Goal: Task Accomplishment & Management: Use online tool/utility

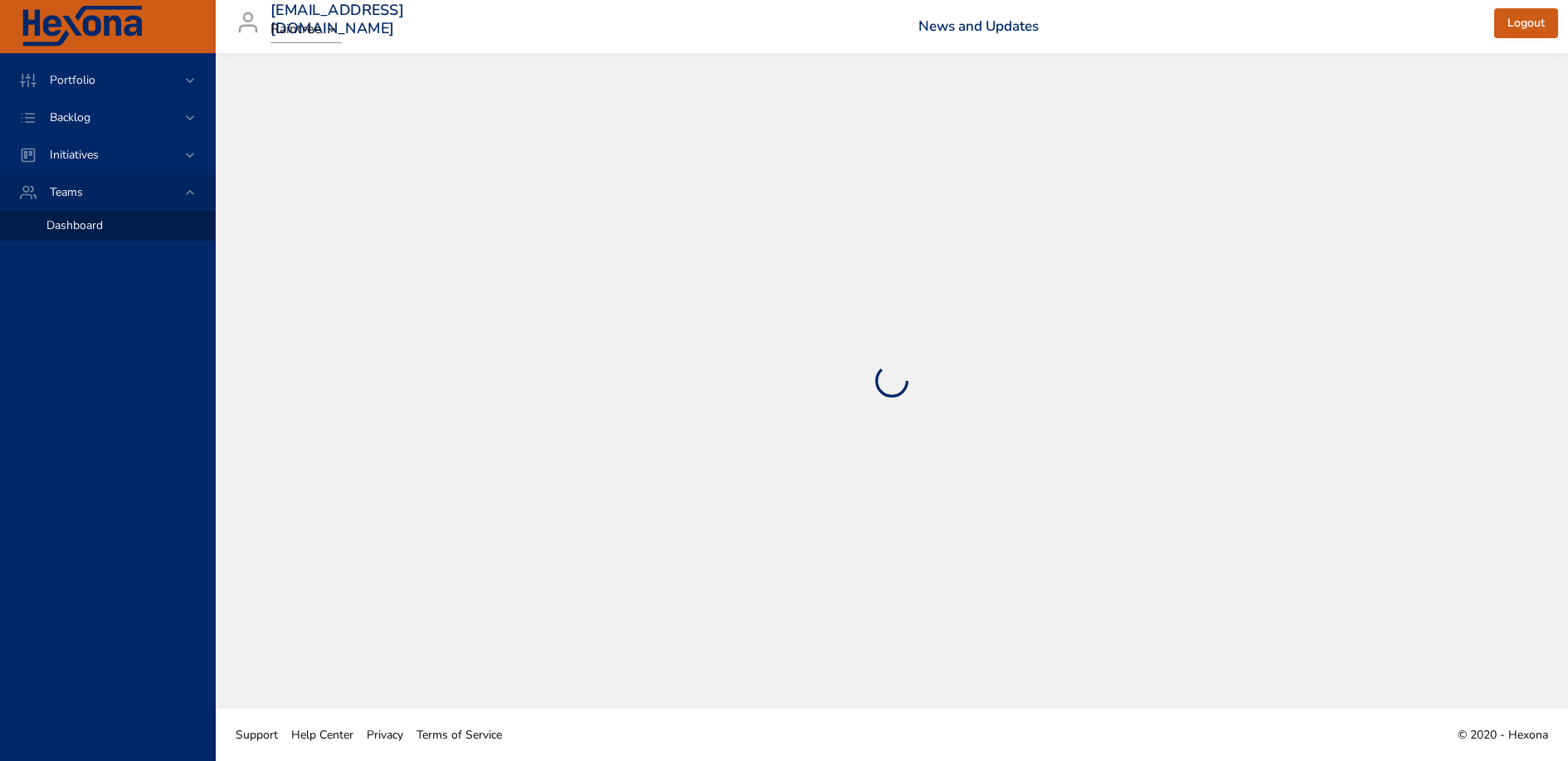
select select "***"
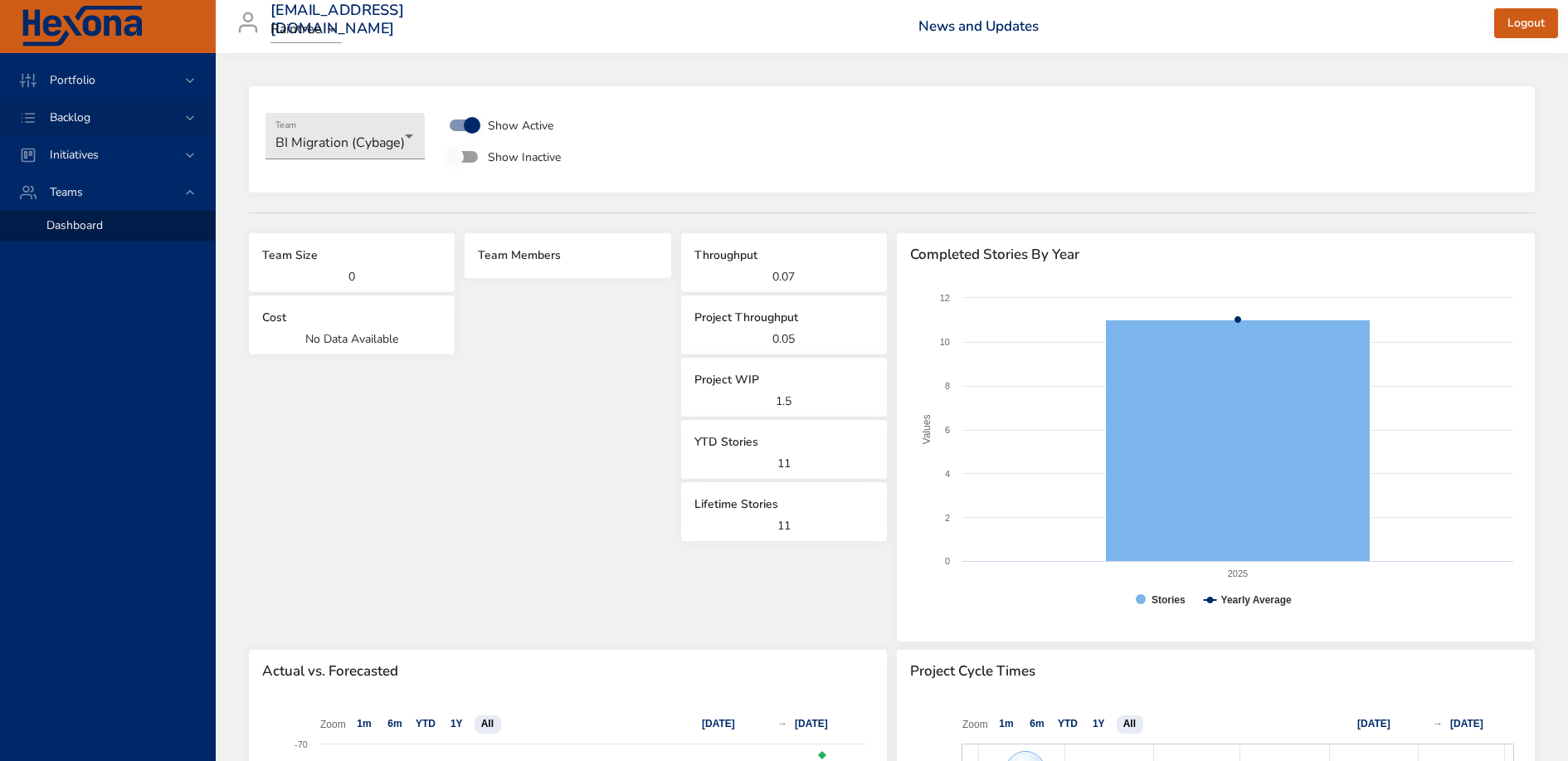
click at [196, 114] on icon at bounding box center [190, 117] width 16 height 16
click at [147, 176] on div "Scenario Planning" at bounding box center [124, 180] width 155 height 16
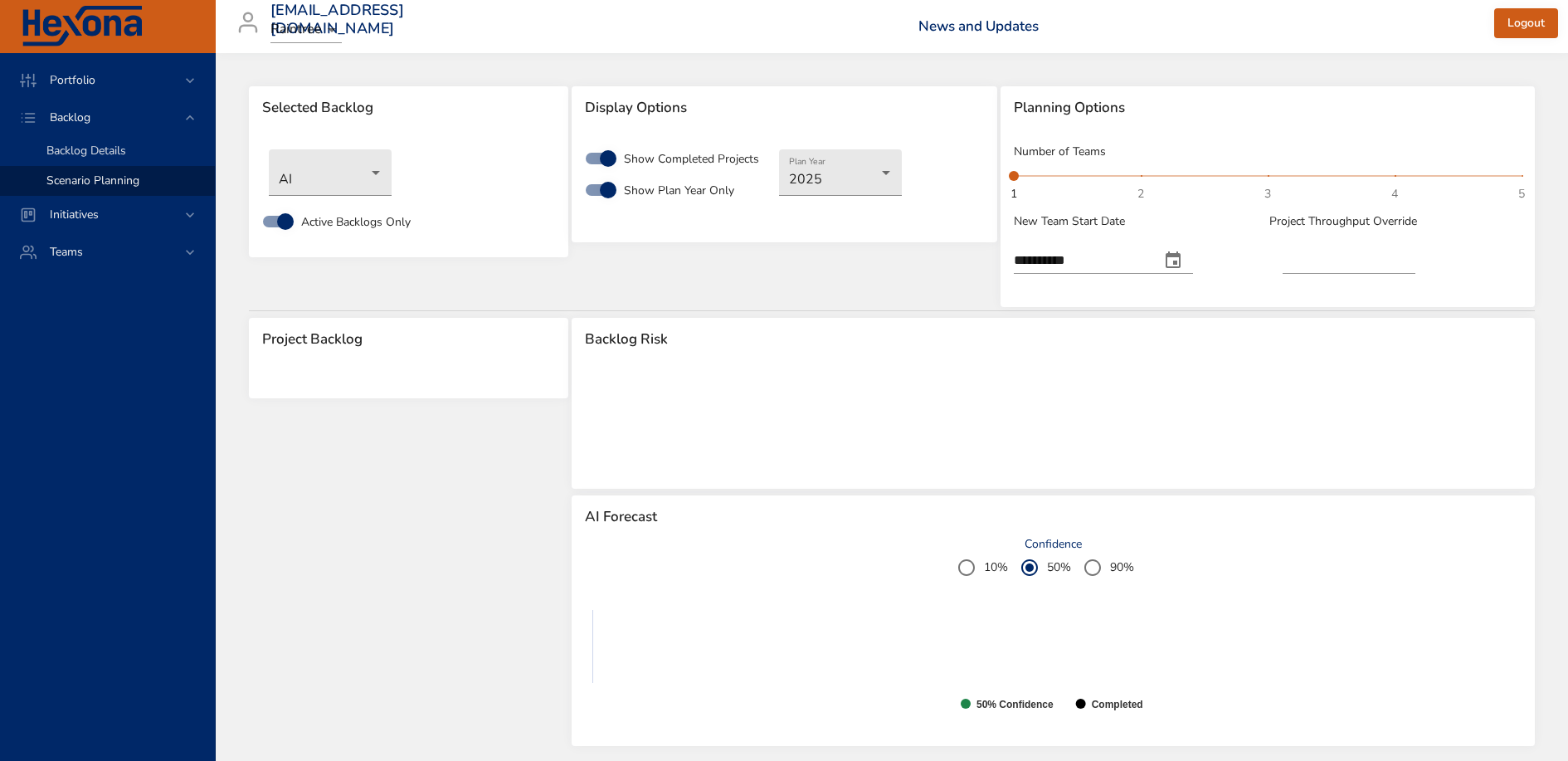
click at [122, 143] on span "Backlog Details" at bounding box center [86, 150] width 79 height 15
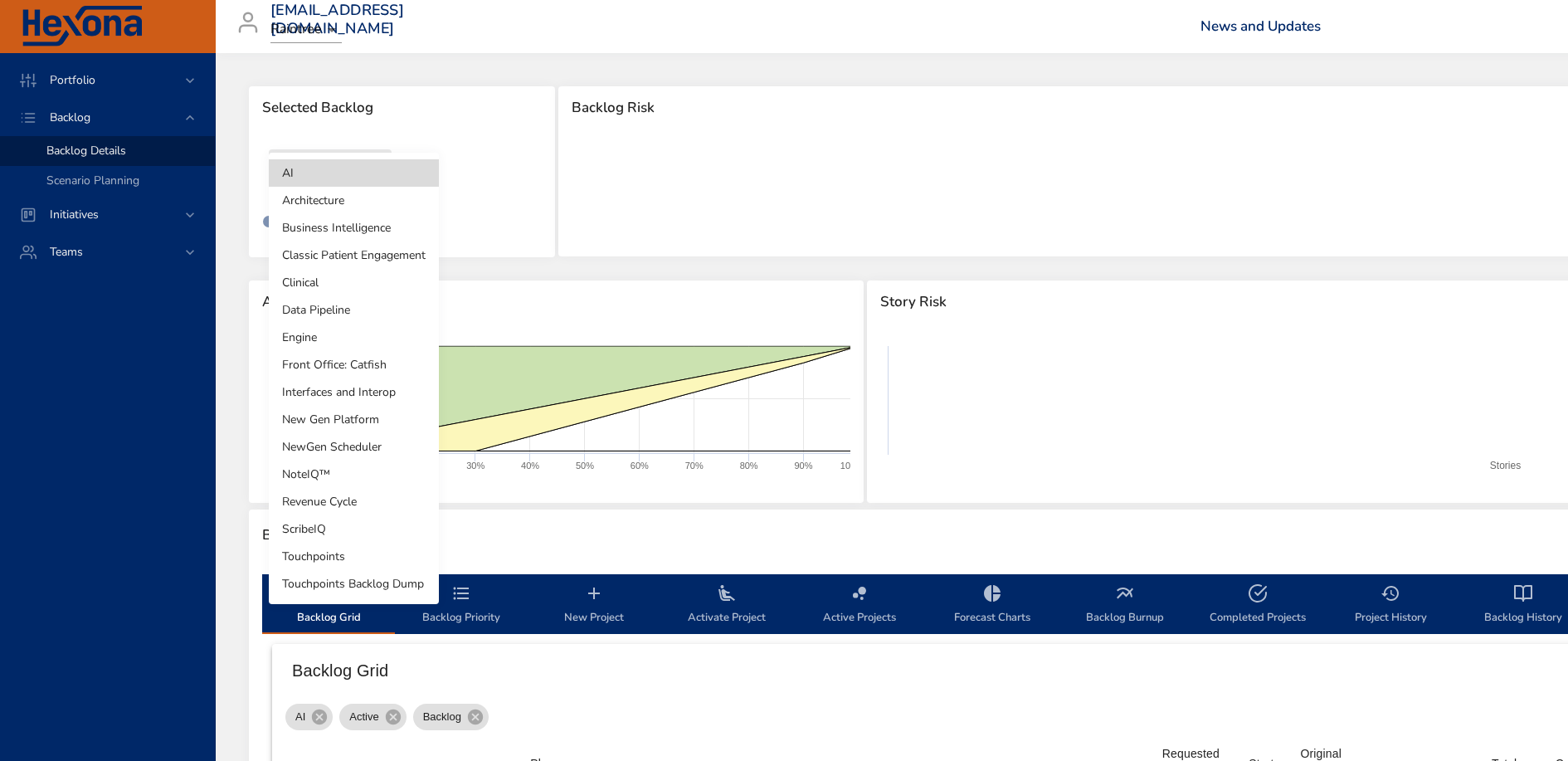
click at [356, 190] on body "Portfolio Backlog Backlog Details Scenario Planning Initiatives Teams priit.par…" at bounding box center [784, 380] width 1568 height 761
click at [358, 497] on li "Revenue Cycle" at bounding box center [354, 502] width 170 height 28
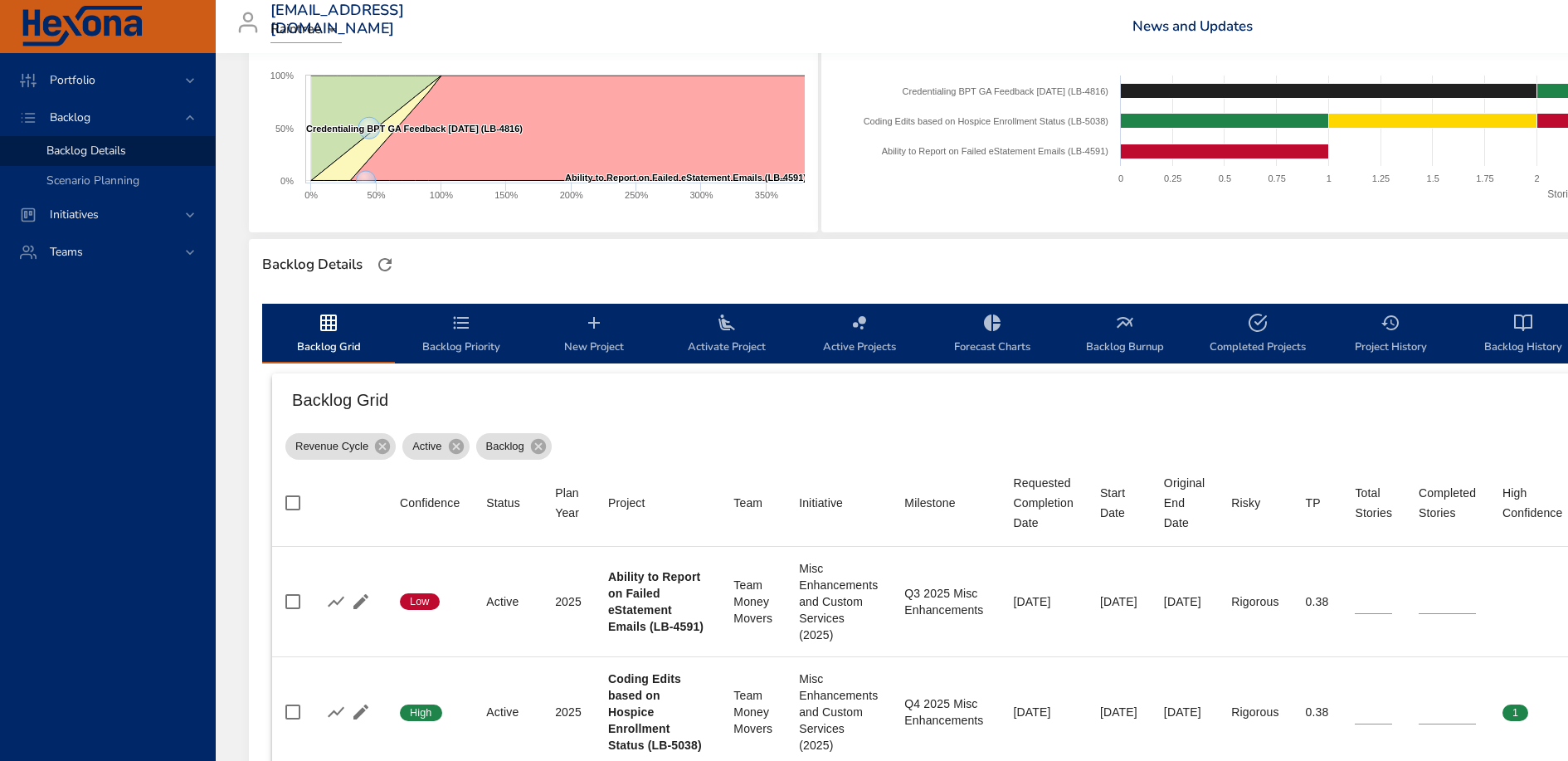
scroll to position [299, 0]
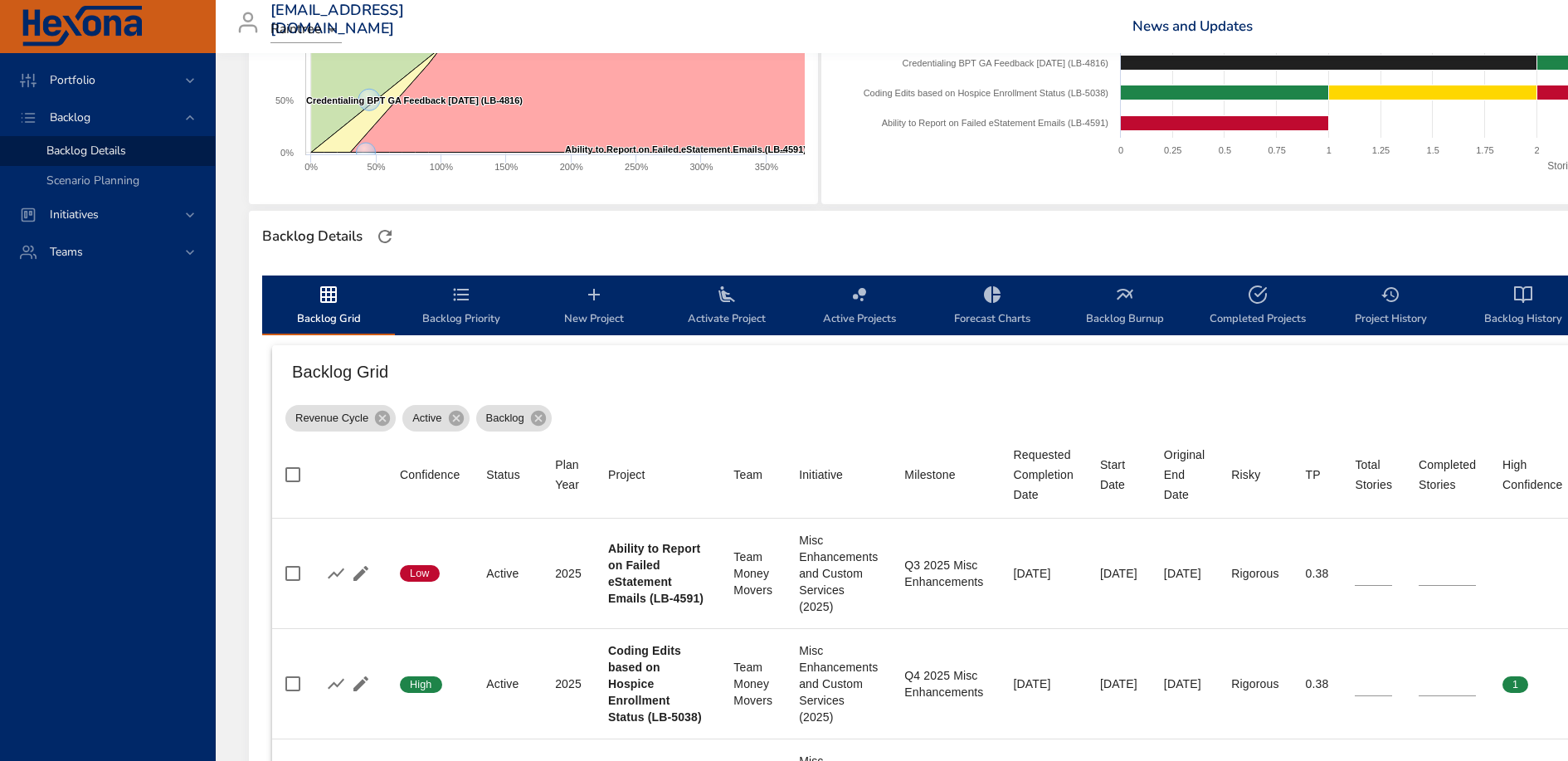
click at [1266, 323] on span "Completed Projects" at bounding box center [1258, 306] width 113 height 44
select select "***"
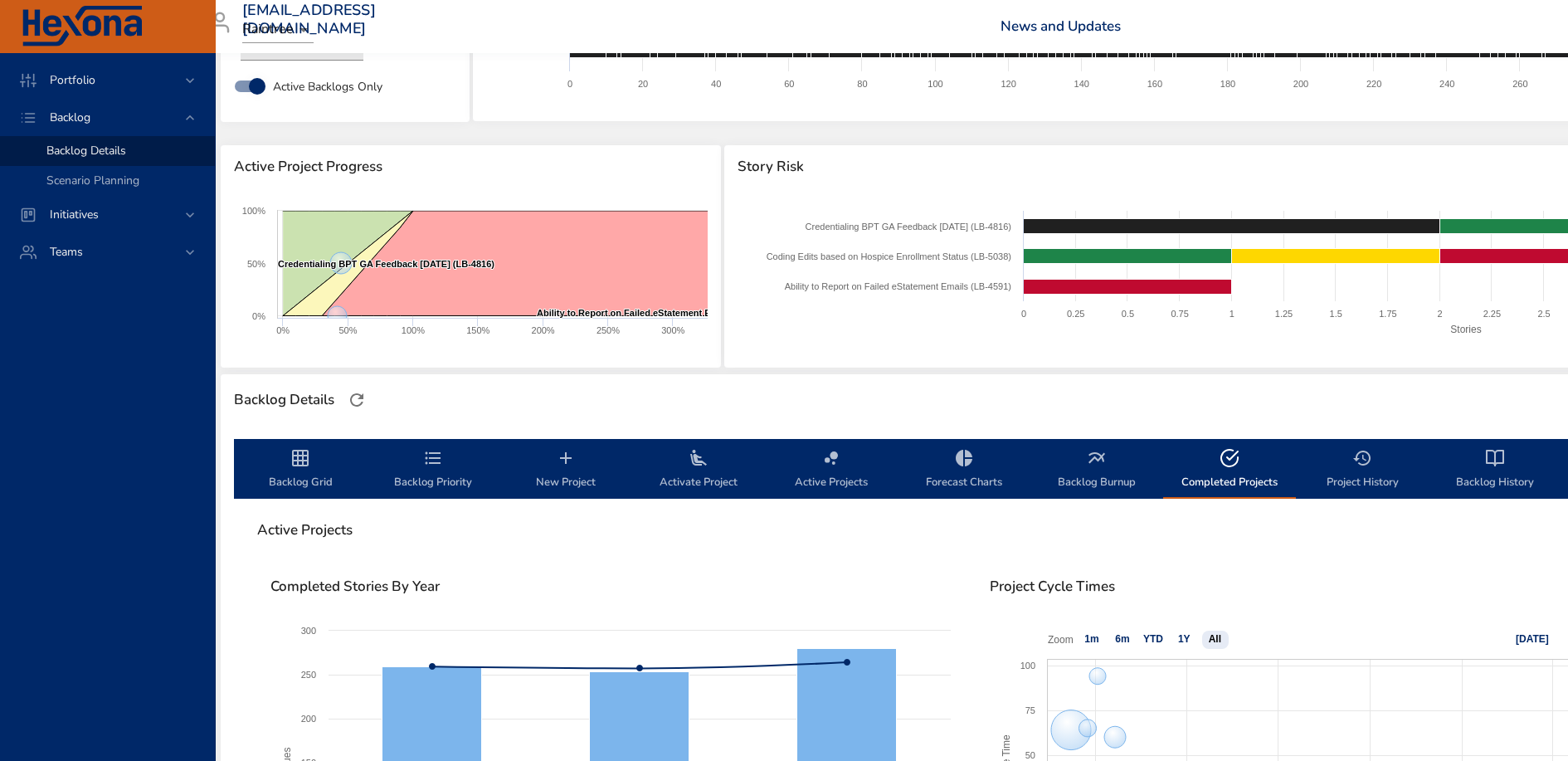
scroll to position [135, 0]
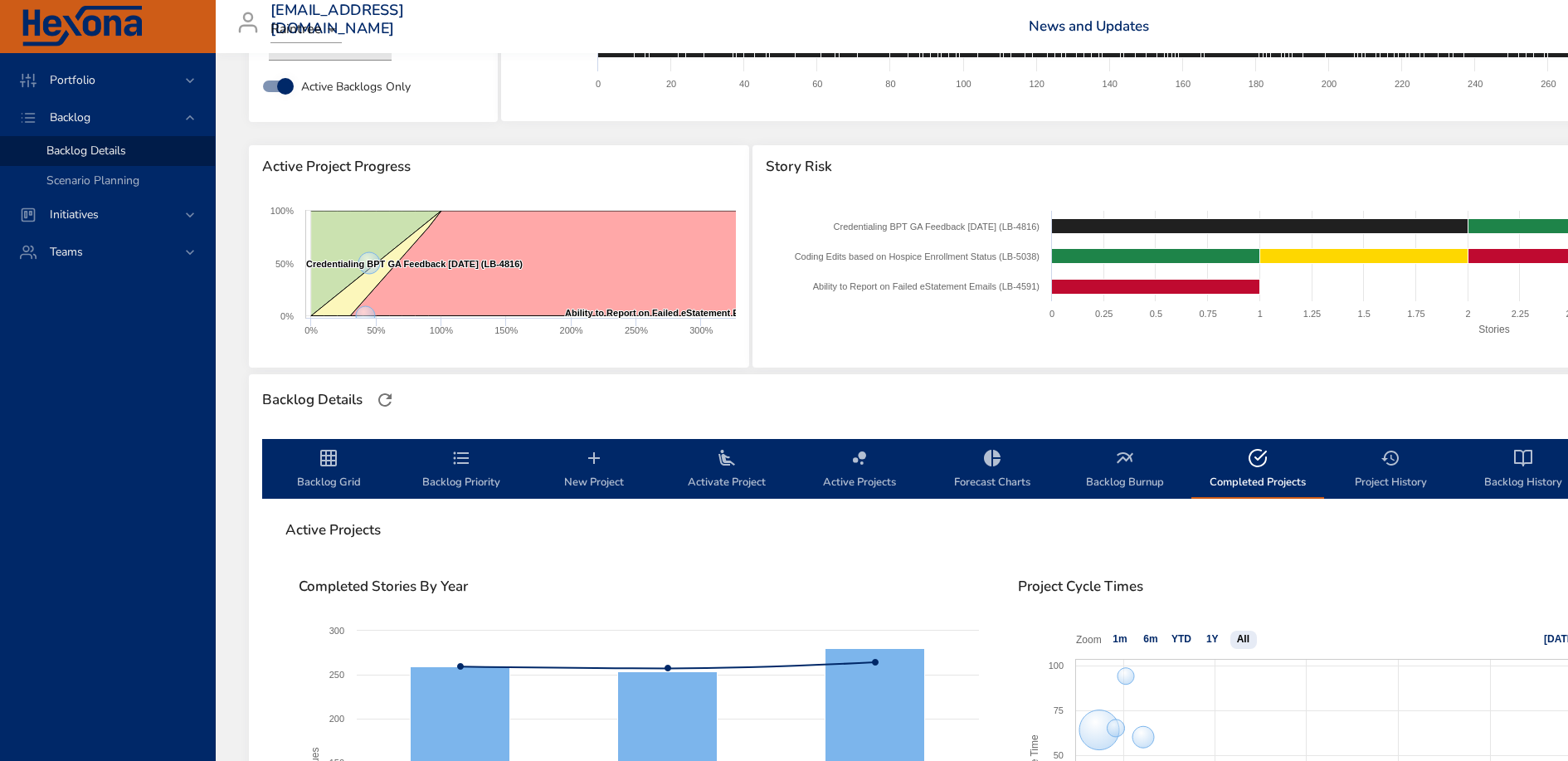
click at [1402, 468] on span "Project History" at bounding box center [1391, 470] width 113 height 44
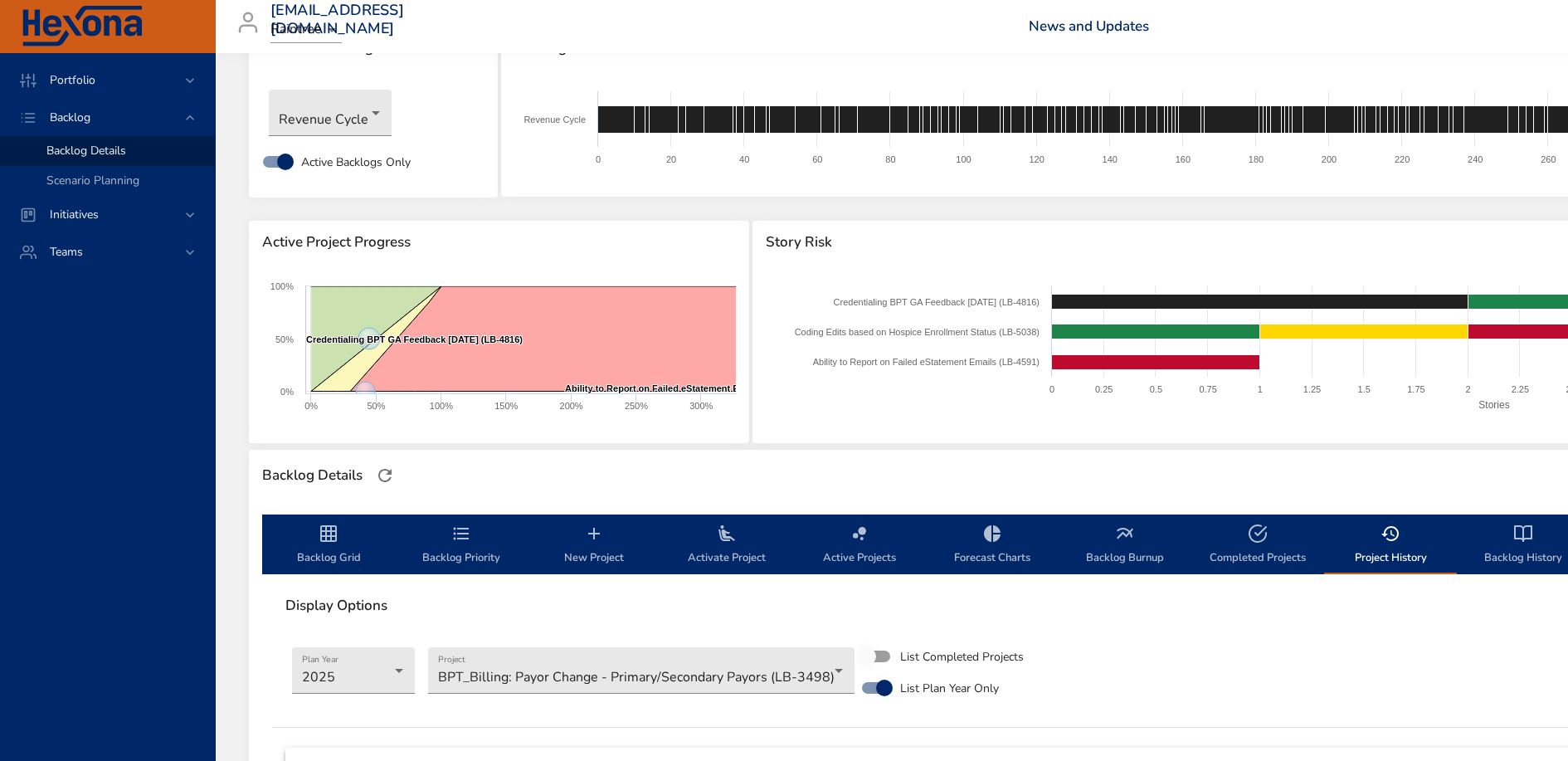
scroll to position [109, 0]
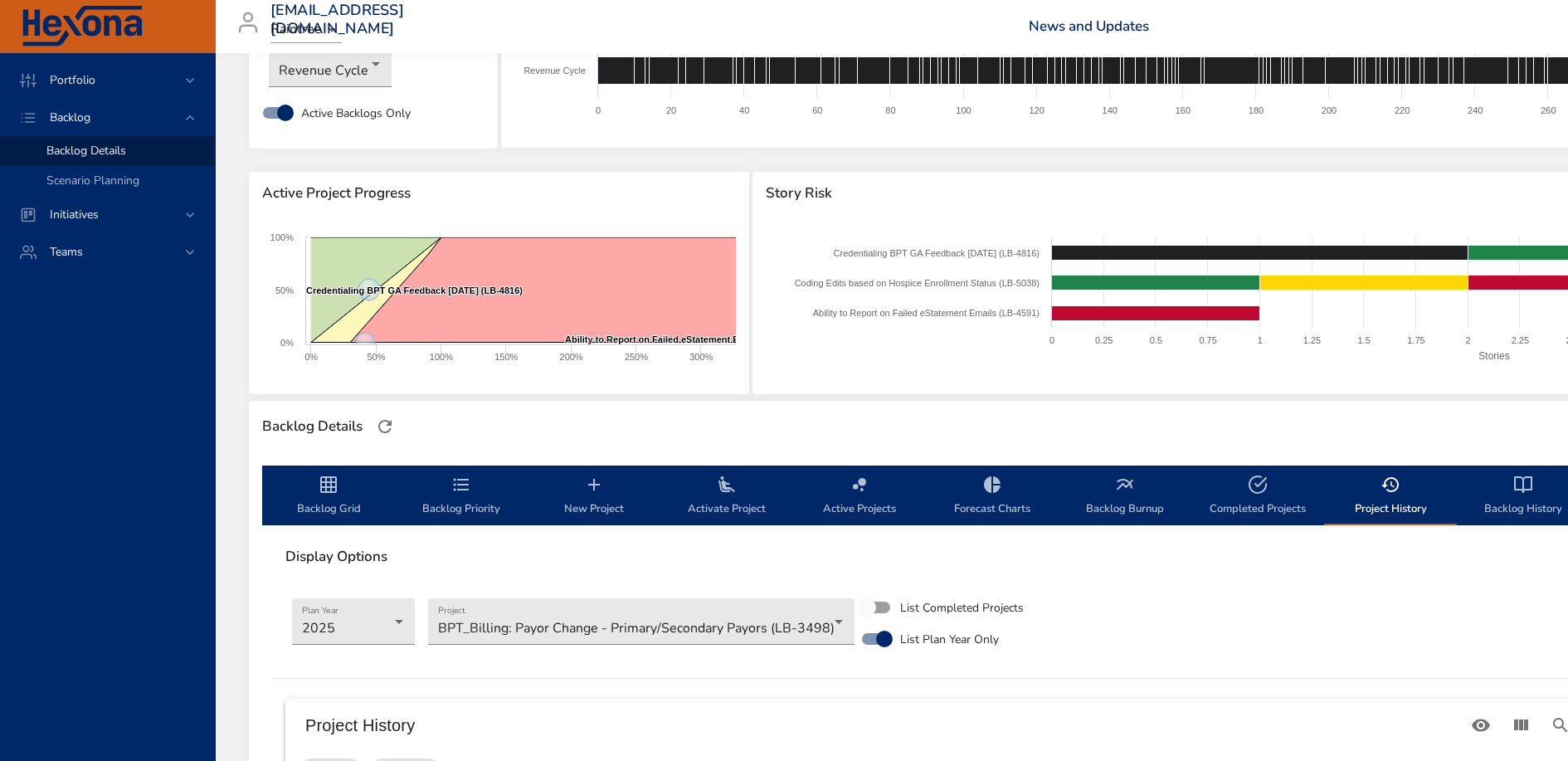
click at [451, 498] on span "Backlog Priority" at bounding box center [461, 497] width 113 height 44
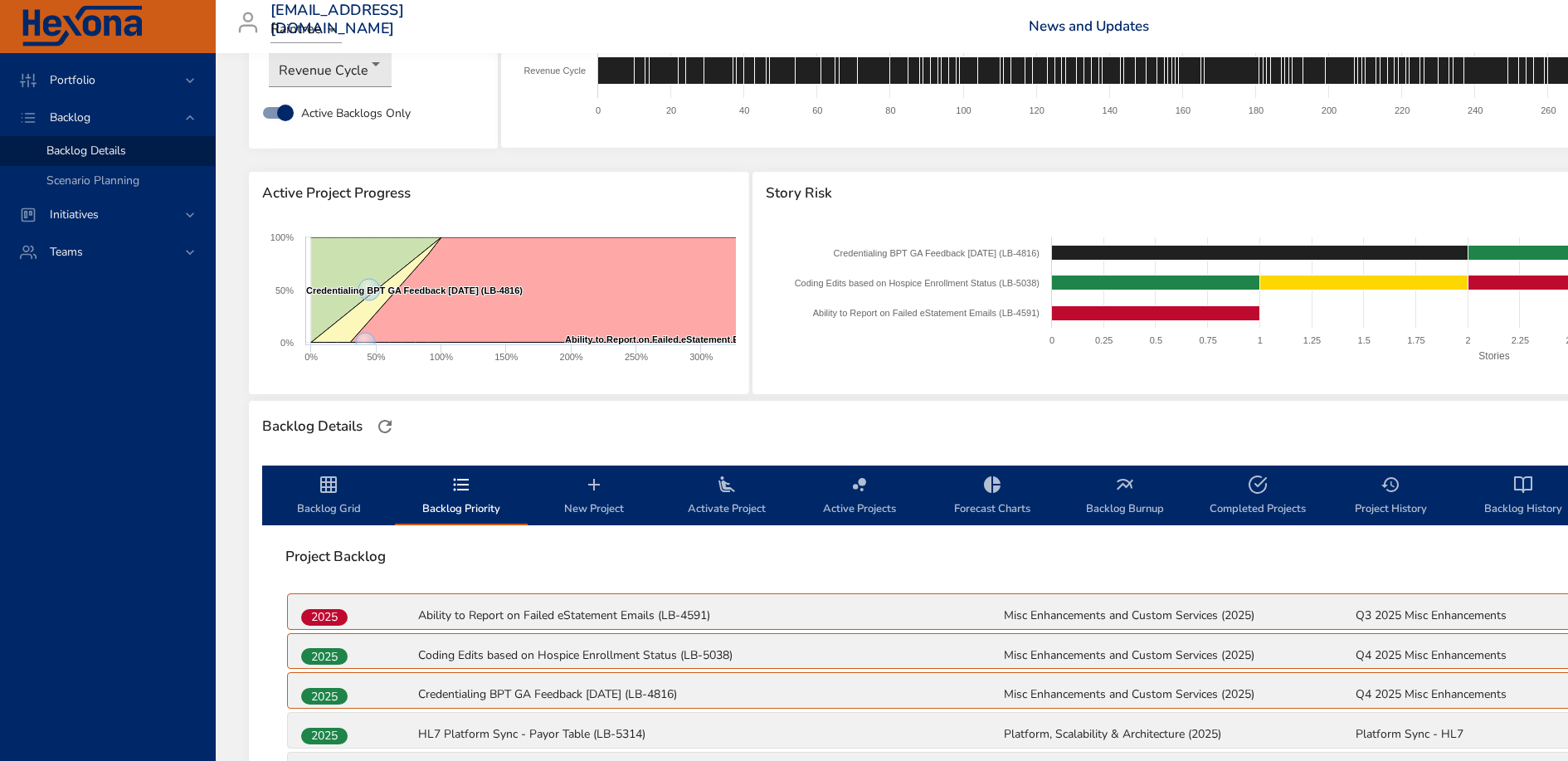
click at [304, 492] on span "Backlog Grid" at bounding box center [328, 497] width 113 height 44
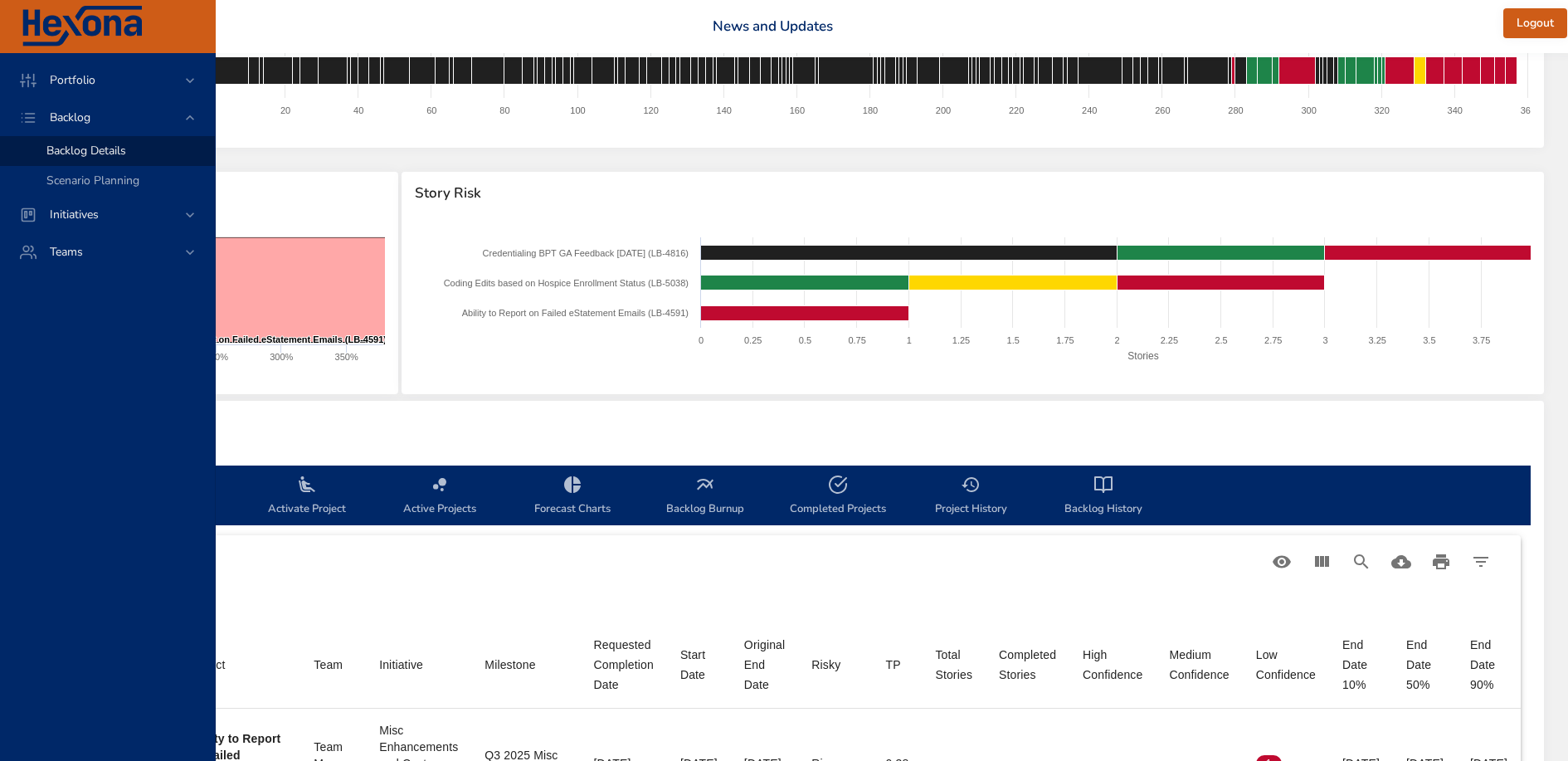
scroll to position [109, 524]
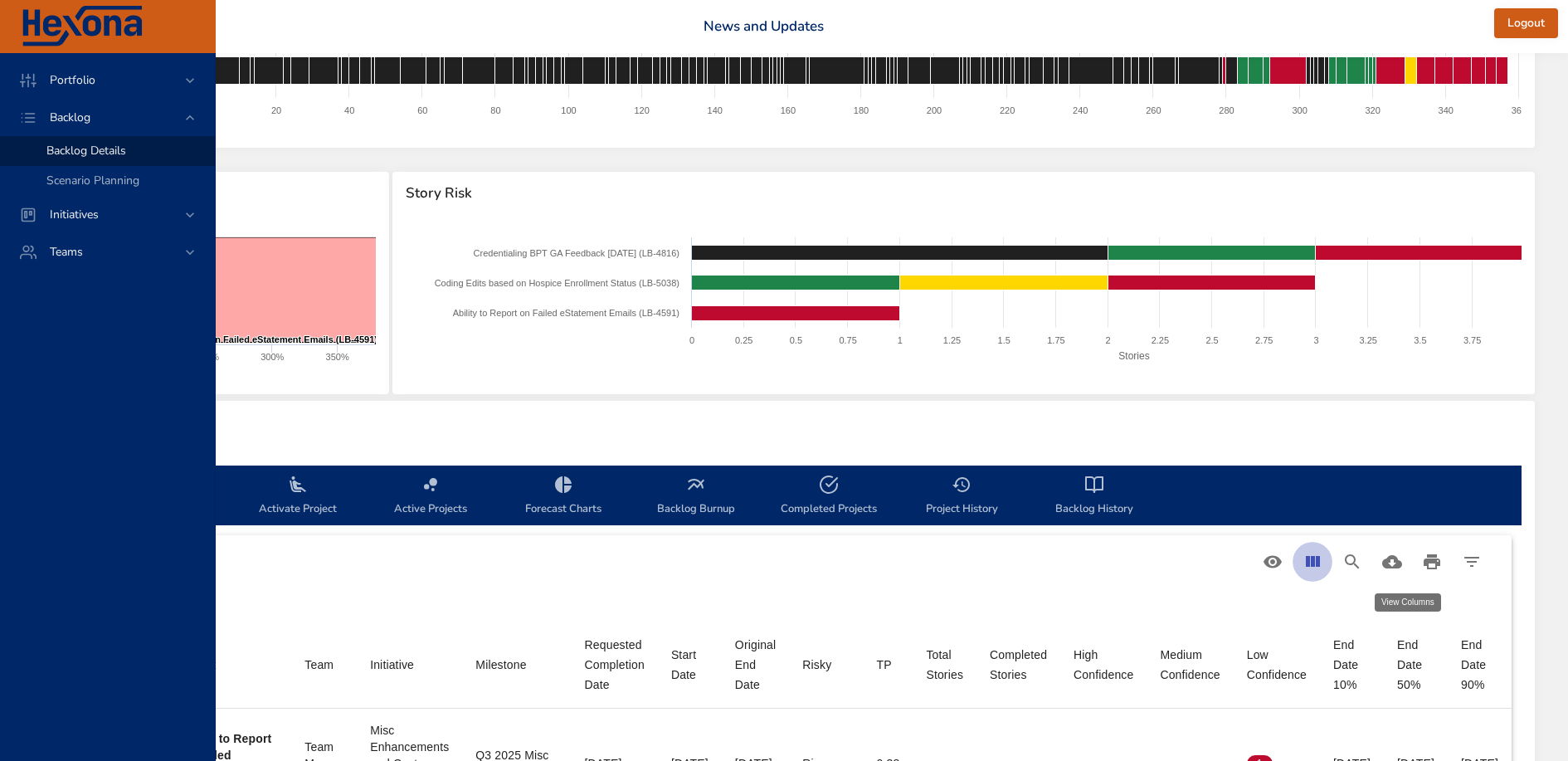
click at [1313, 563] on icon "View Columns" at bounding box center [1312, 561] width 14 height 11
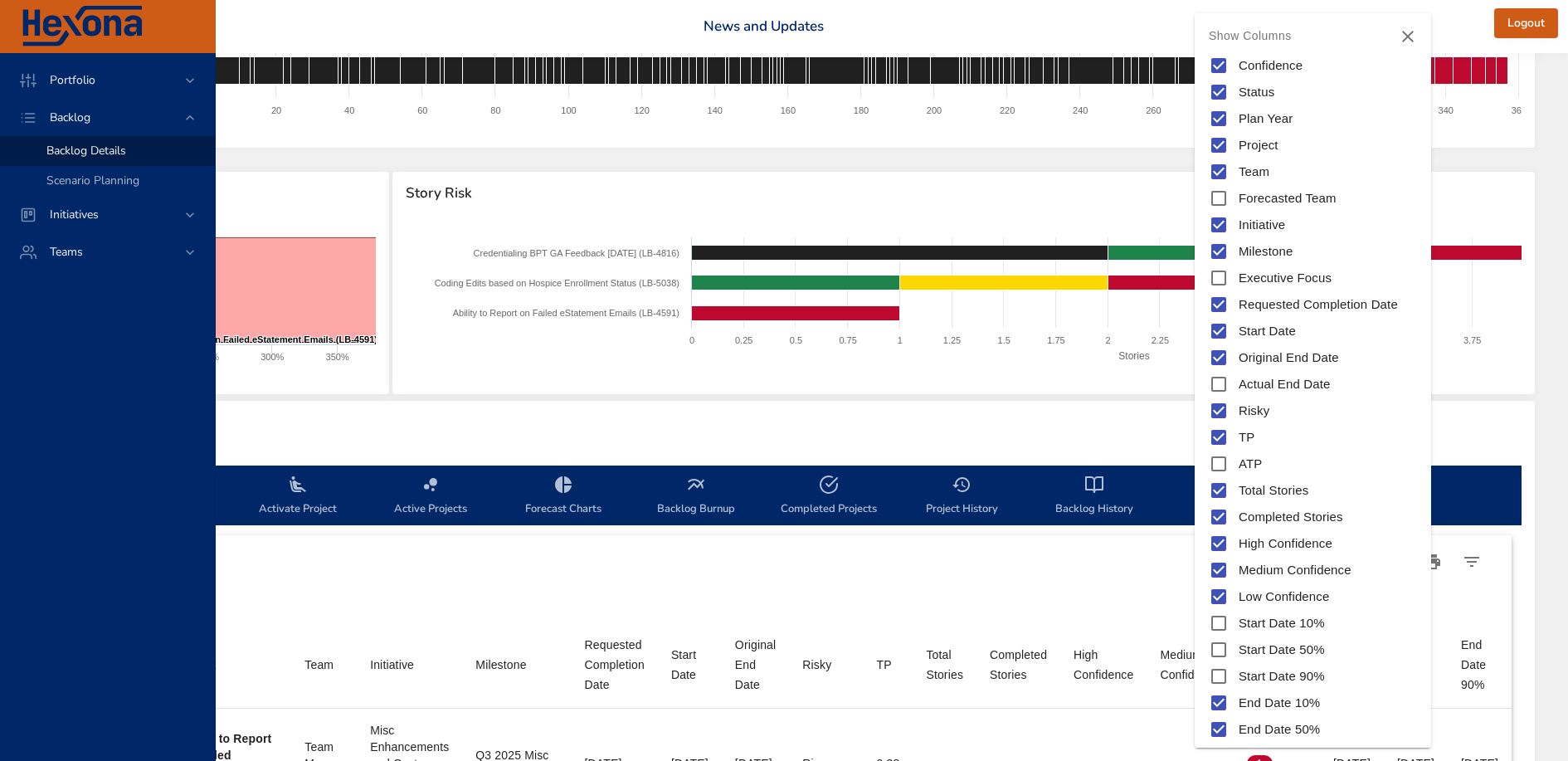
click at [1084, 581] on div at bounding box center [784, 380] width 1568 height 761
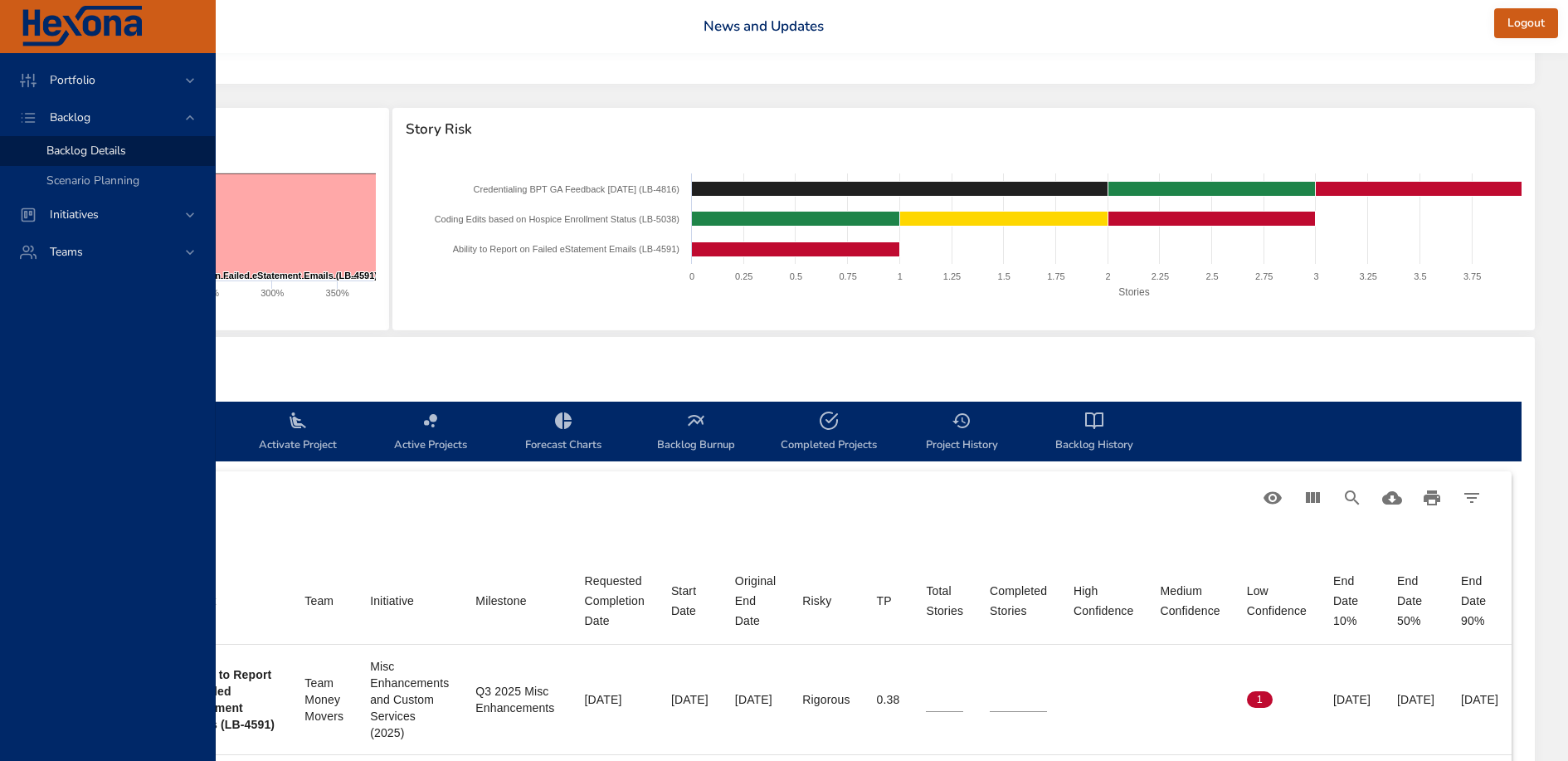
scroll to position [183, 524]
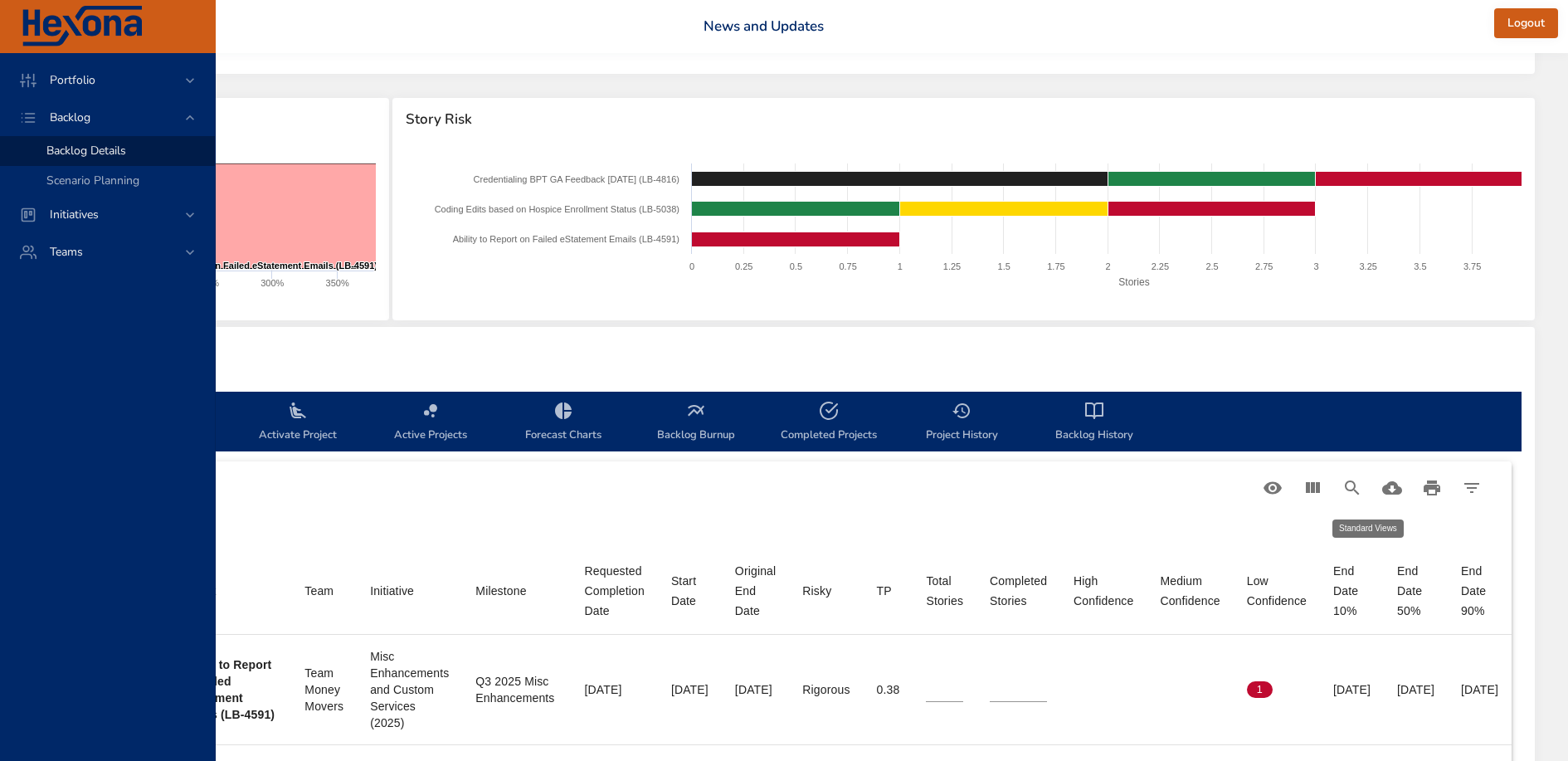
click at [1274, 494] on icon "Table Toolbar" at bounding box center [1272, 487] width 20 height 20
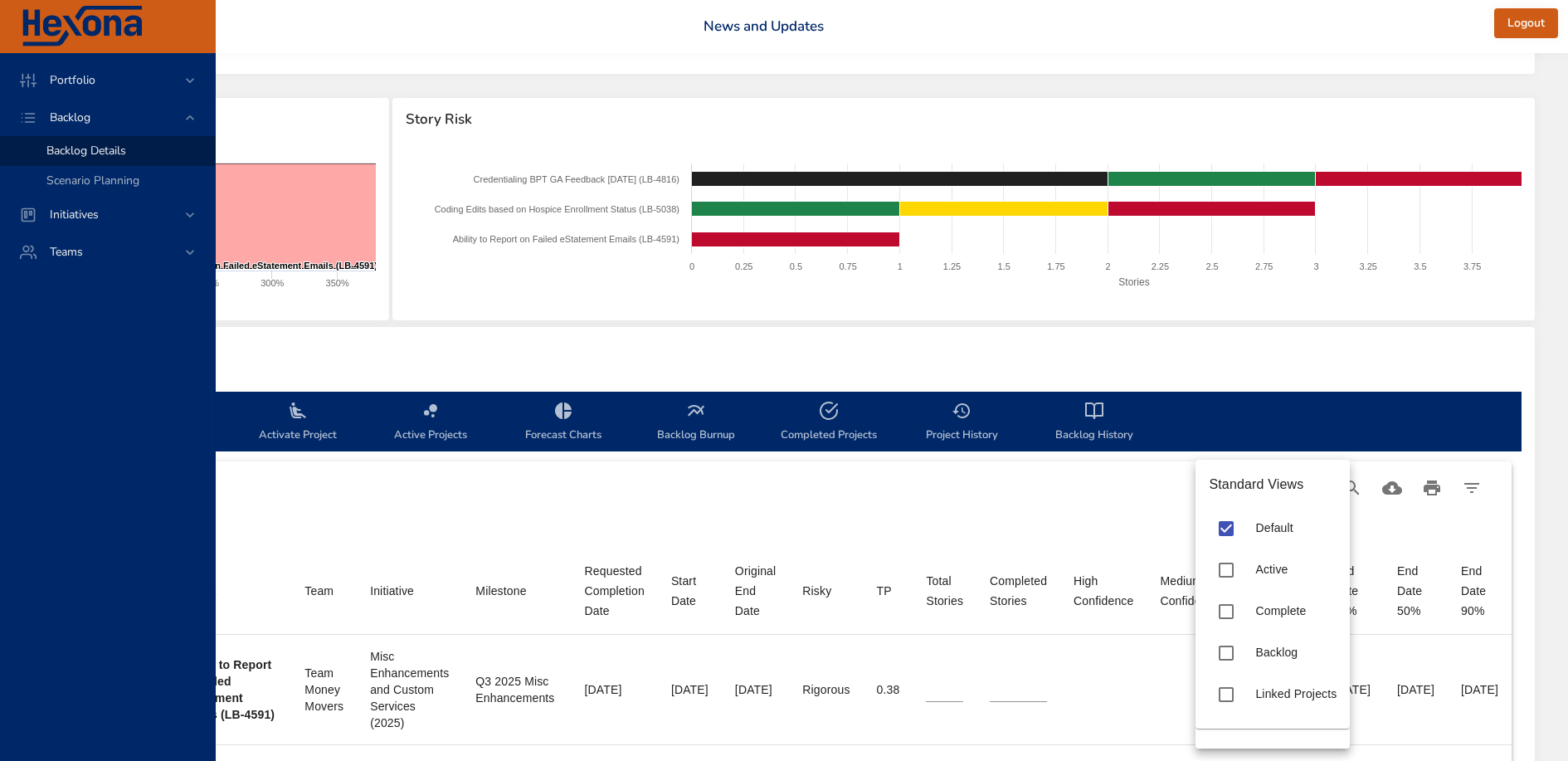
type input "**"
type input "*"
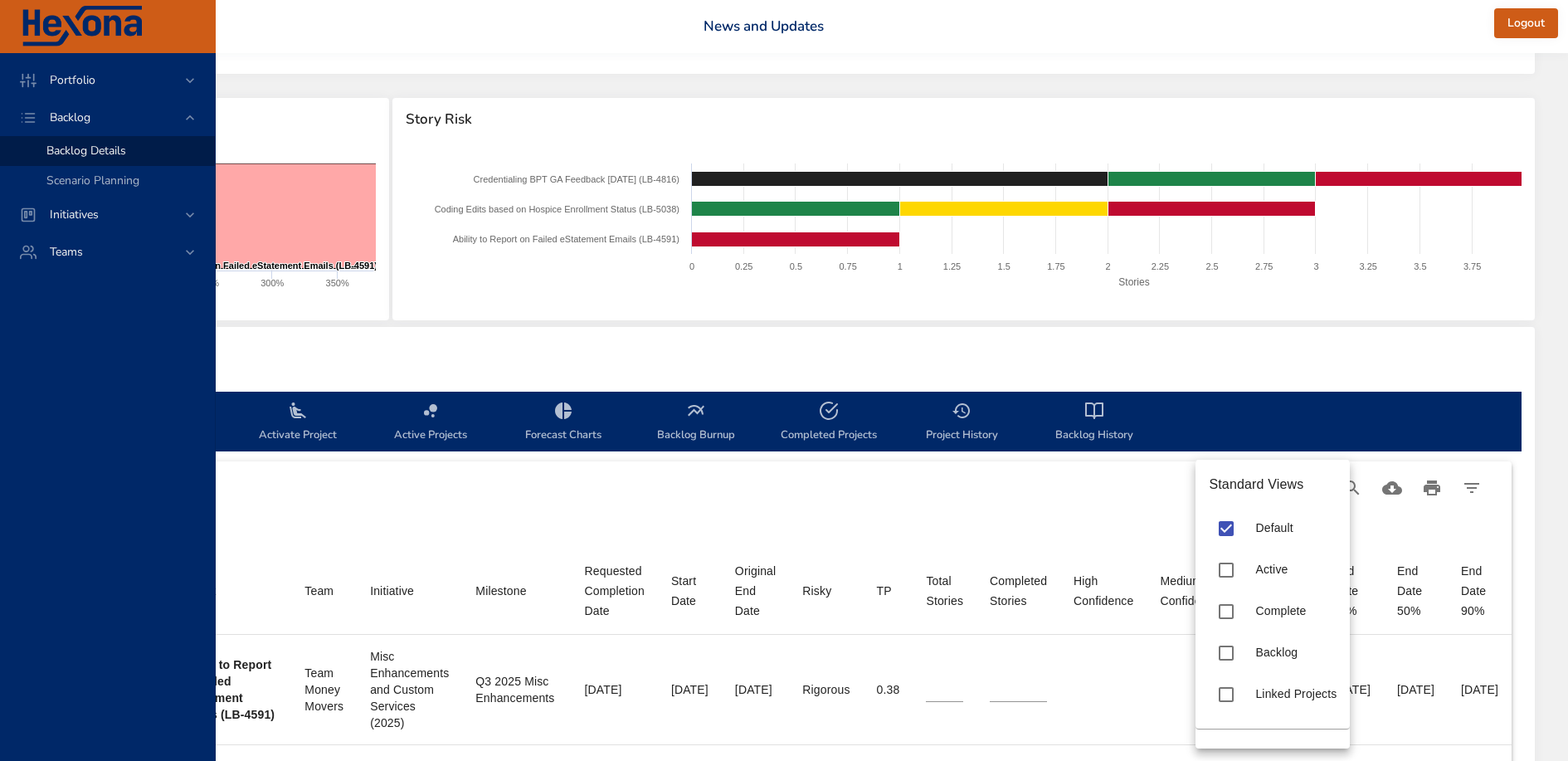
type input "*"
type input "**"
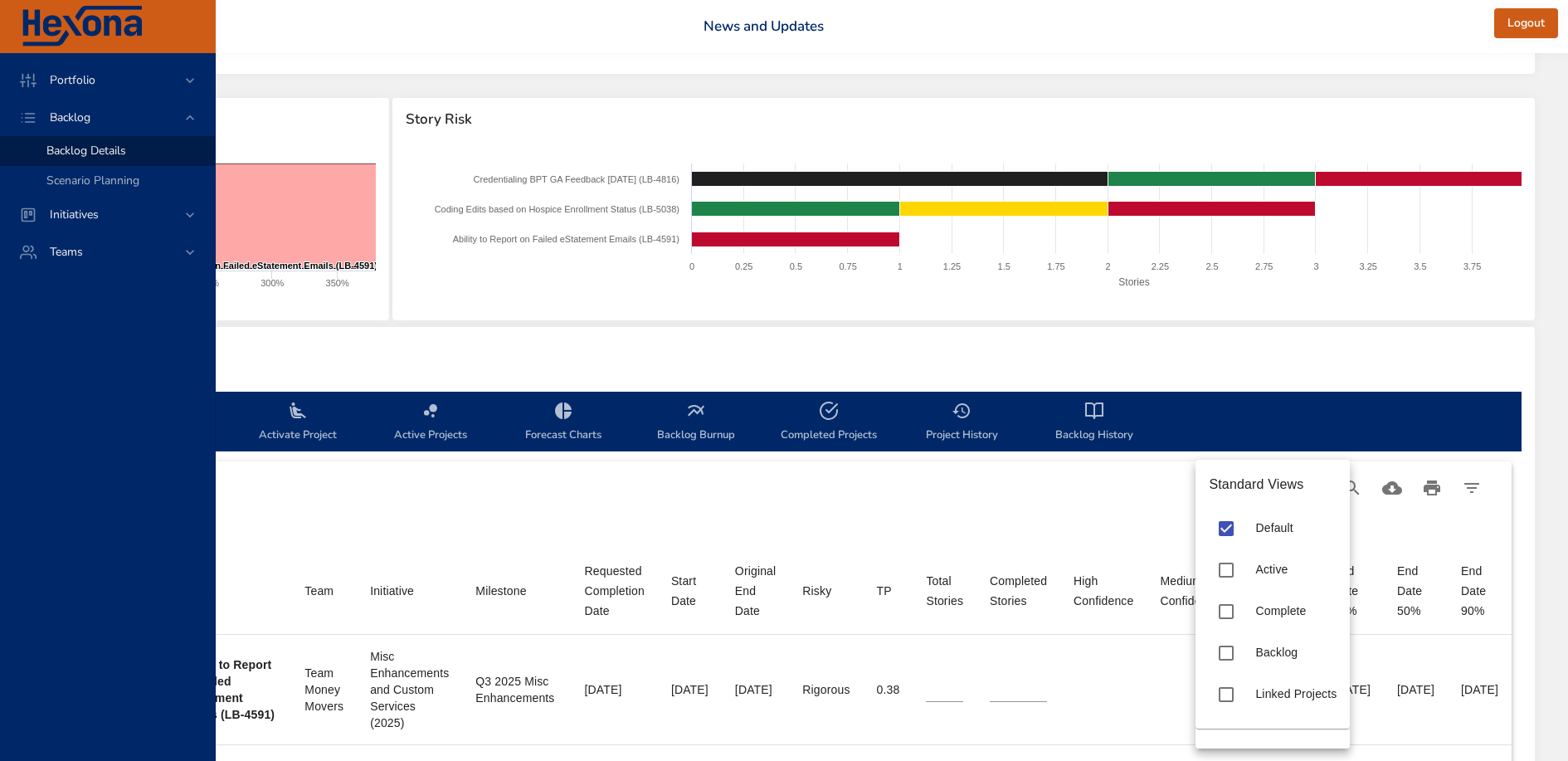
type input "**"
type input "*"
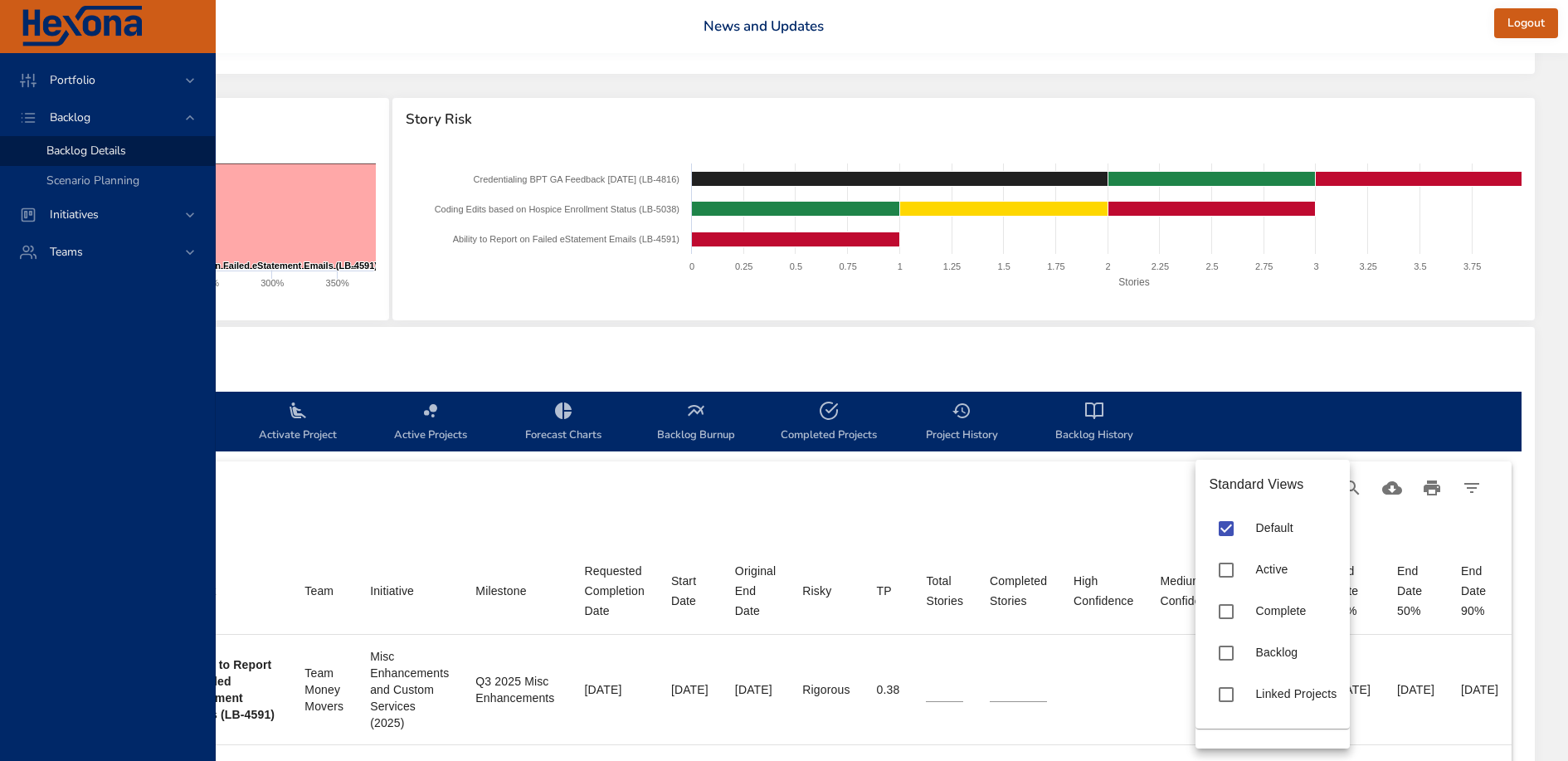
type input "*"
type input "**"
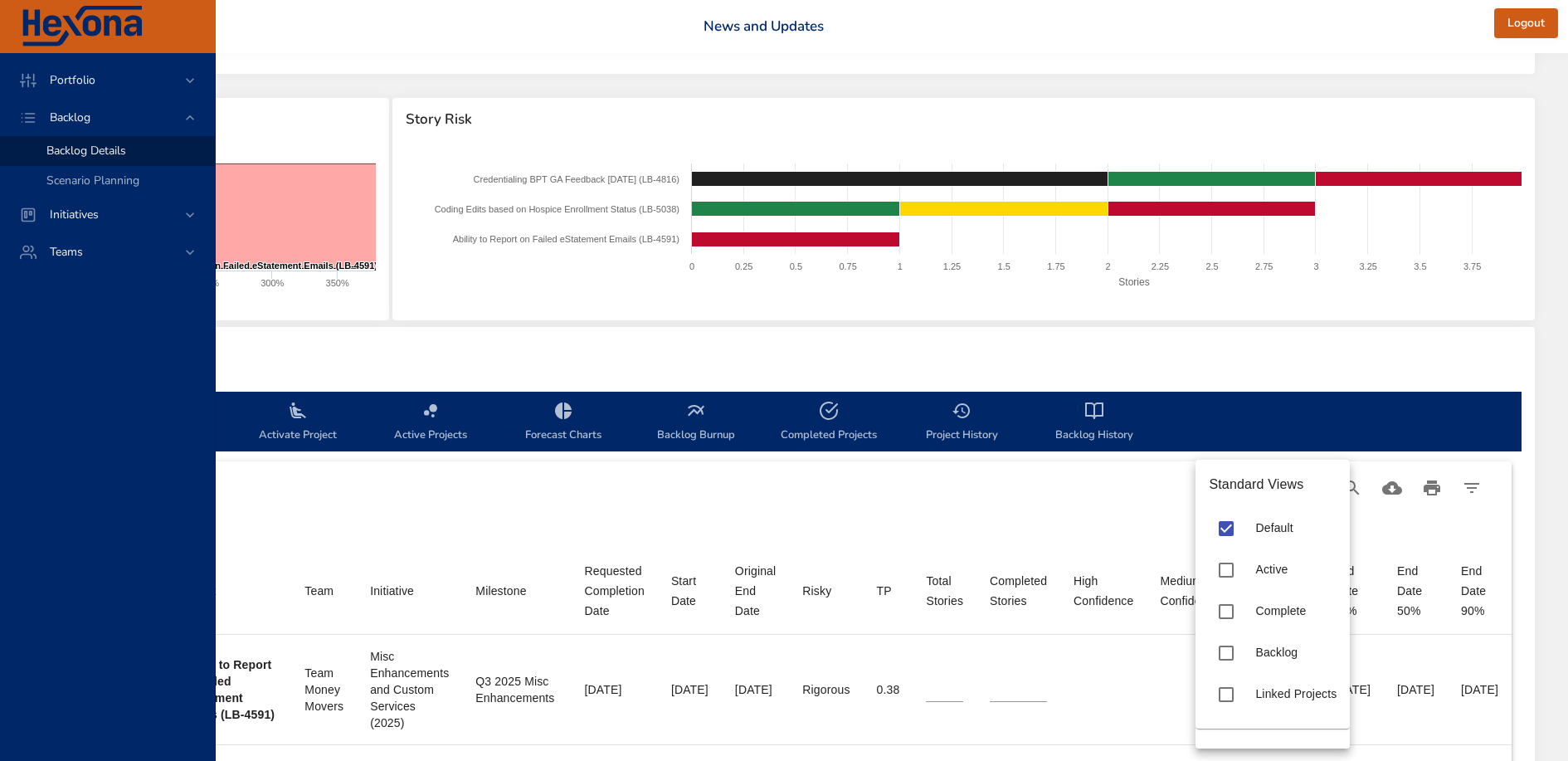
type input "*"
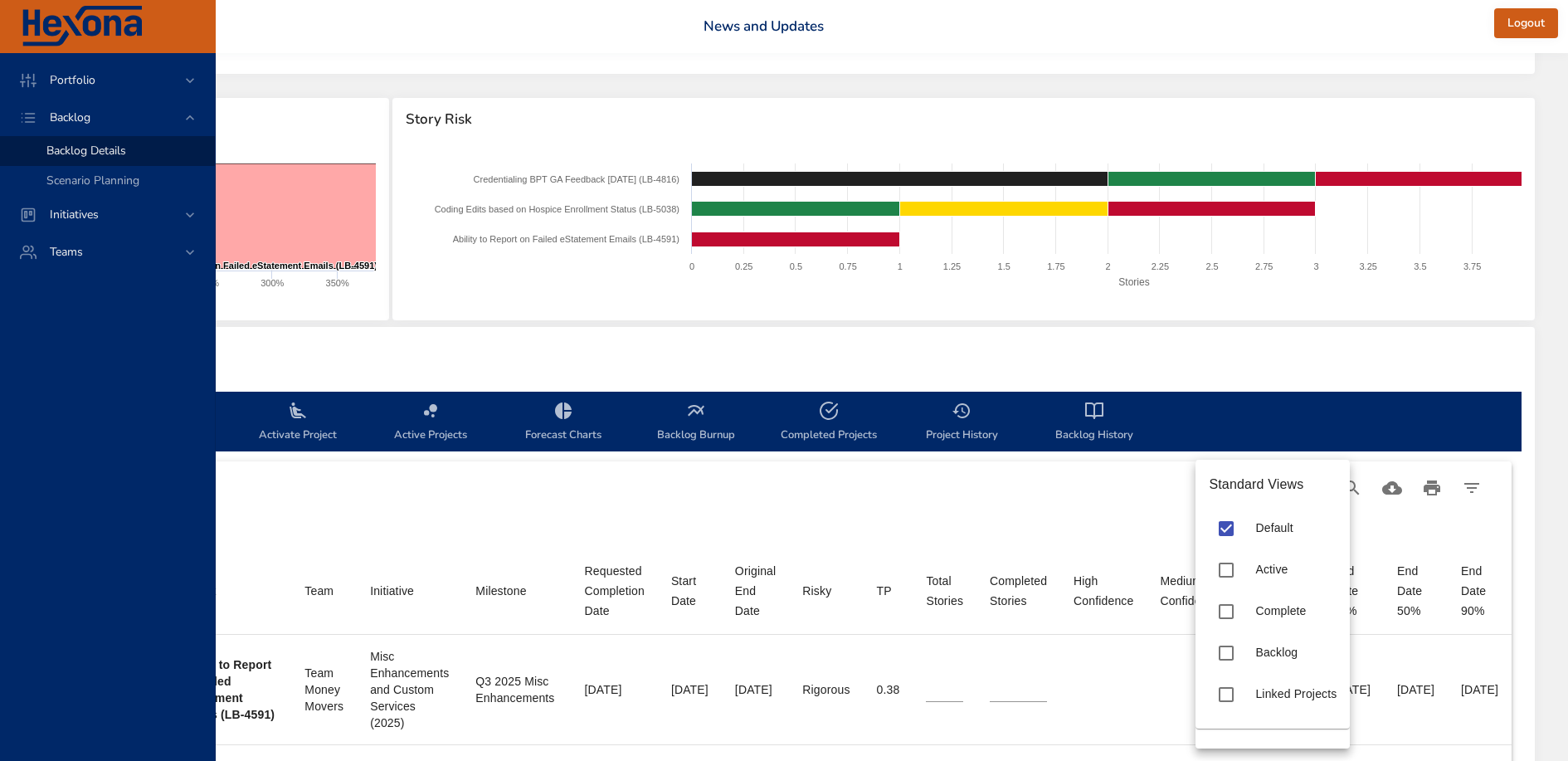
type input "*"
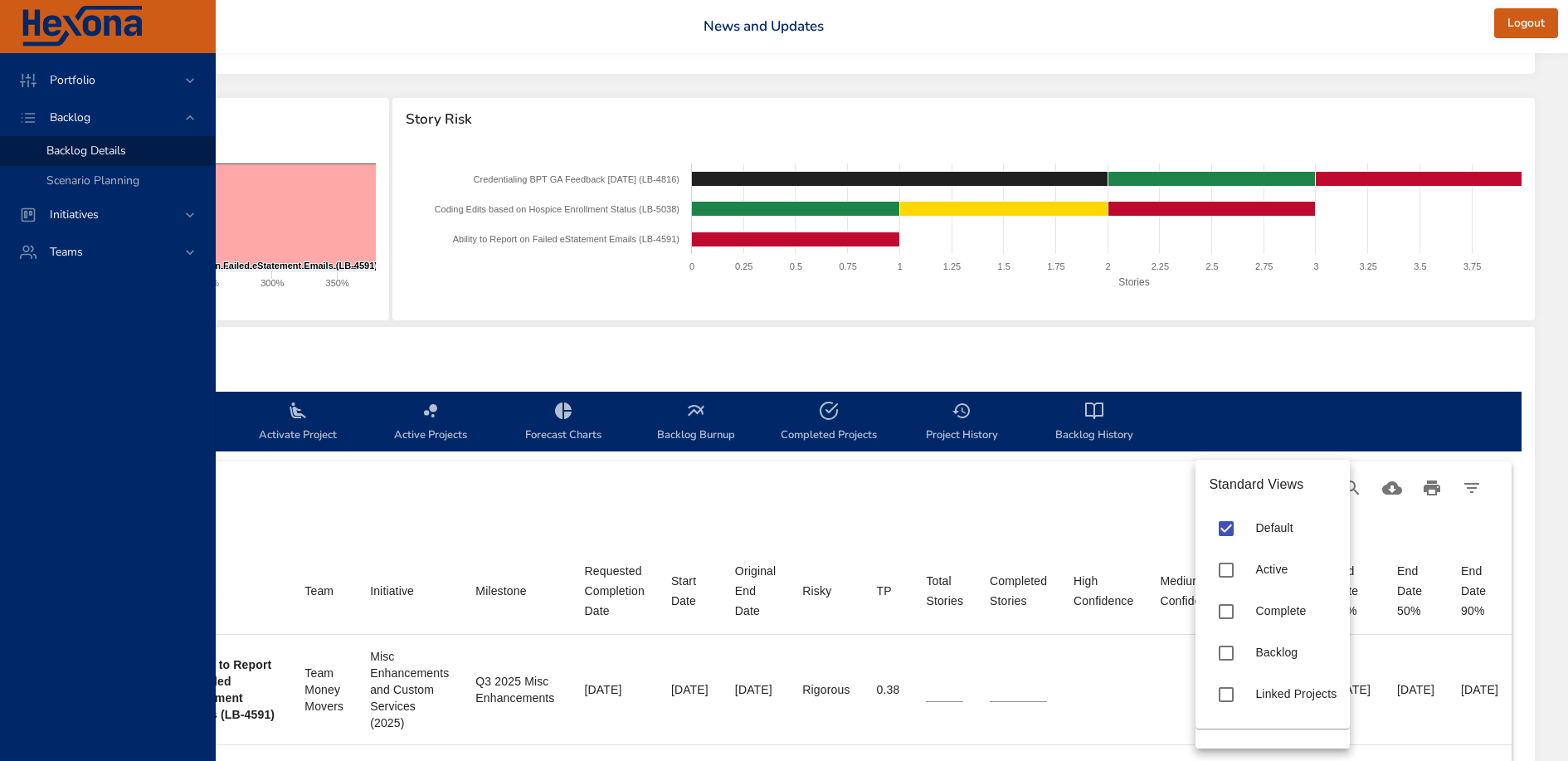
type input "*"
type input "**"
type input "*"
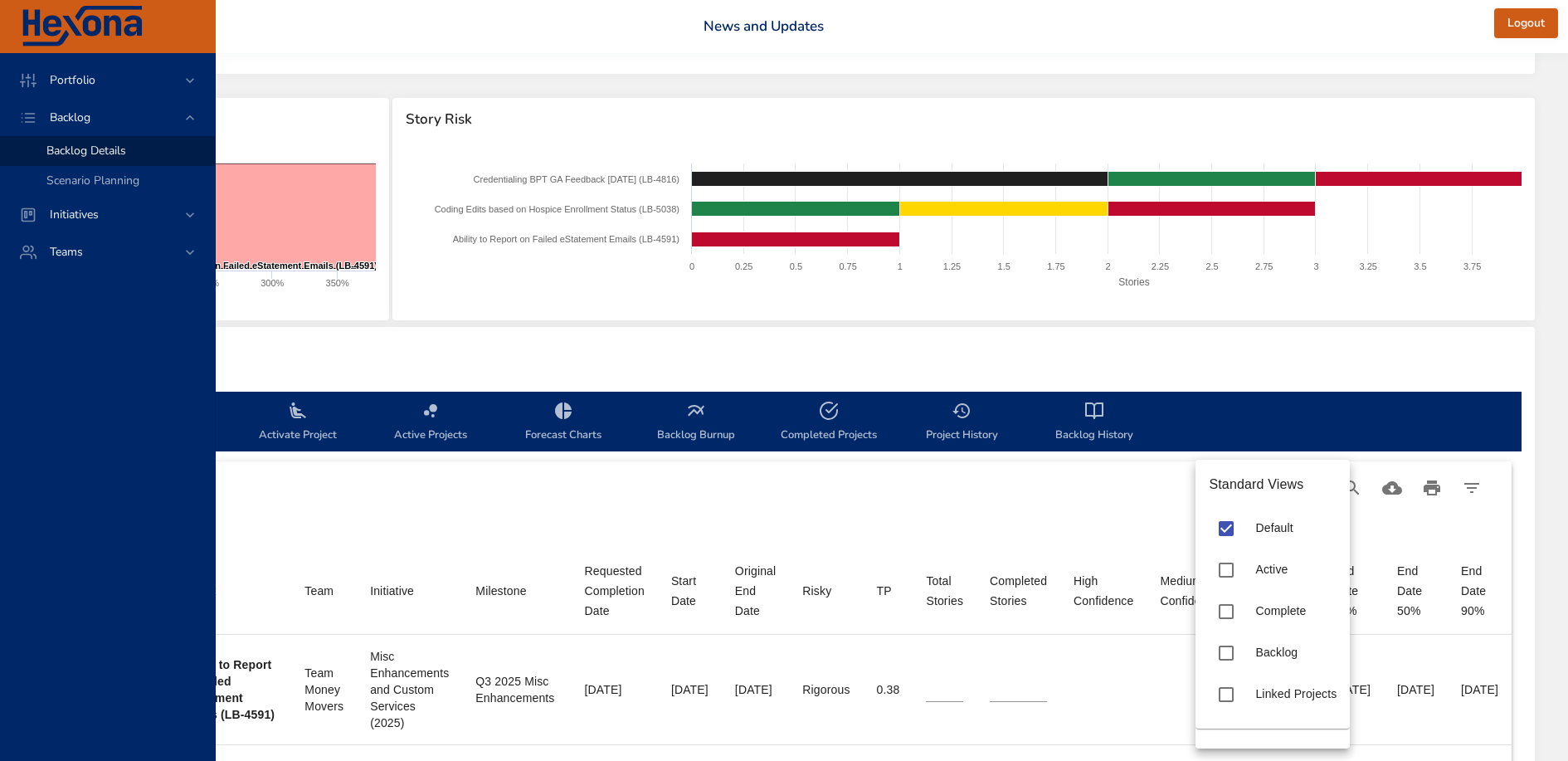
type input "*"
type input "**"
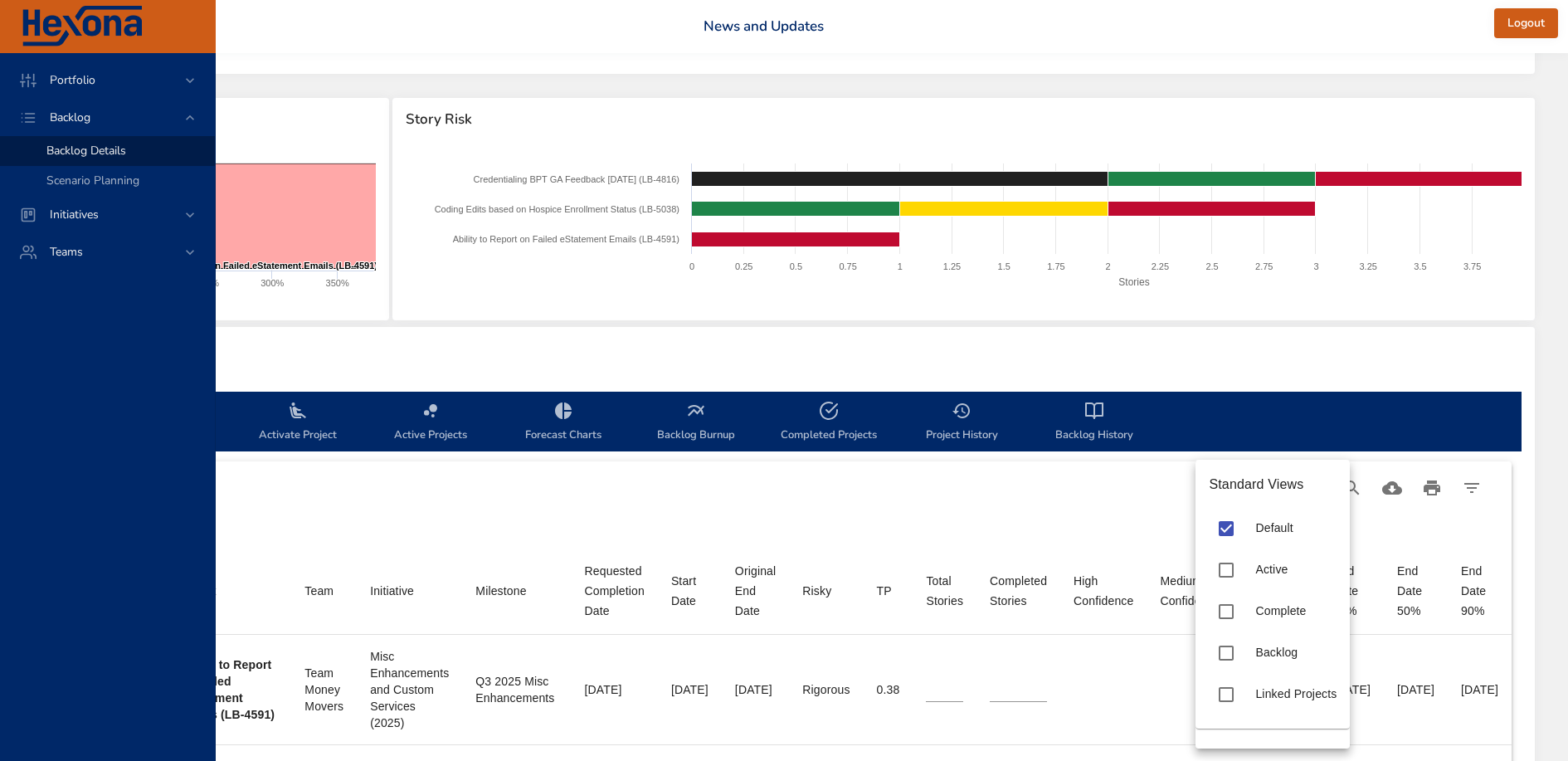
type input "*"
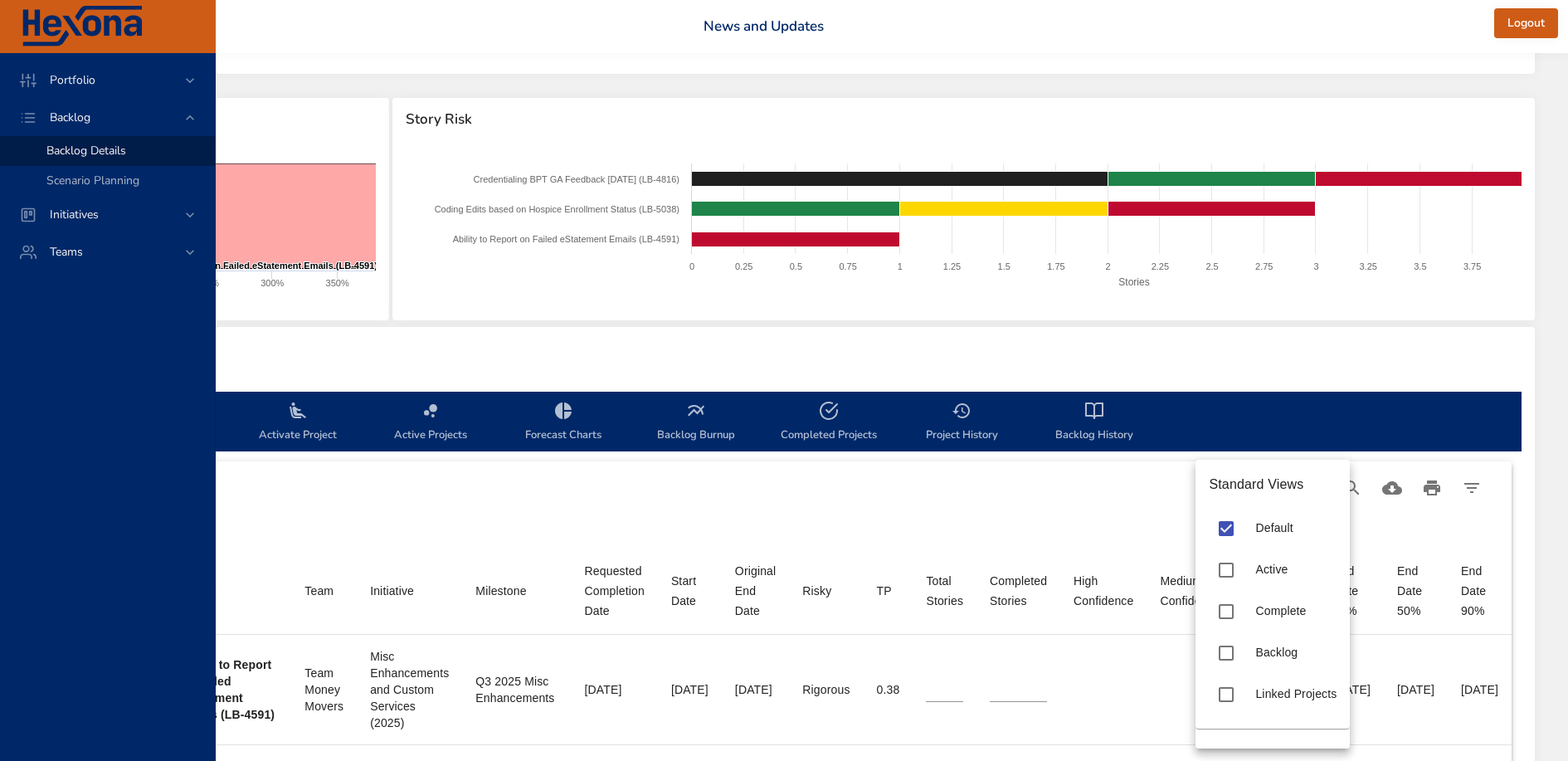
type input "*"
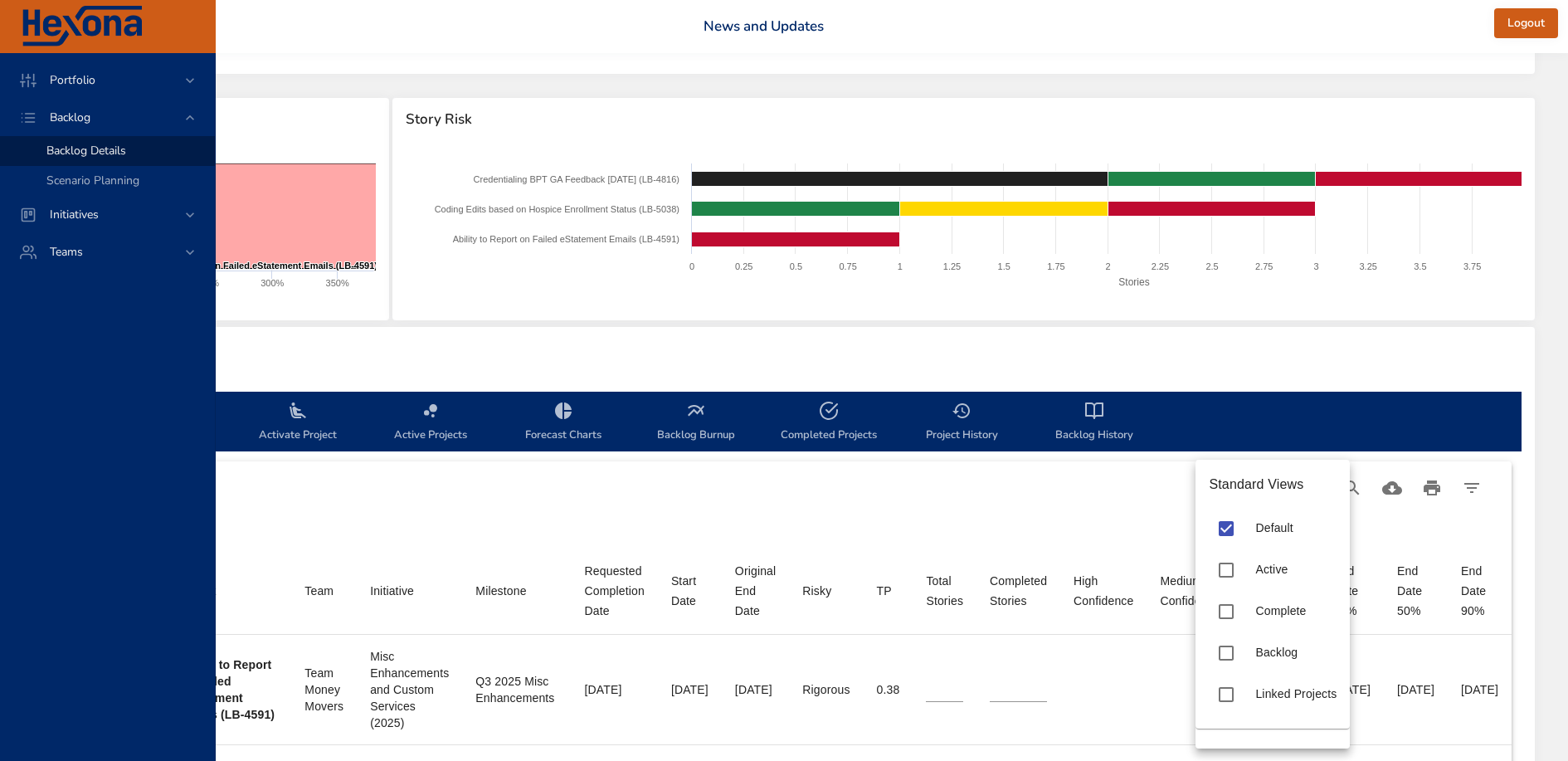
type input "*"
type input "**"
type input "*"
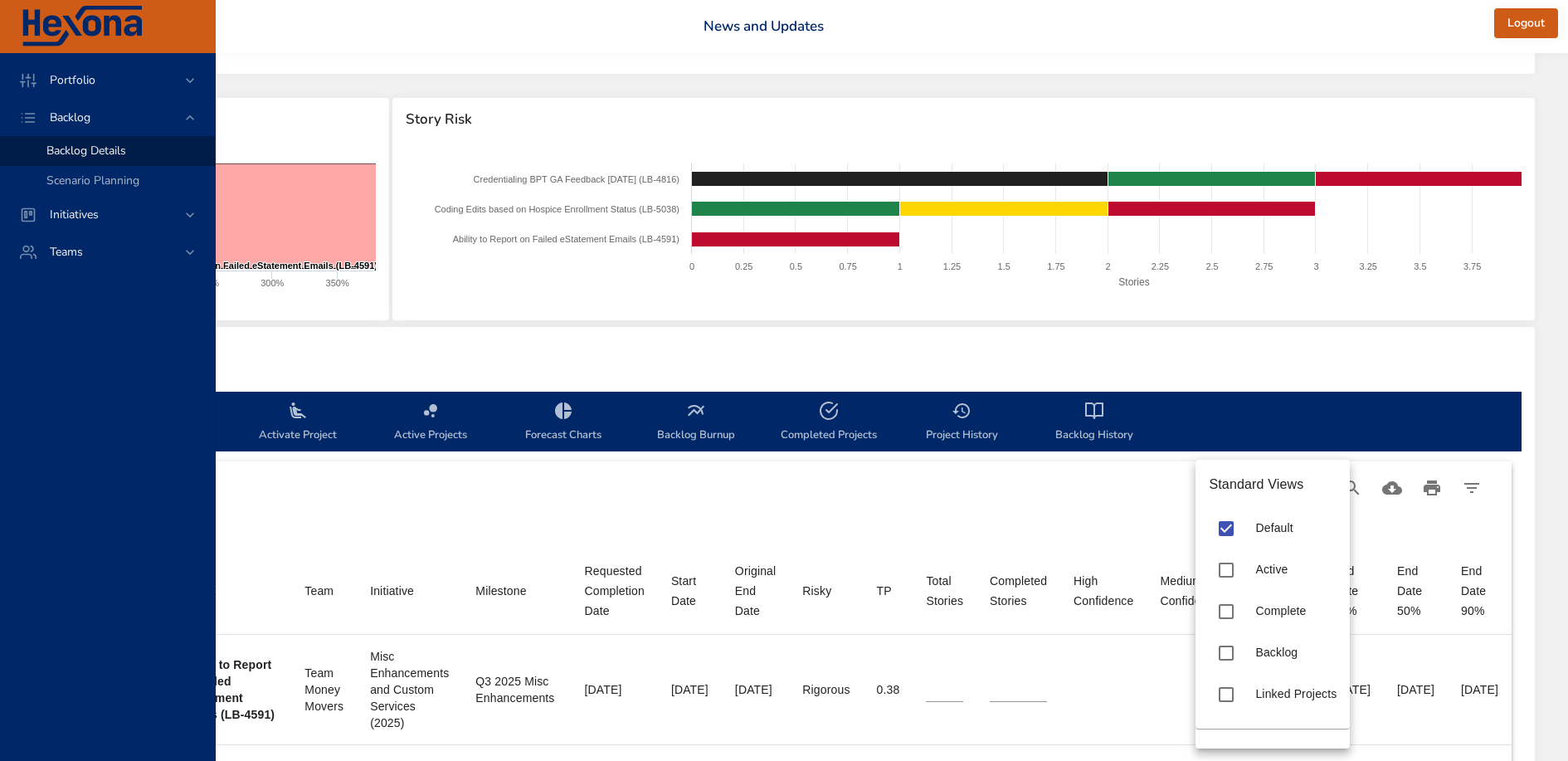
type input "*"
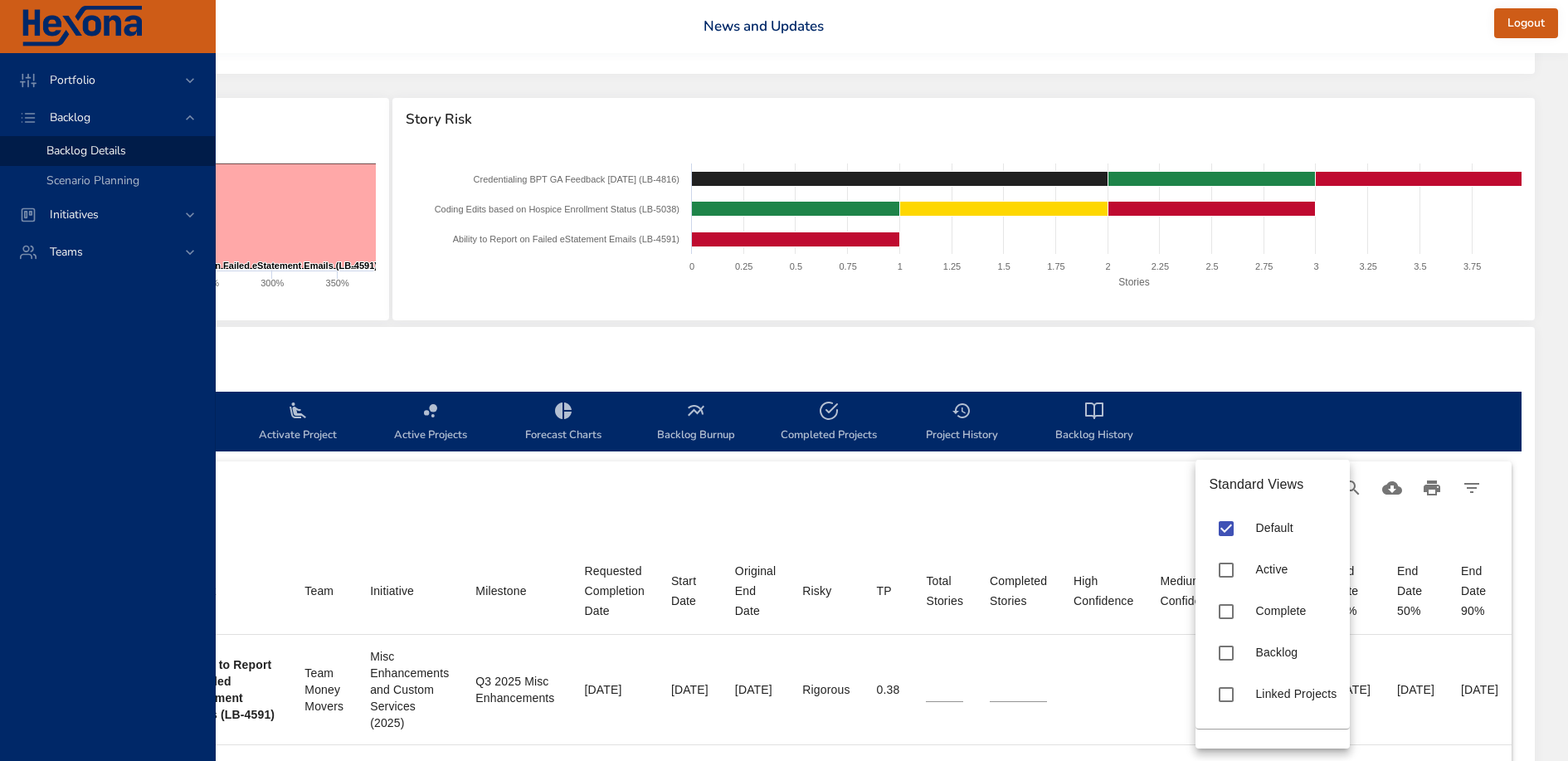
type input "*"
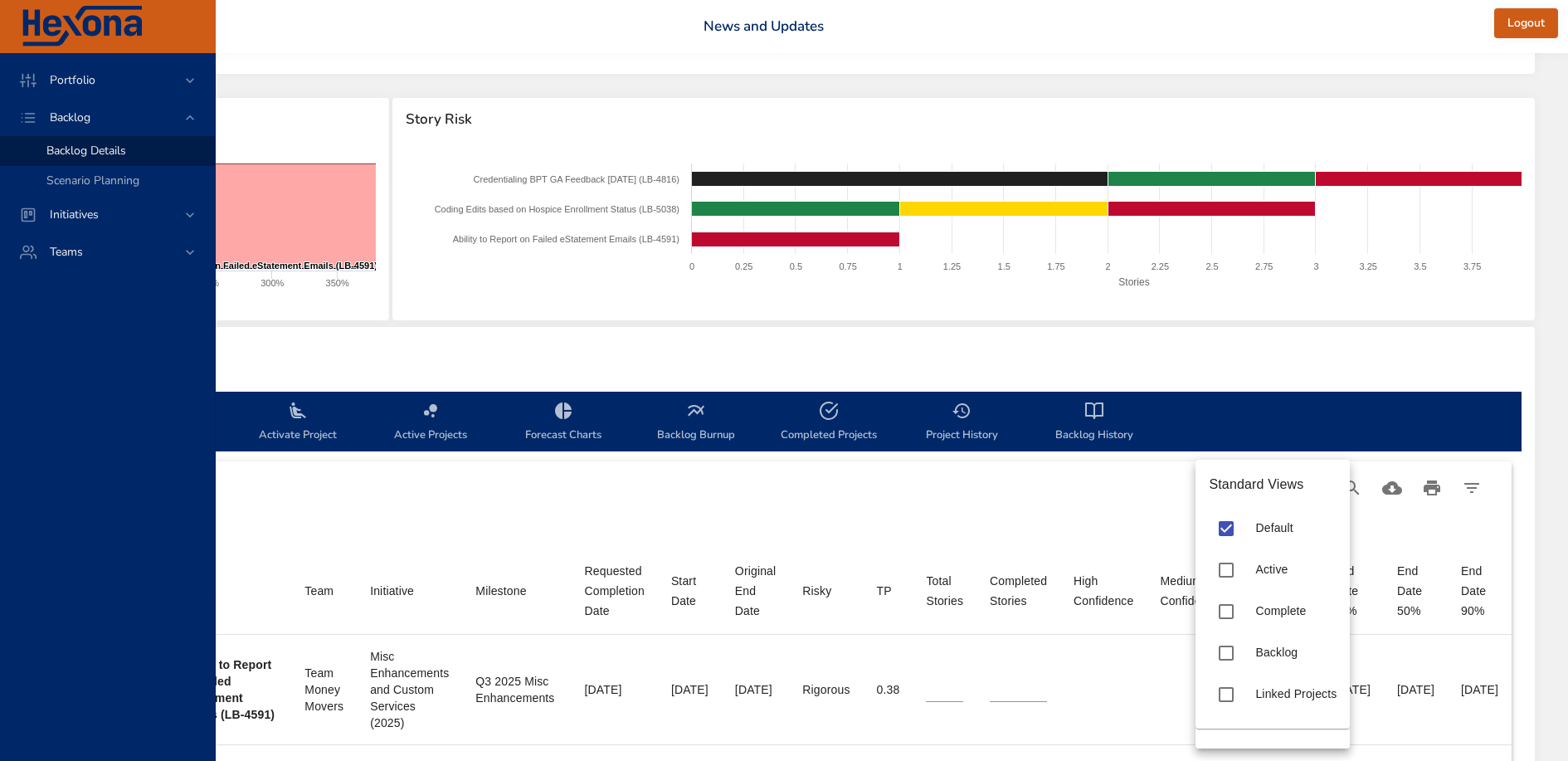
type input "*"
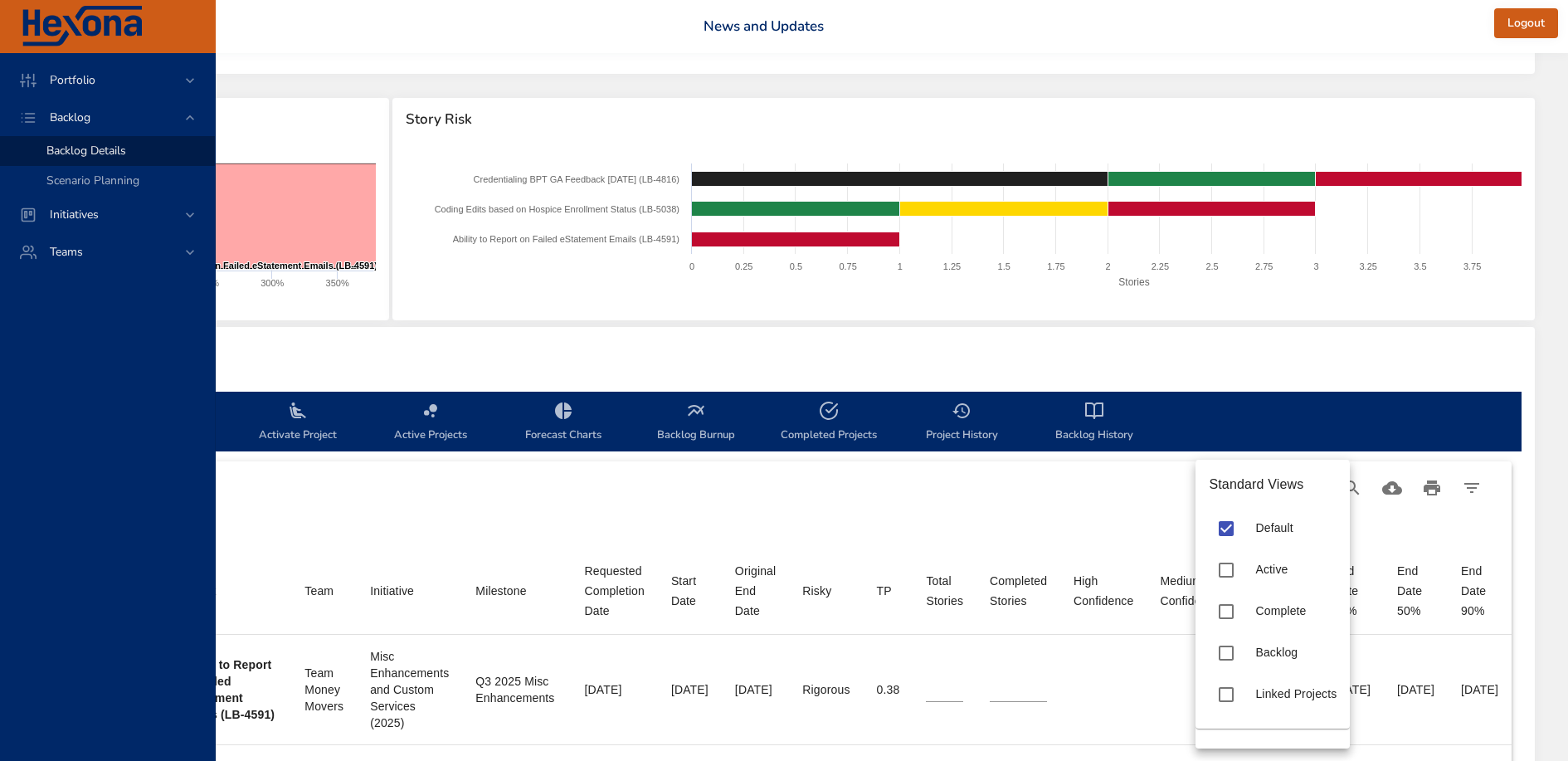
type input "*"
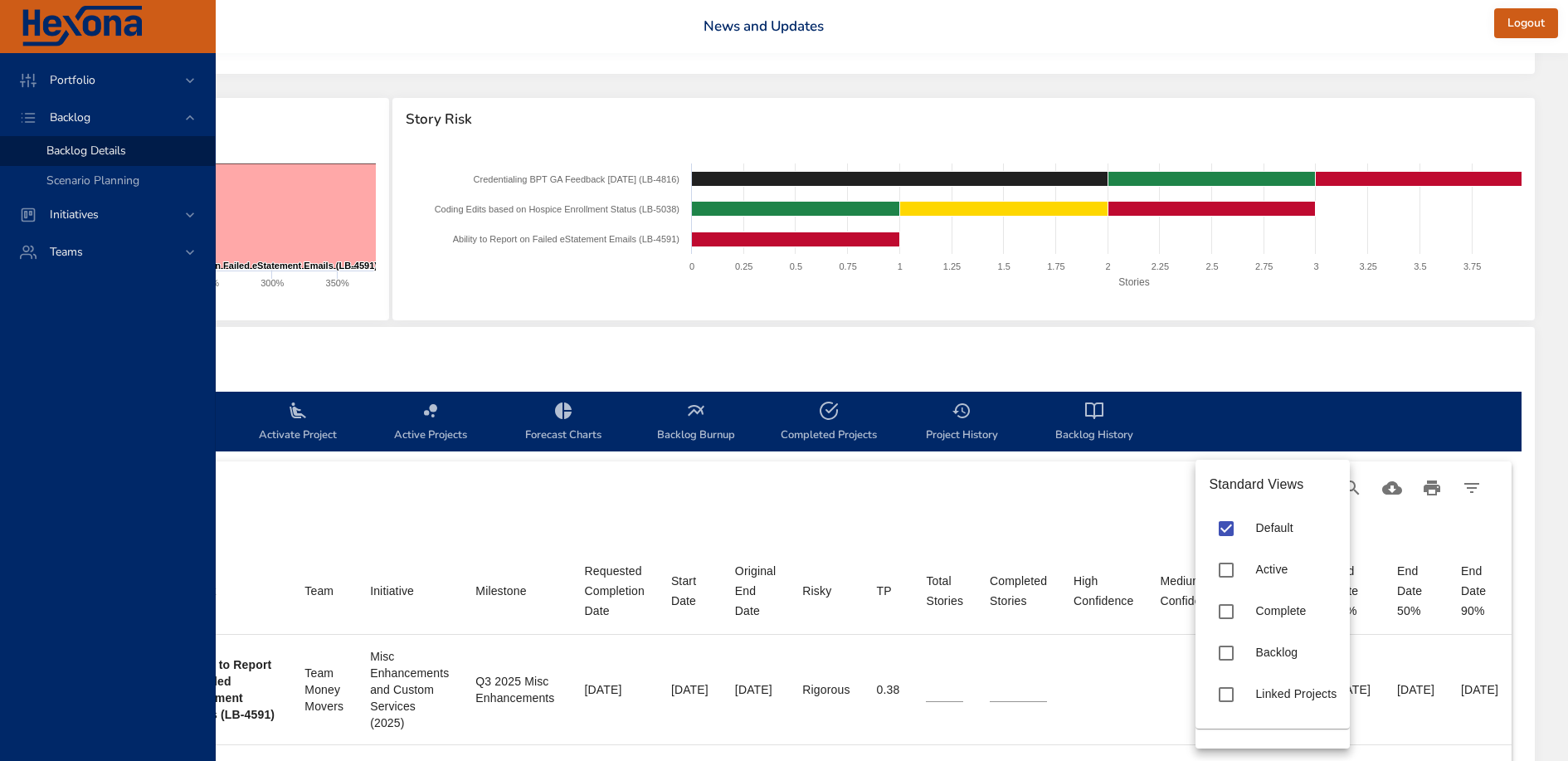
type input "*"
type input "**"
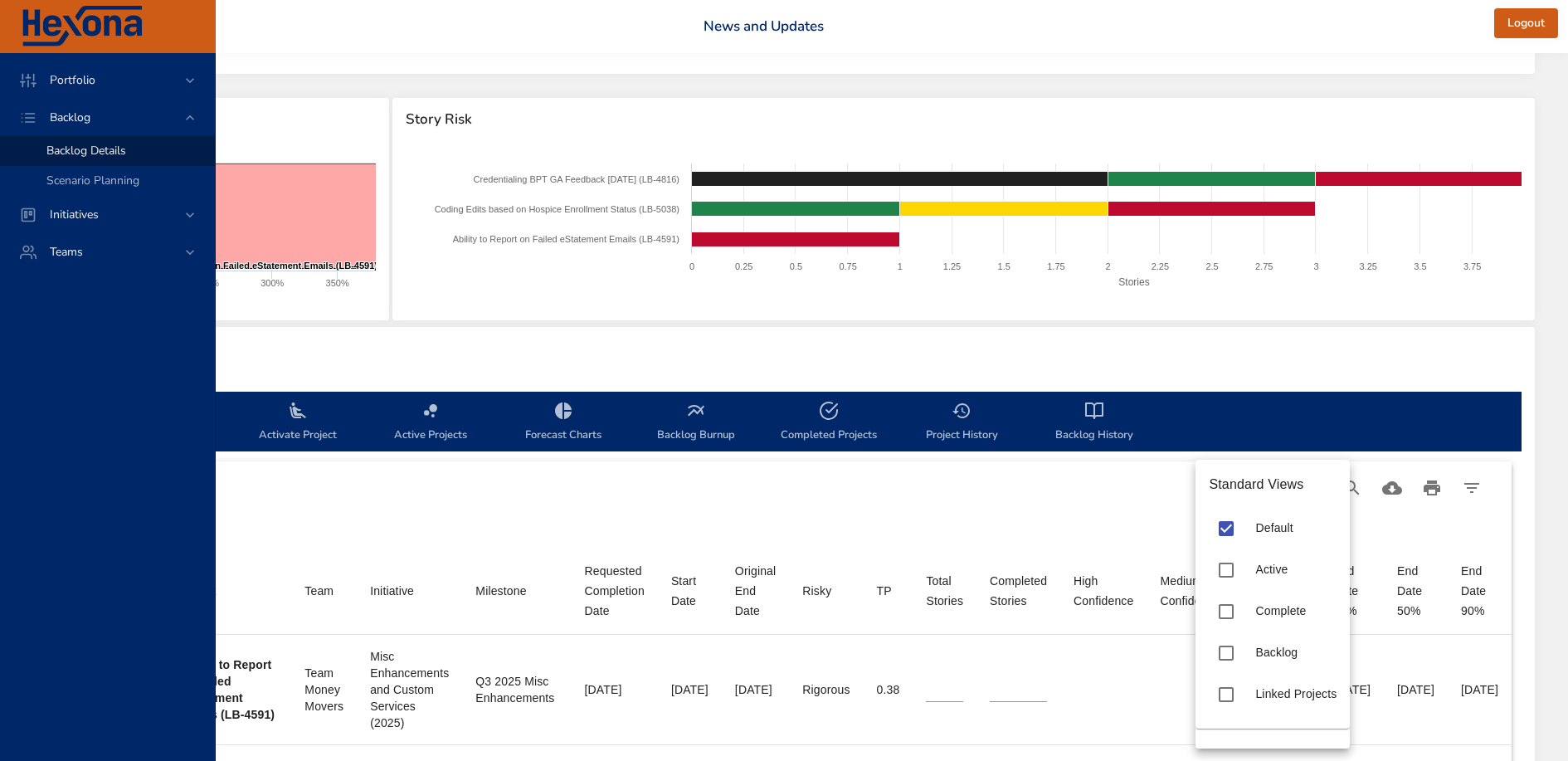
type input "**"
type input "*"
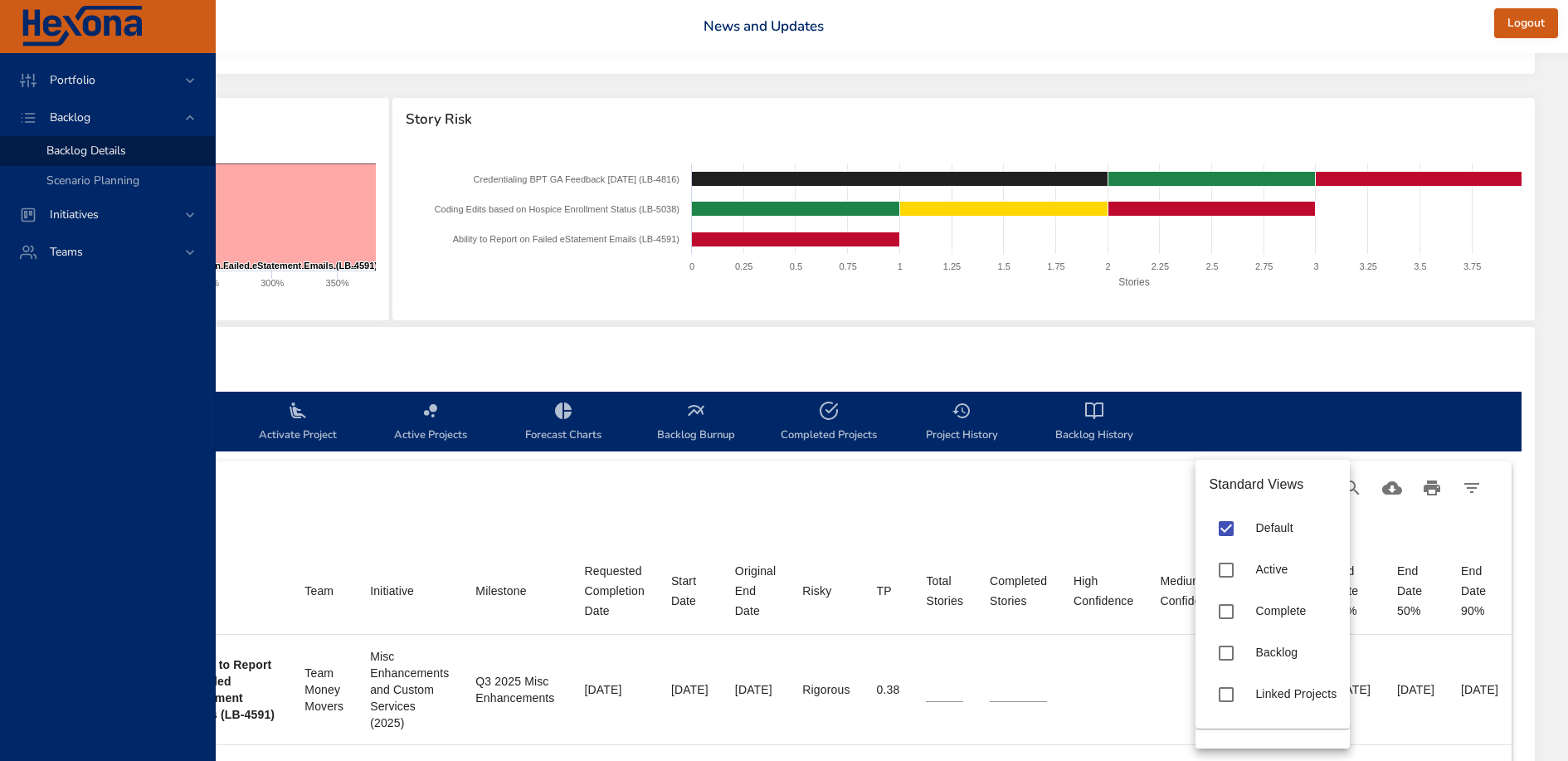
type input "*"
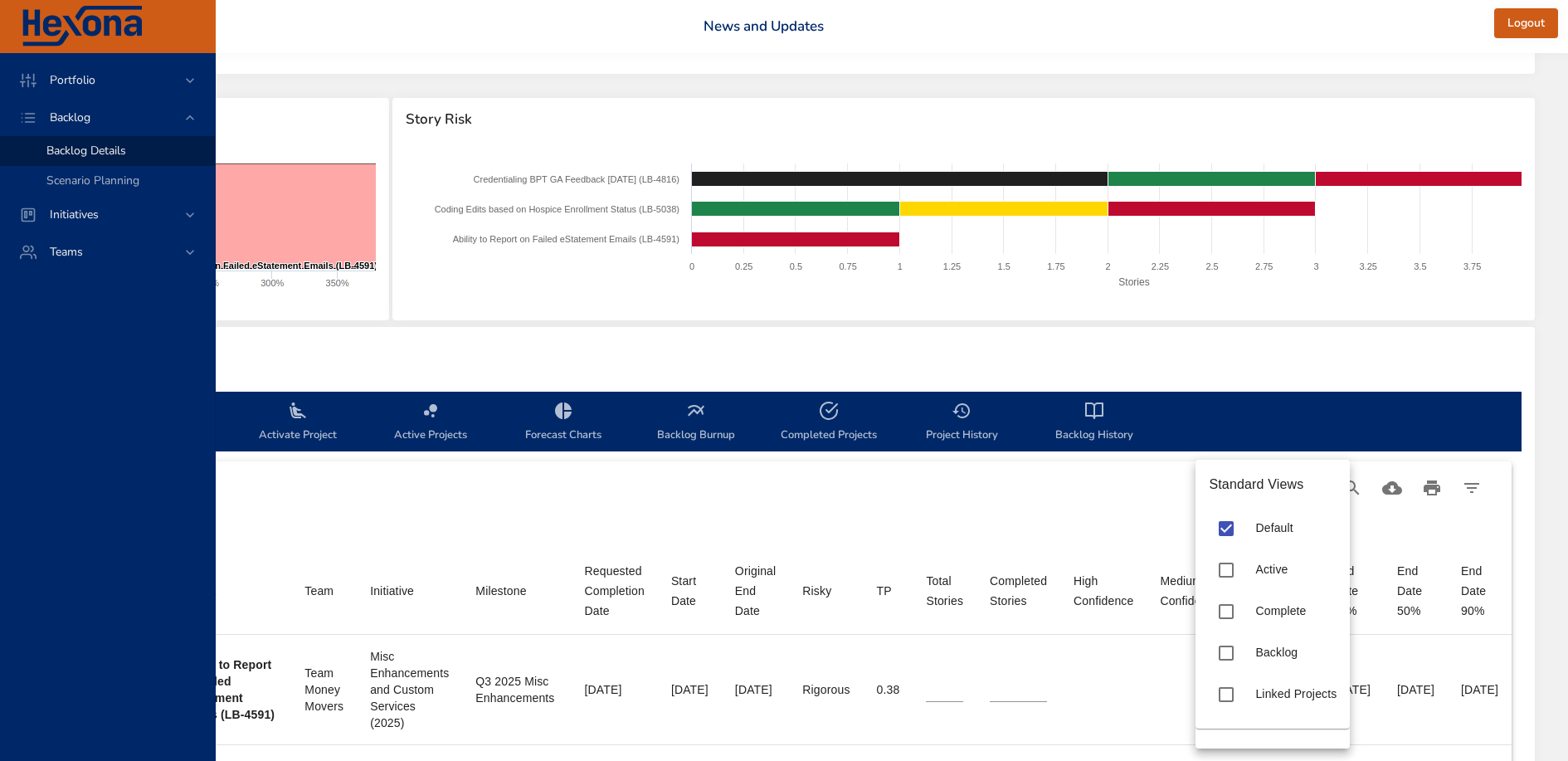
type input "*"
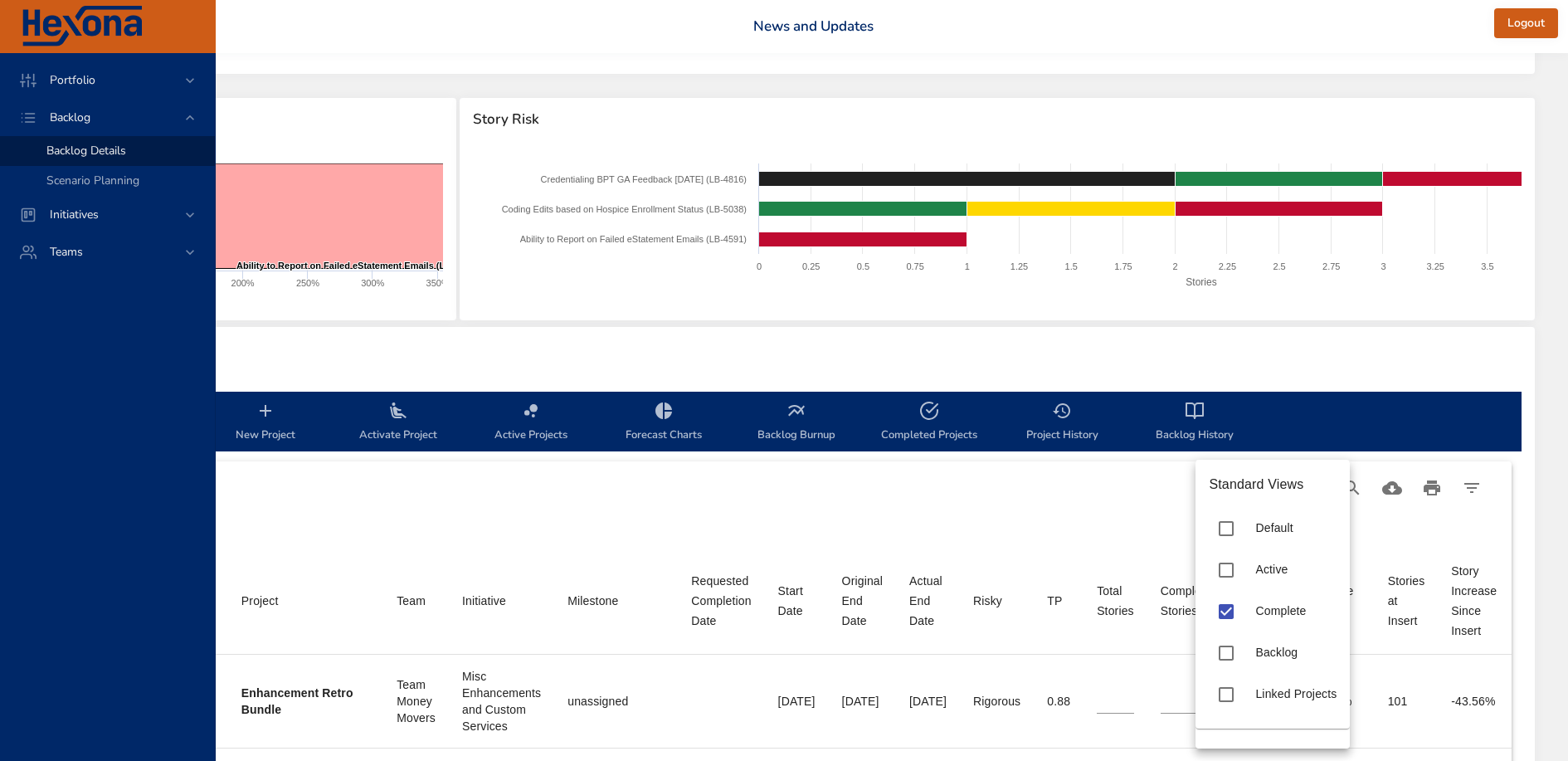
scroll to position [183, 382]
click at [1086, 525] on div at bounding box center [784, 380] width 1568 height 761
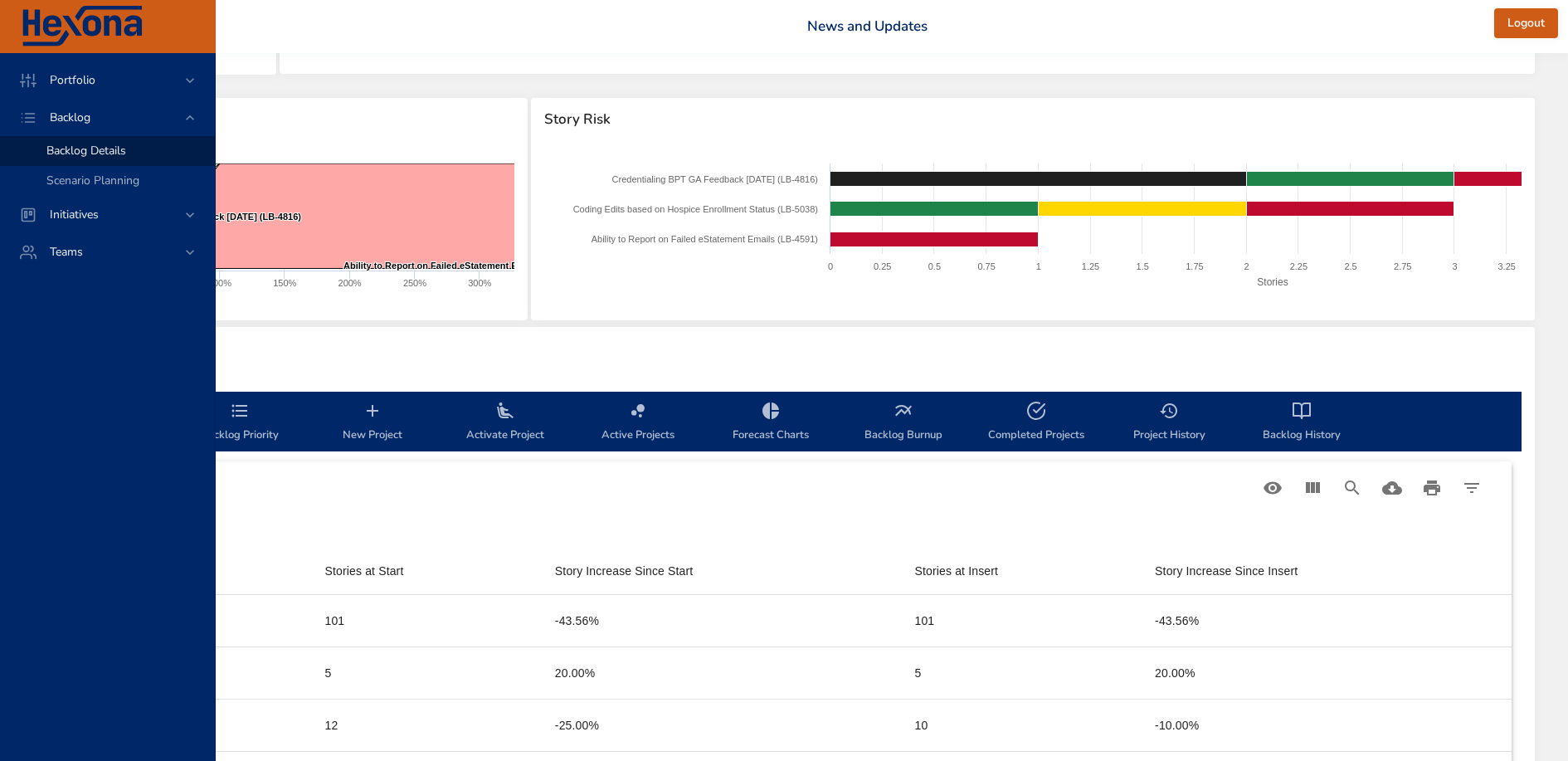
scroll to position [183, 221]
click at [1266, 492] on icon "Table Toolbar" at bounding box center [1273, 487] width 20 height 20
click at [1256, 650] on span "Backlog" at bounding box center [1276, 652] width 42 height 13
click at [1019, 480] on div at bounding box center [784, 380] width 1568 height 761
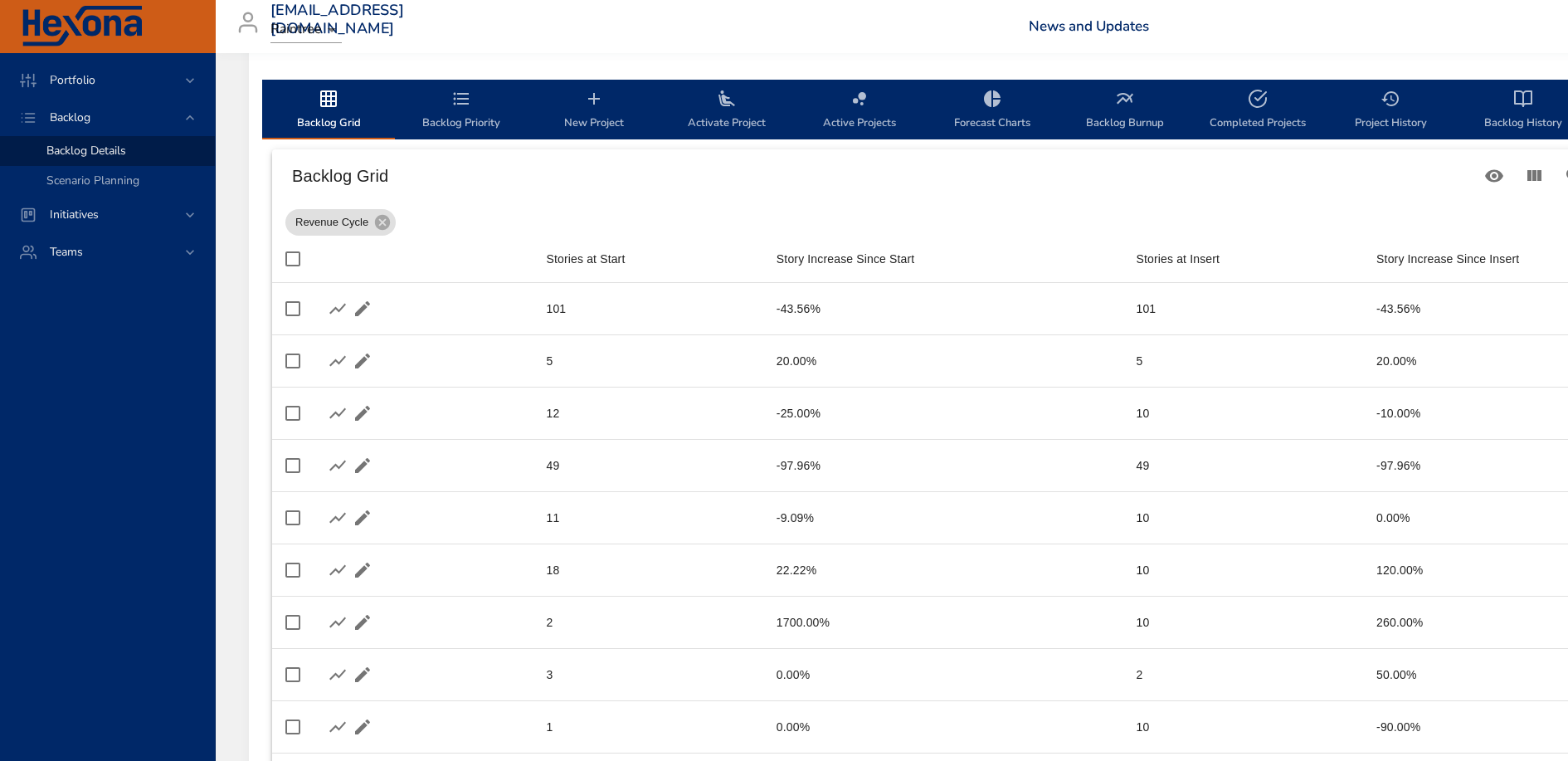
scroll to position [291, 0]
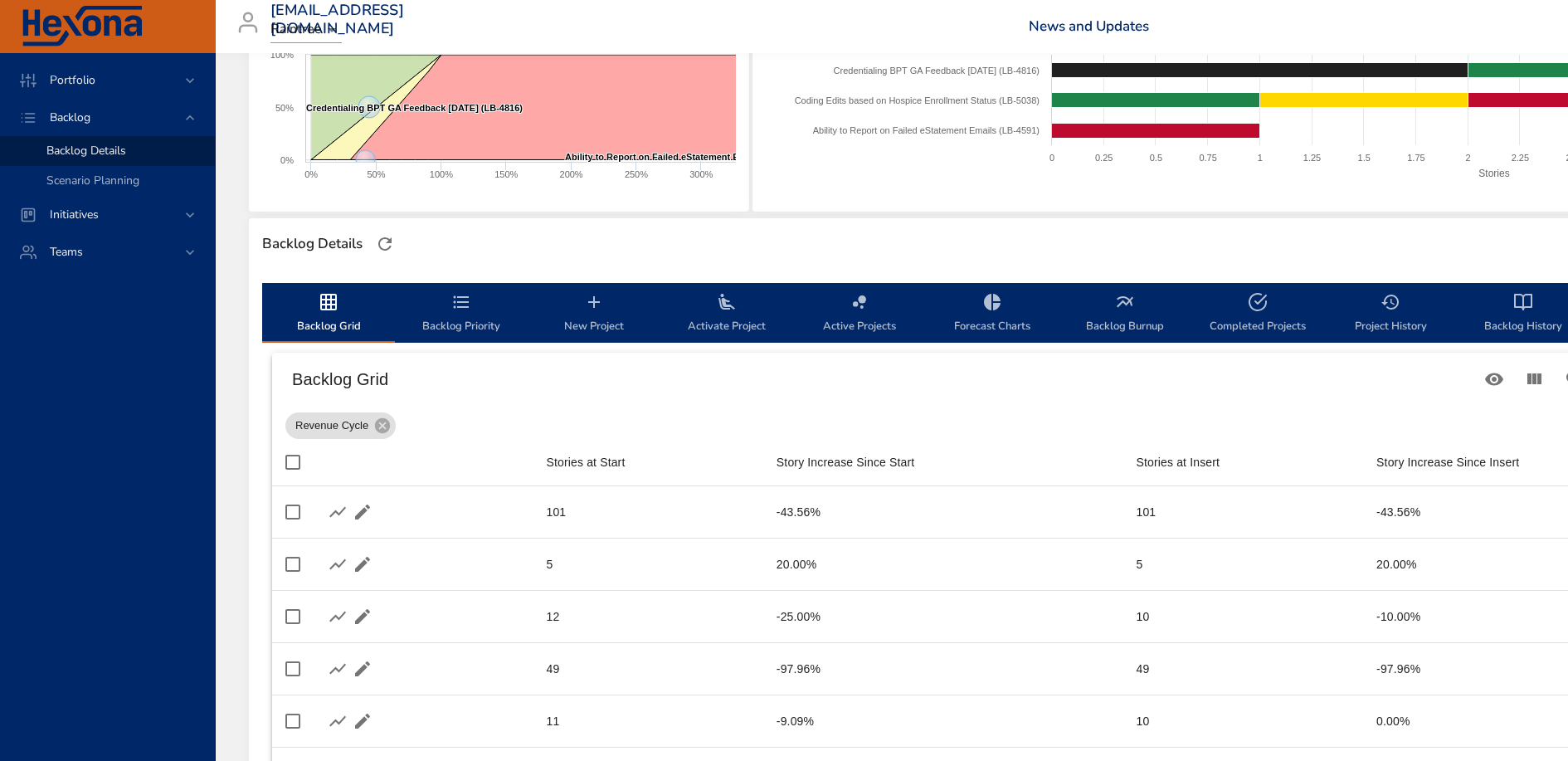
click at [333, 318] on span "Backlog Grid" at bounding box center [328, 314] width 113 height 44
click at [515, 315] on span "Backlog Priority" at bounding box center [461, 314] width 113 height 44
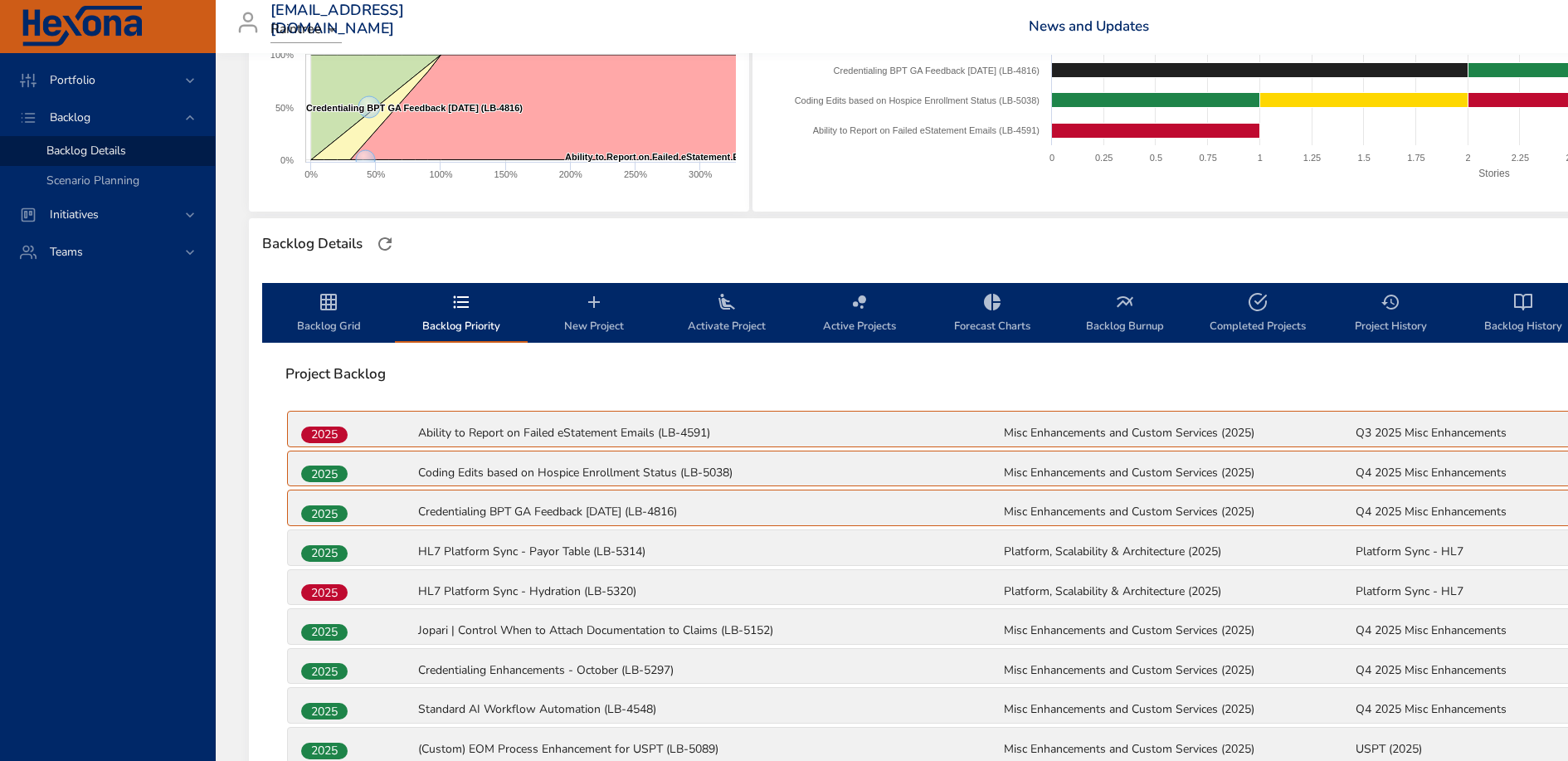
click at [339, 322] on span "Backlog Grid" at bounding box center [328, 314] width 113 height 44
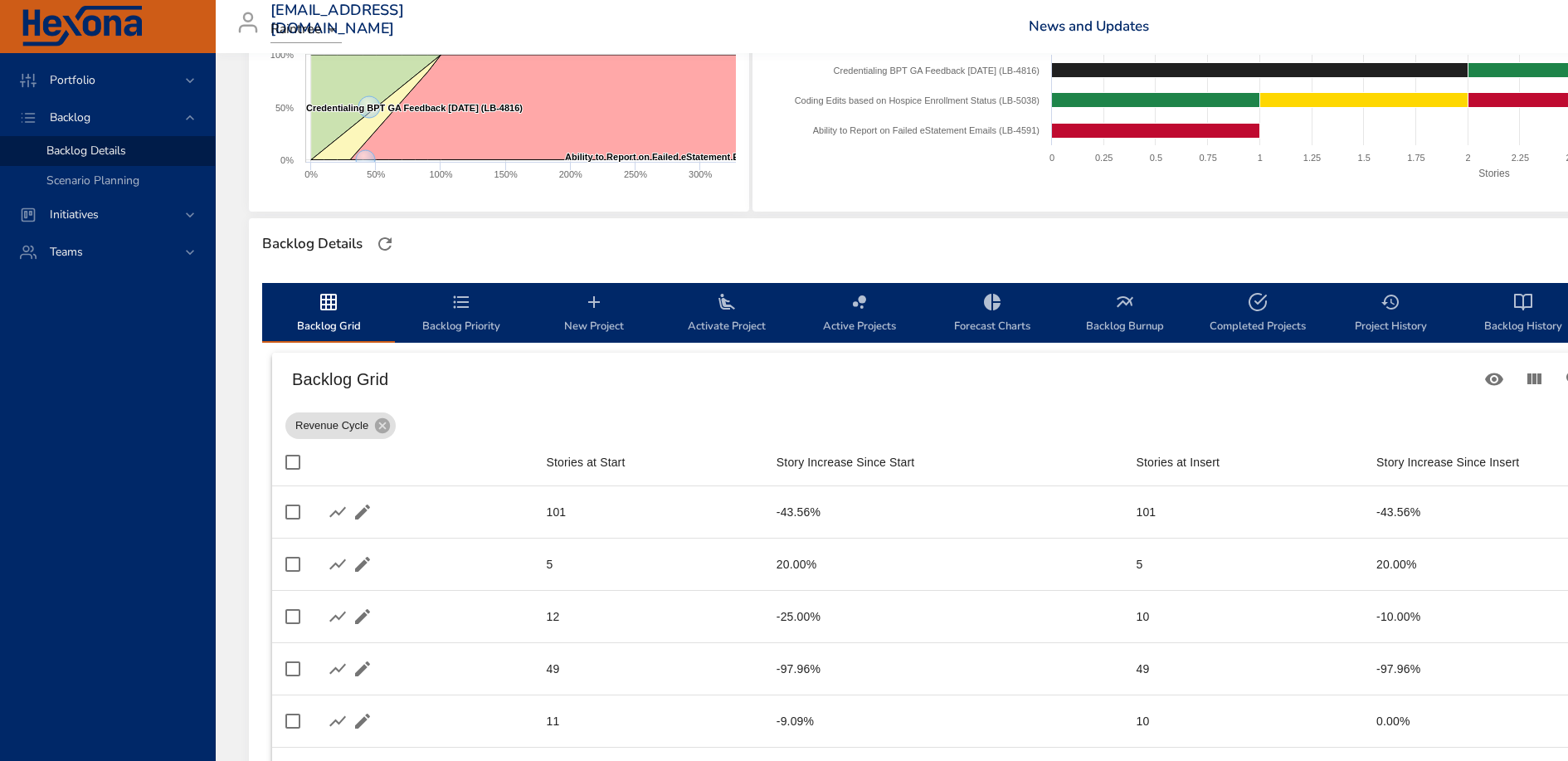
scroll to position [291, 221]
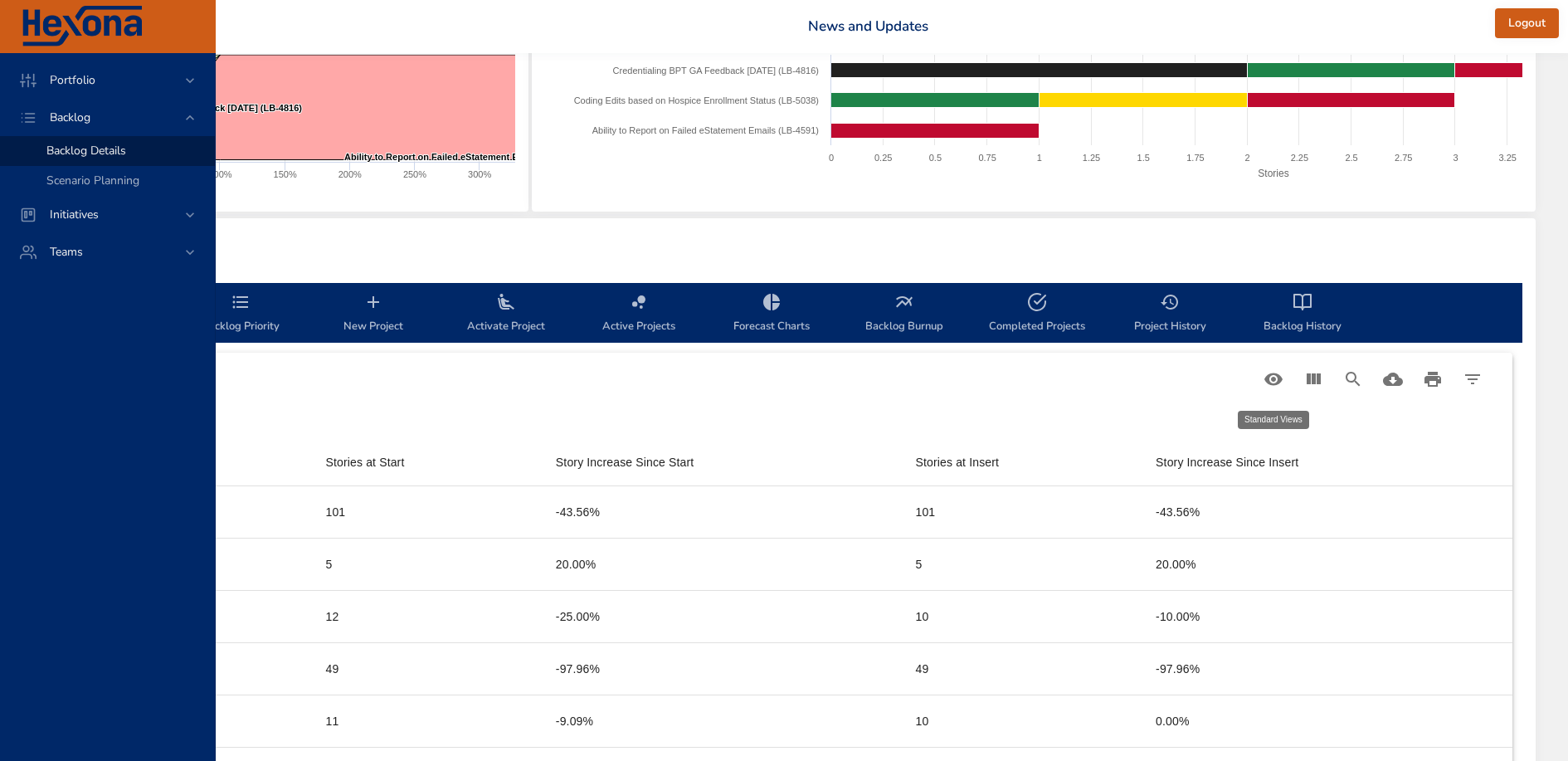
click at [1274, 380] on icon "Table Toolbar" at bounding box center [1273, 379] width 20 height 20
click at [112, 176] on div at bounding box center [784, 380] width 1568 height 761
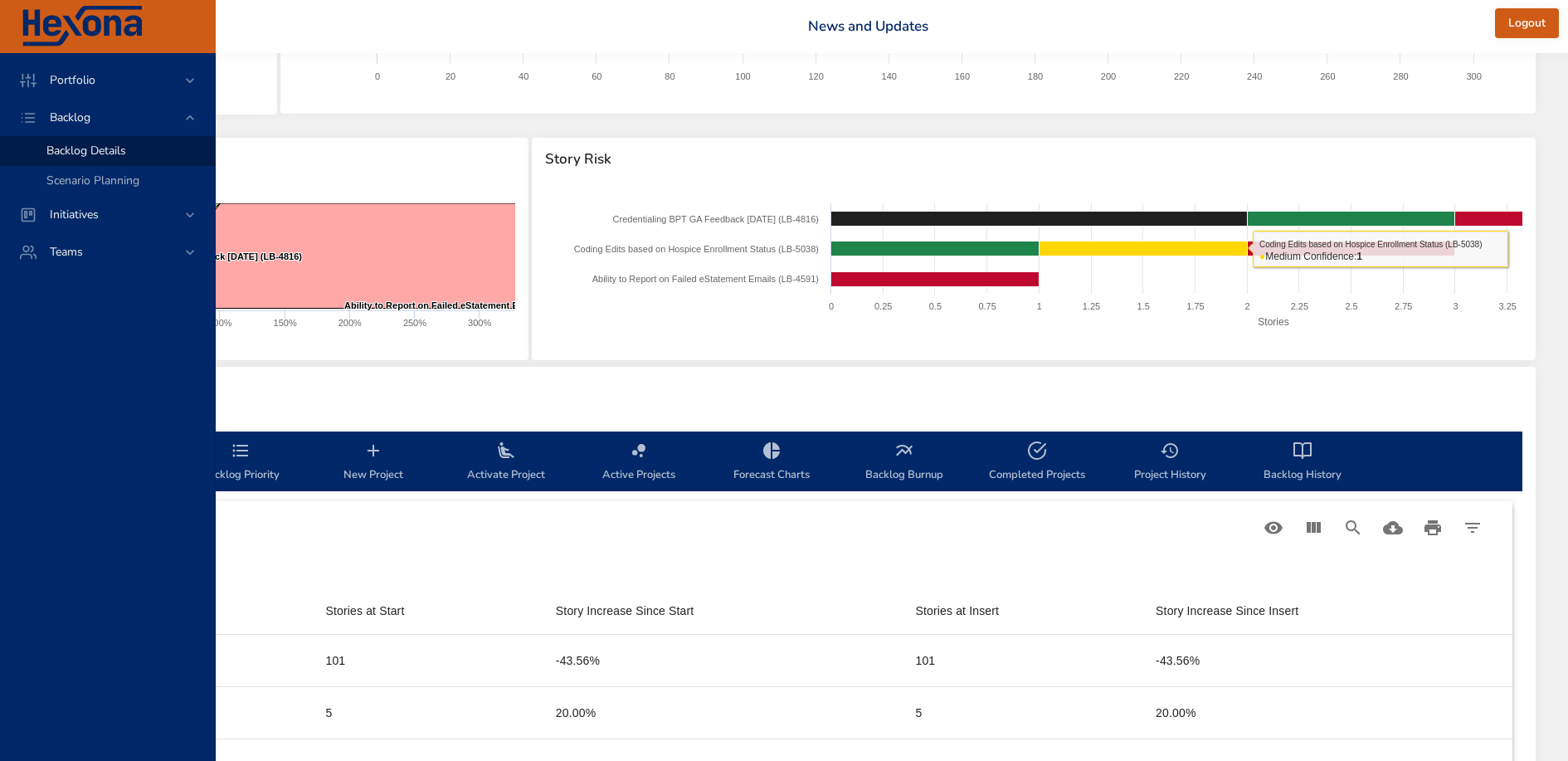
scroll to position [179, 221]
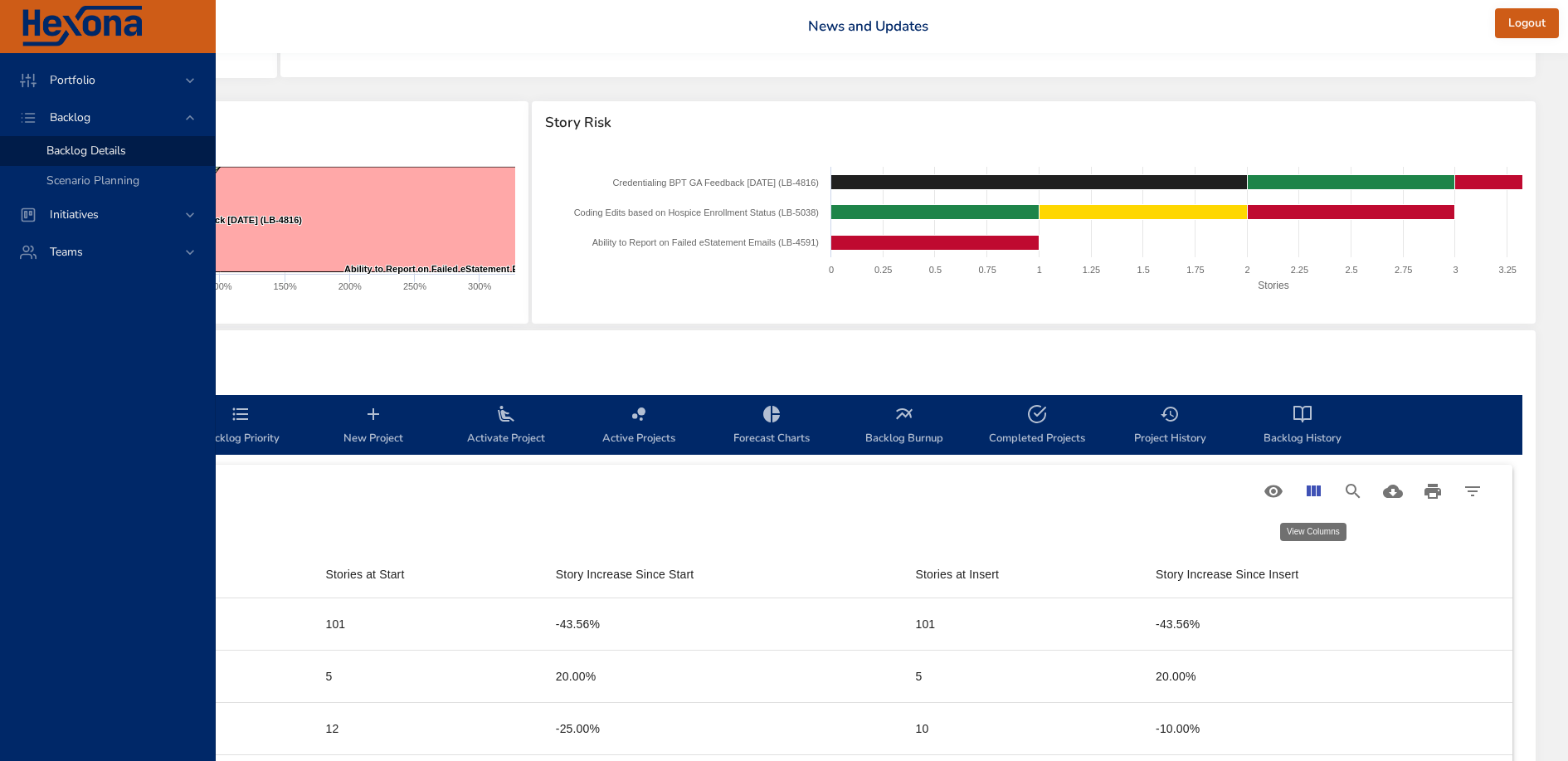
click at [1310, 493] on icon "View Columns" at bounding box center [1312, 491] width 20 height 20
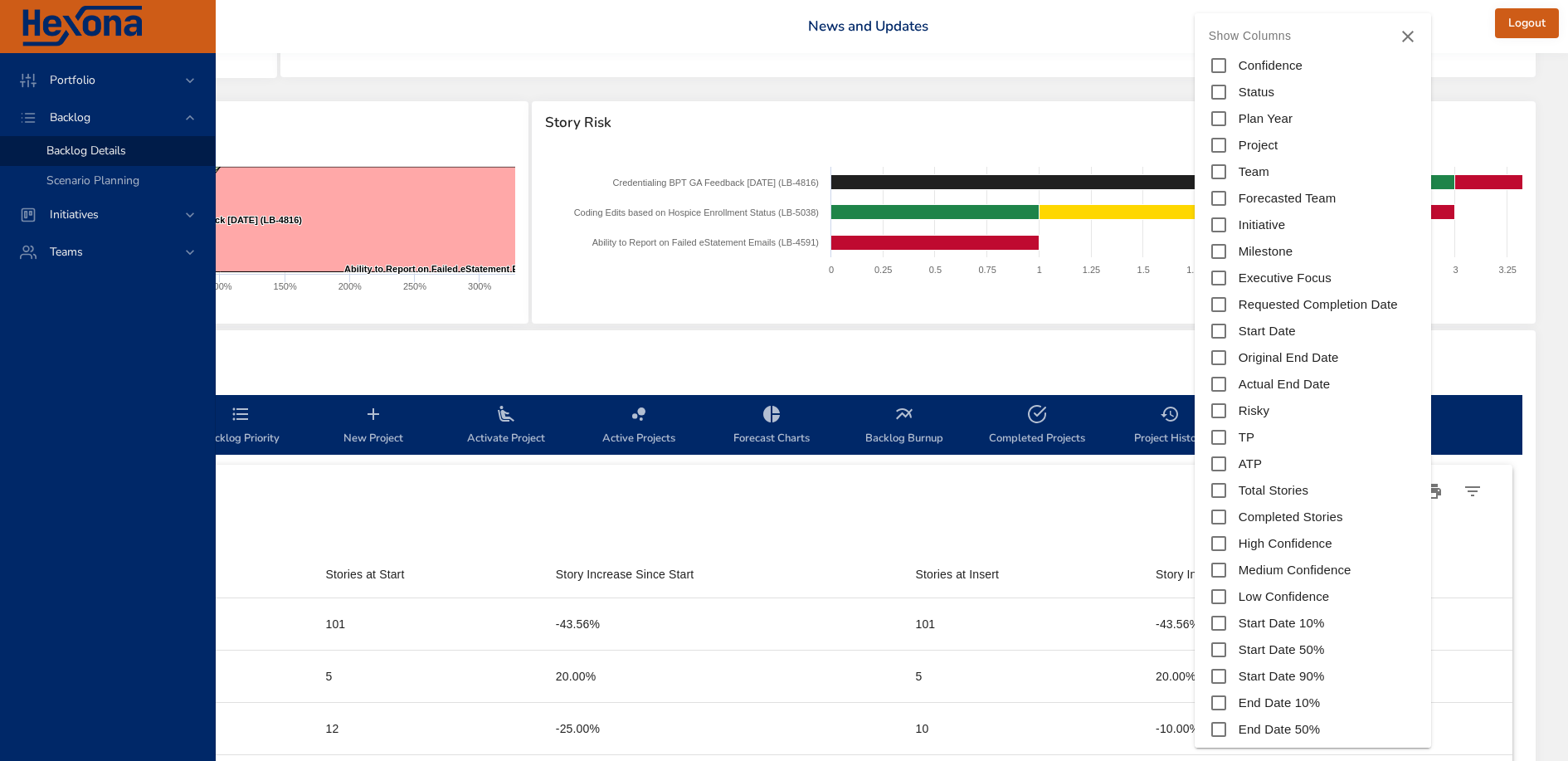
click at [1086, 483] on div at bounding box center [784, 380] width 1568 height 761
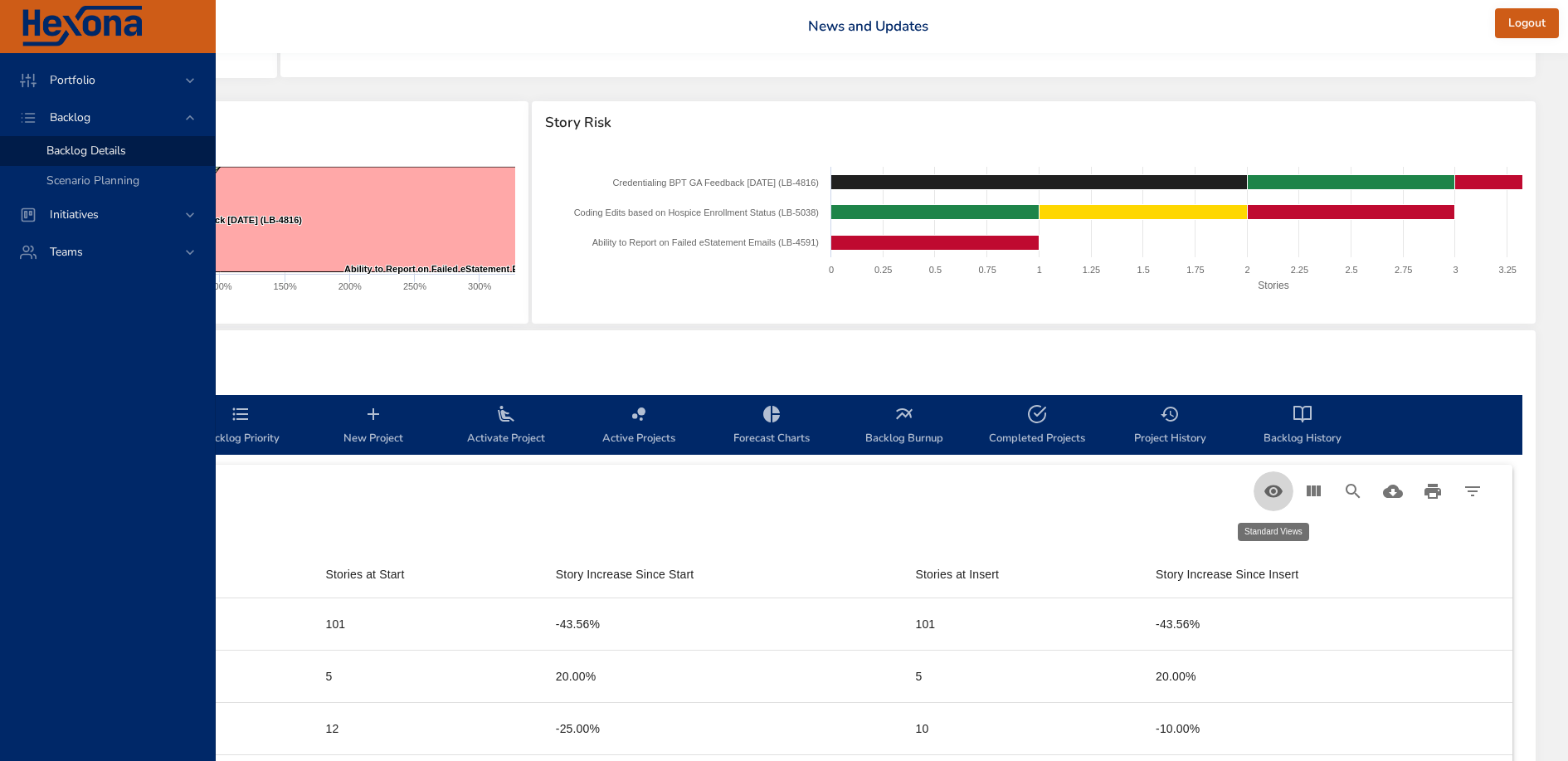
click at [1270, 489] on icon "Table Toolbar" at bounding box center [1273, 491] width 20 height 20
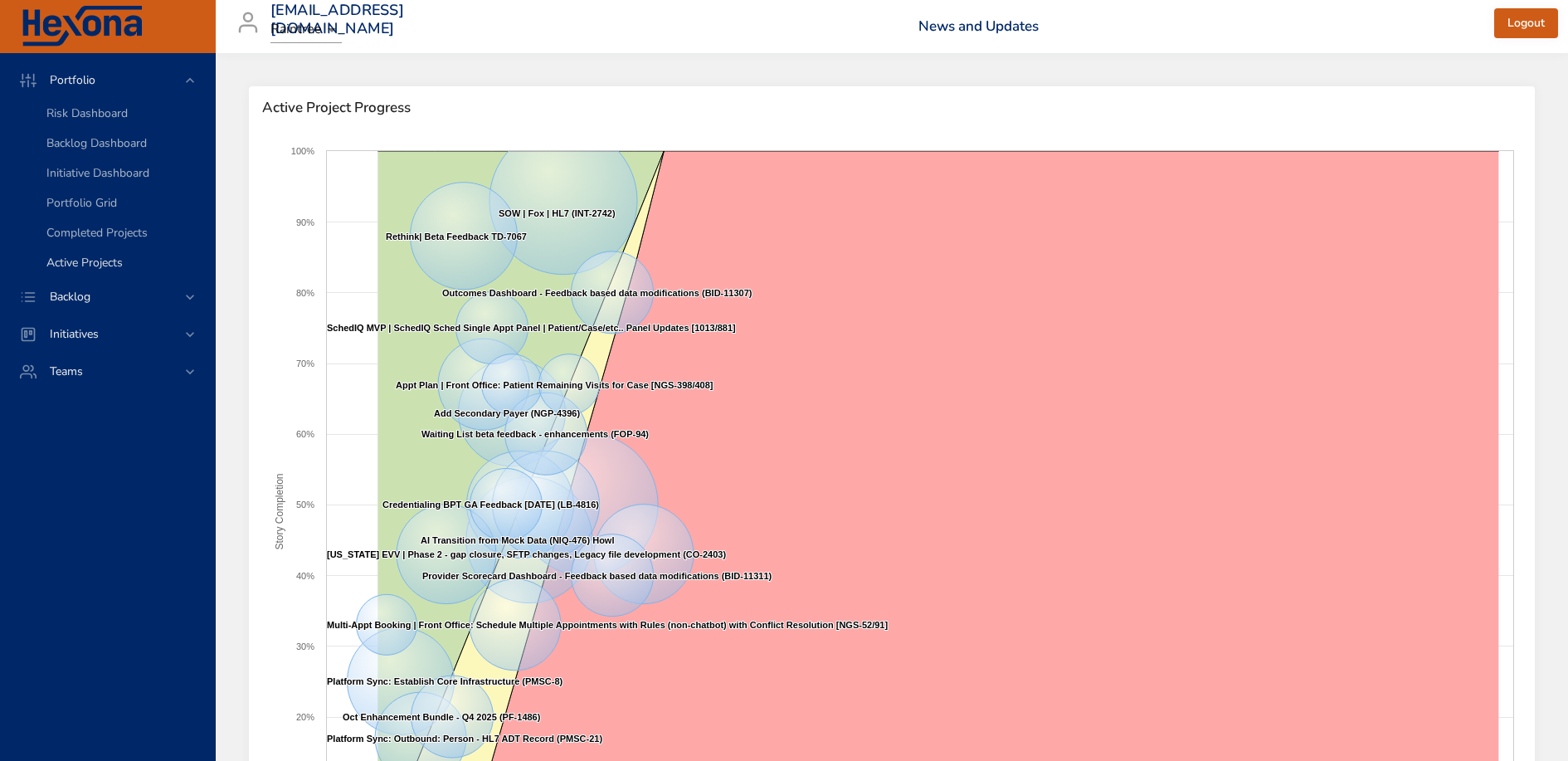
click at [107, 261] on span "Active Projects" at bounding box center [85, 262] width 77 height 15
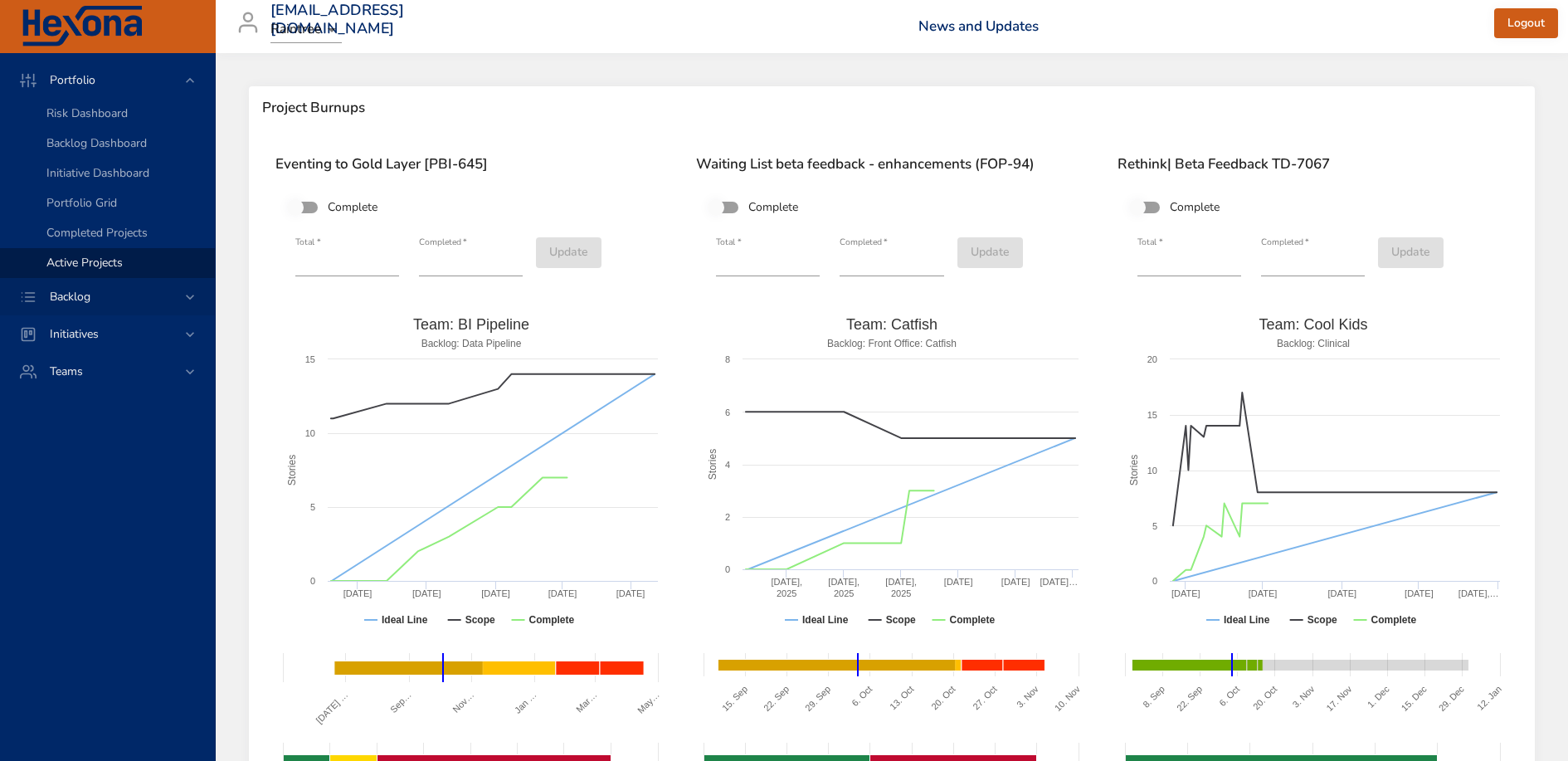
click at [90, 296] on span "Backlog" at bounding box center [70, 297] width 67 height 15
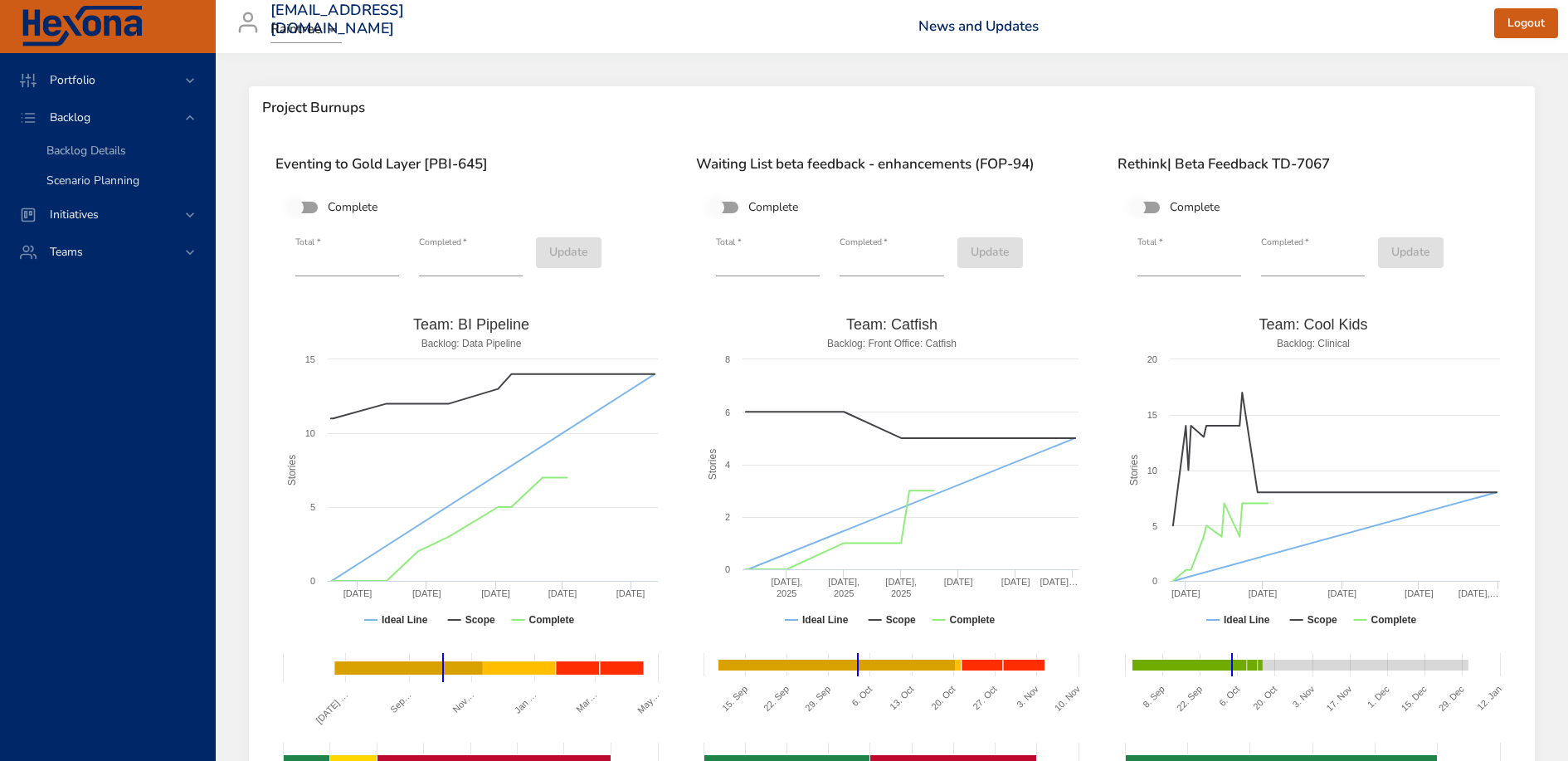
click at [124, 179] on span "Scenario Planning" at bounding box center [93, 180] width 93 height 15
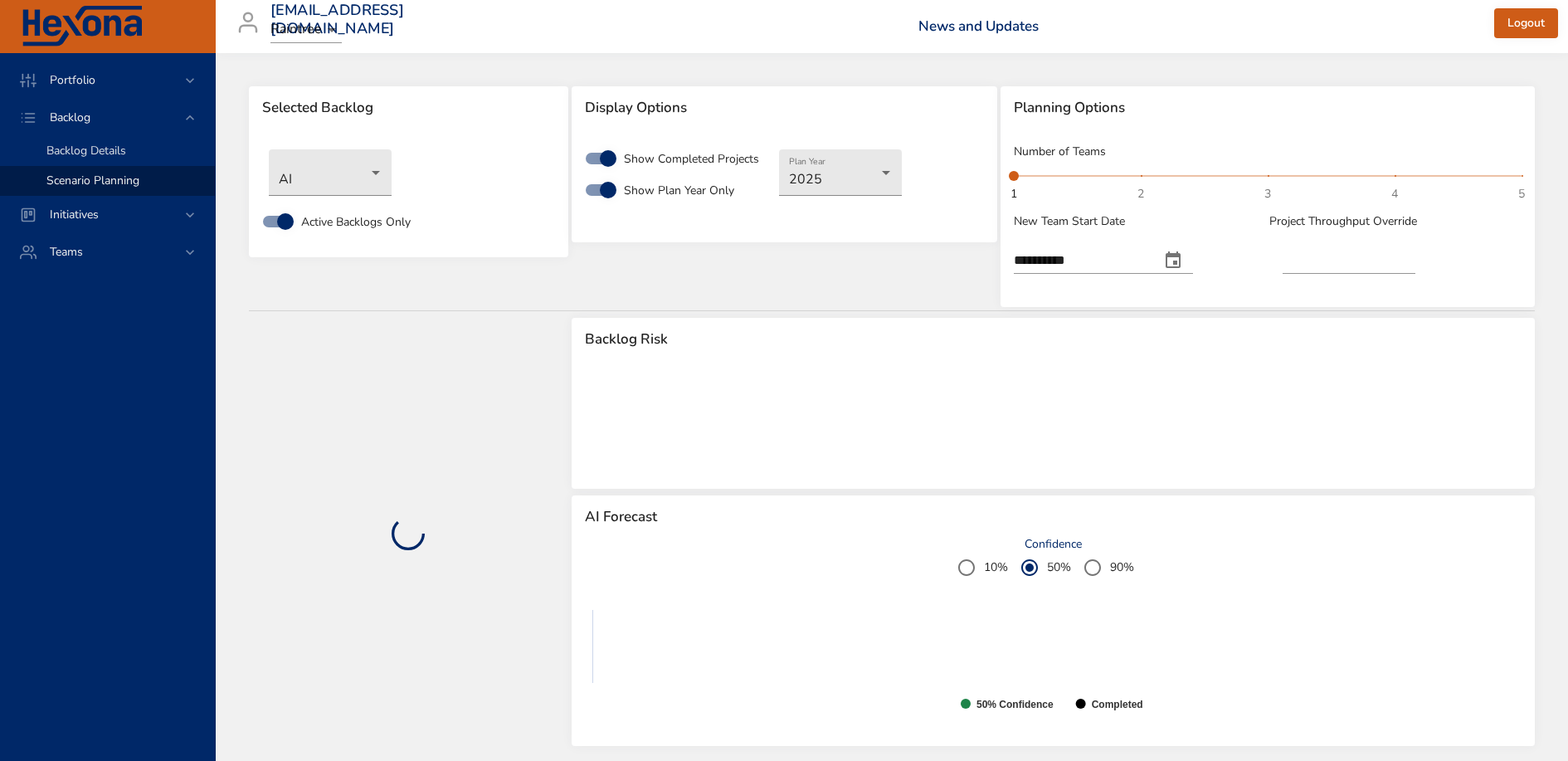
click at [145, 146] on div "Backlog Details" at bounding box center [124, 150] width 155 height 16
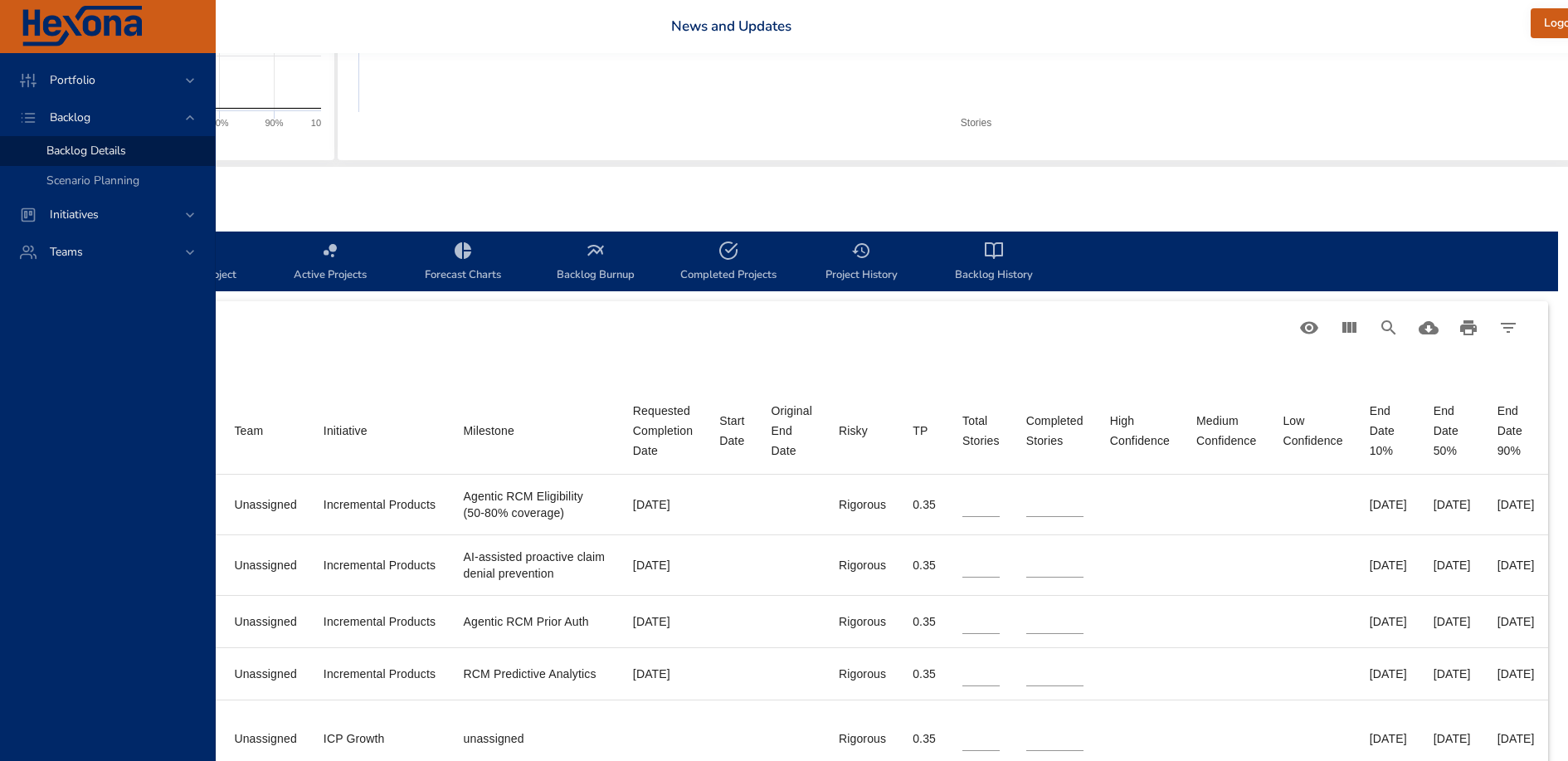
scroll to position [343, 632]
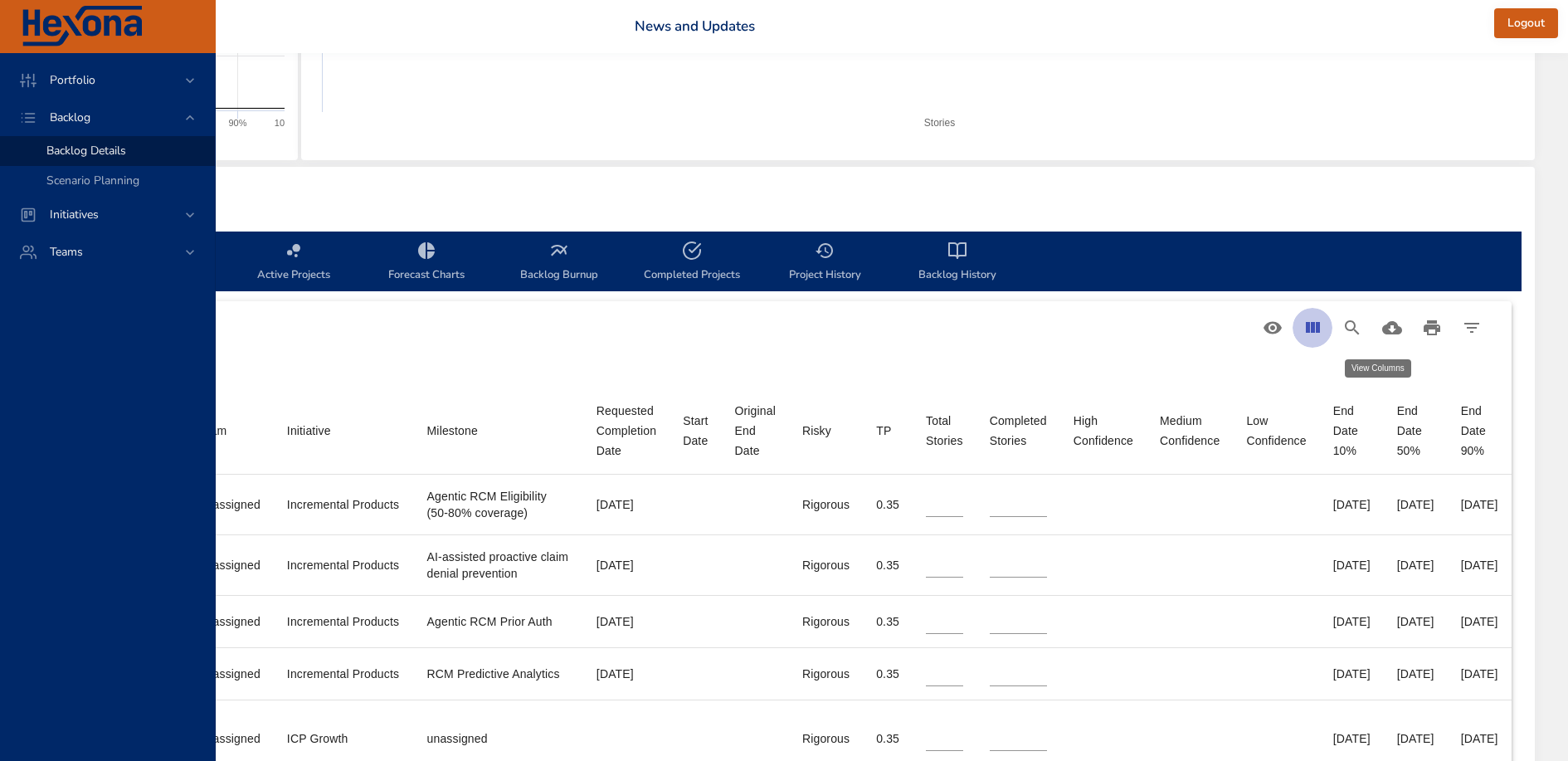
click at [1324, 336] on button "View Columns" at bounding box center [1312, 328] width 40 height 40
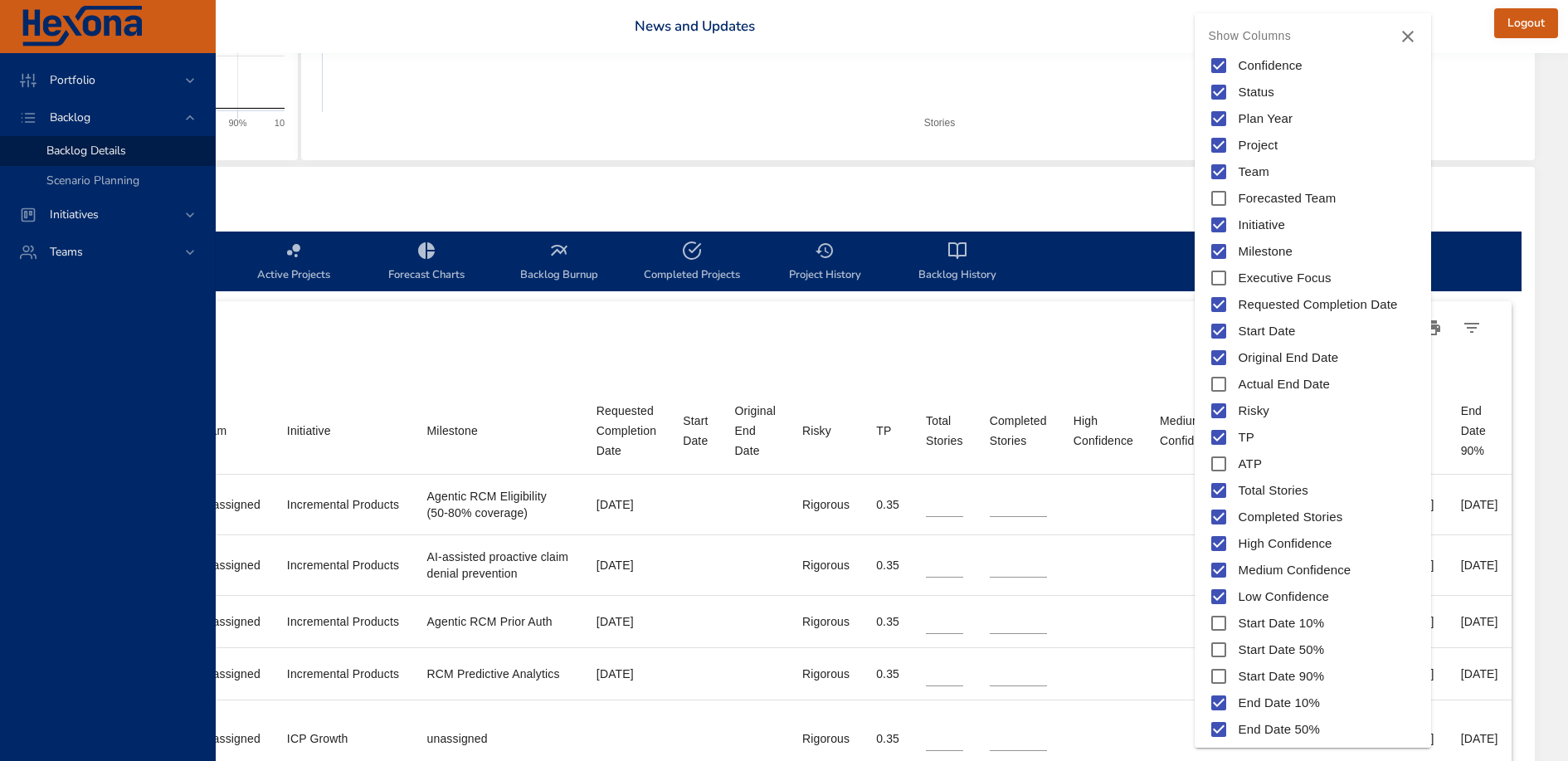
click at [1063, 358] on div at bounding box center [784, 380] width 1568 height 761
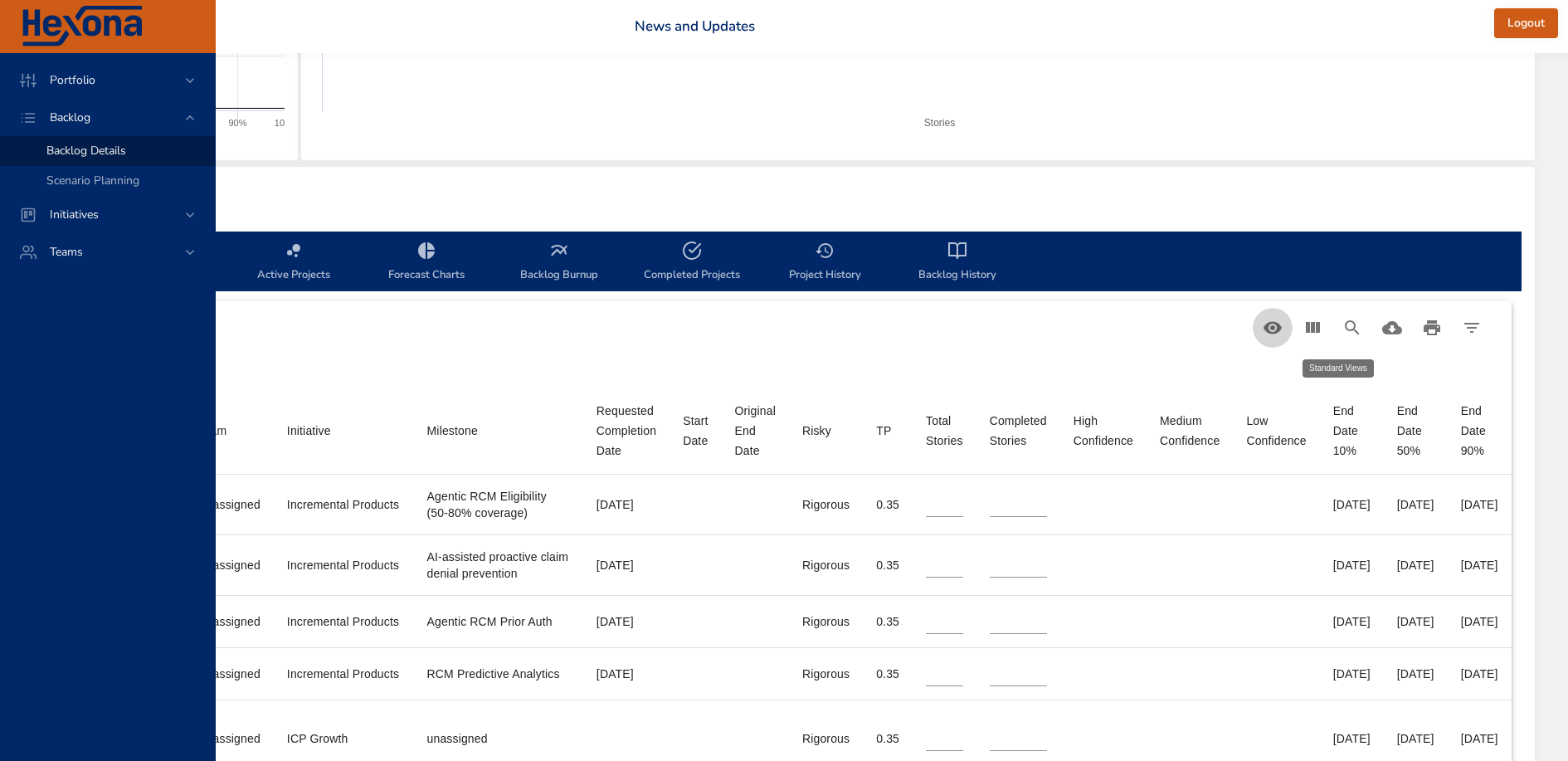
click at [1272, 330] on icon "Table Toolbar" at bounding box center [1272, 327] width 20 height 20
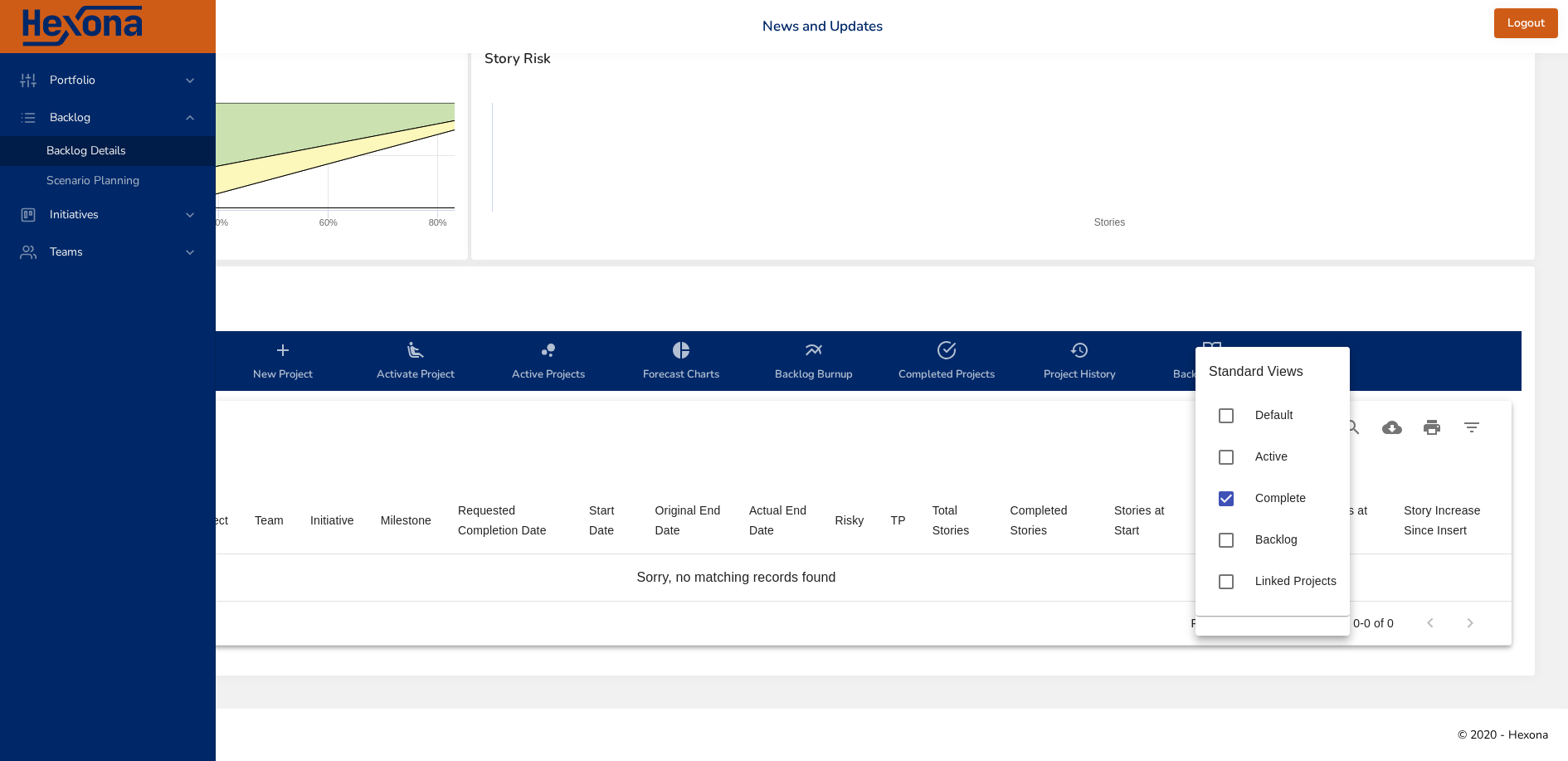
scroll to position [241, 311]
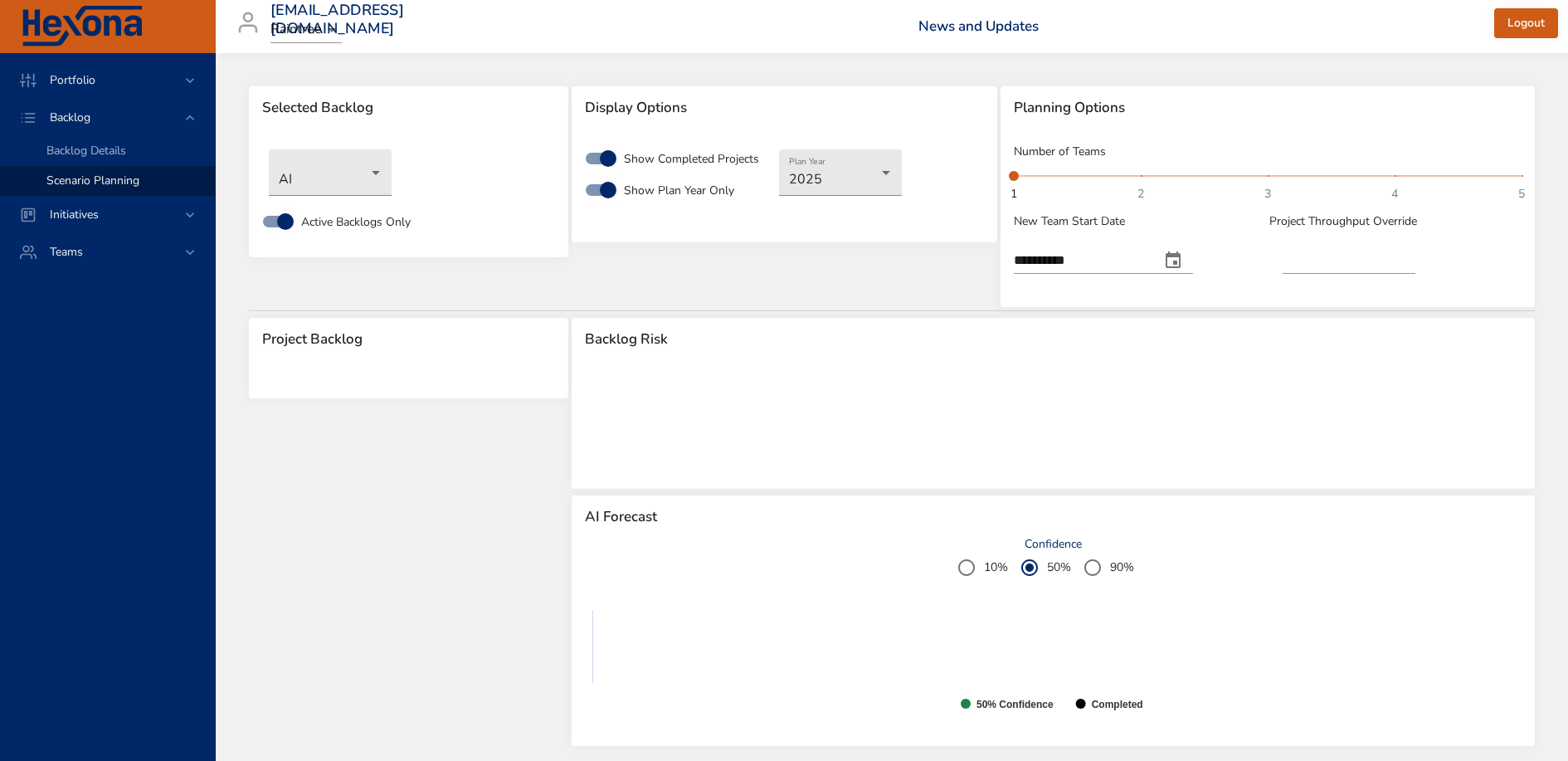
click at [86, 171] on link "Scenario Planning" at bounding box center [107, 180] width 214 height 30
click at [106, 146] on span "Backlog Details" at bounding box center [86, 150] width 79 height 15
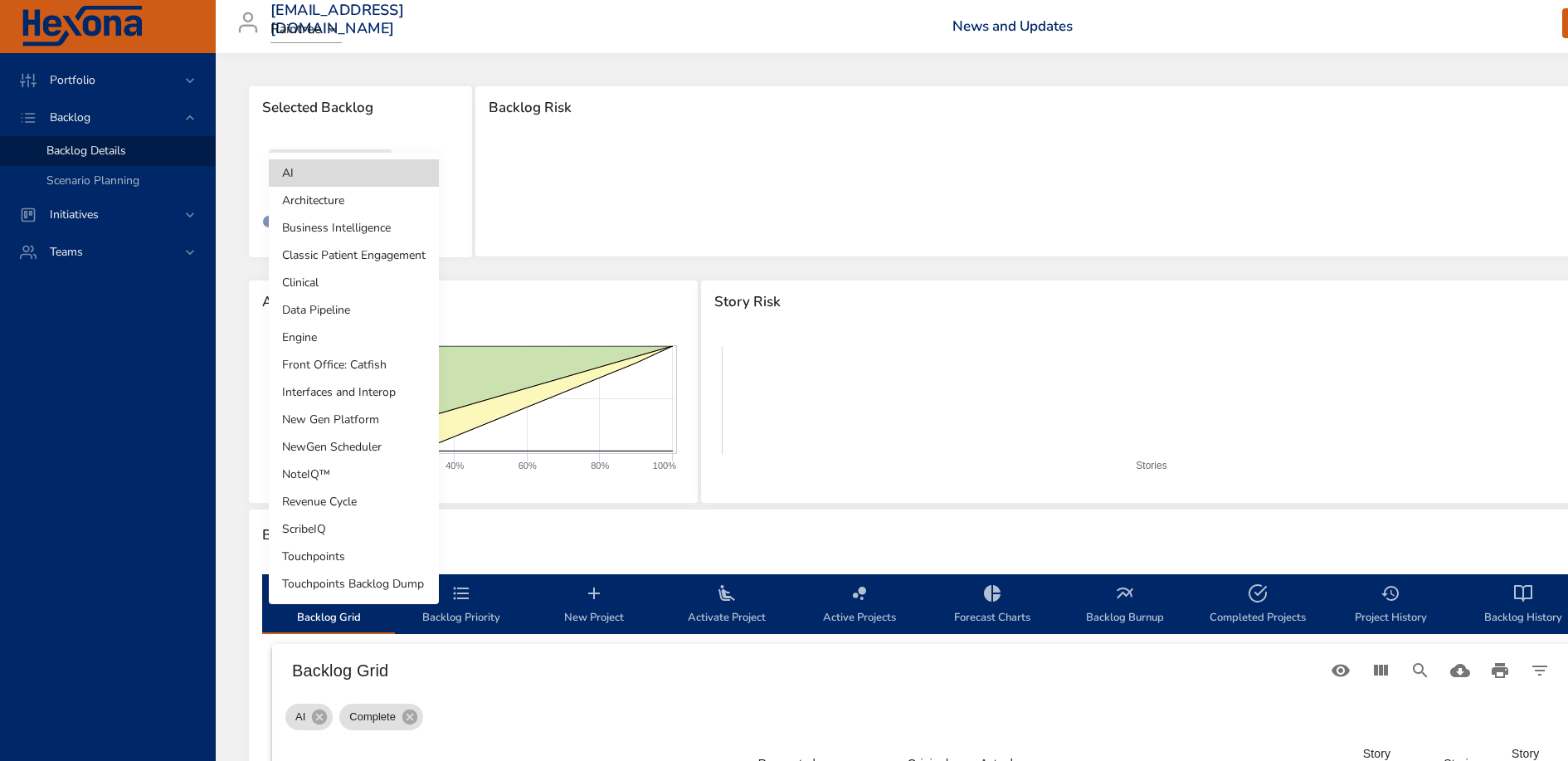
click at [366, 177] on body "Portfolio Backlog Backlog Details Scenario Planning Initiatives Teams [EMAIL_AD…" at bounding box center [784, 380] width 1568 height 761
click at [353, 504] on li "Revenue Cycle" at bounding box center [354, 502] width 170 height 28
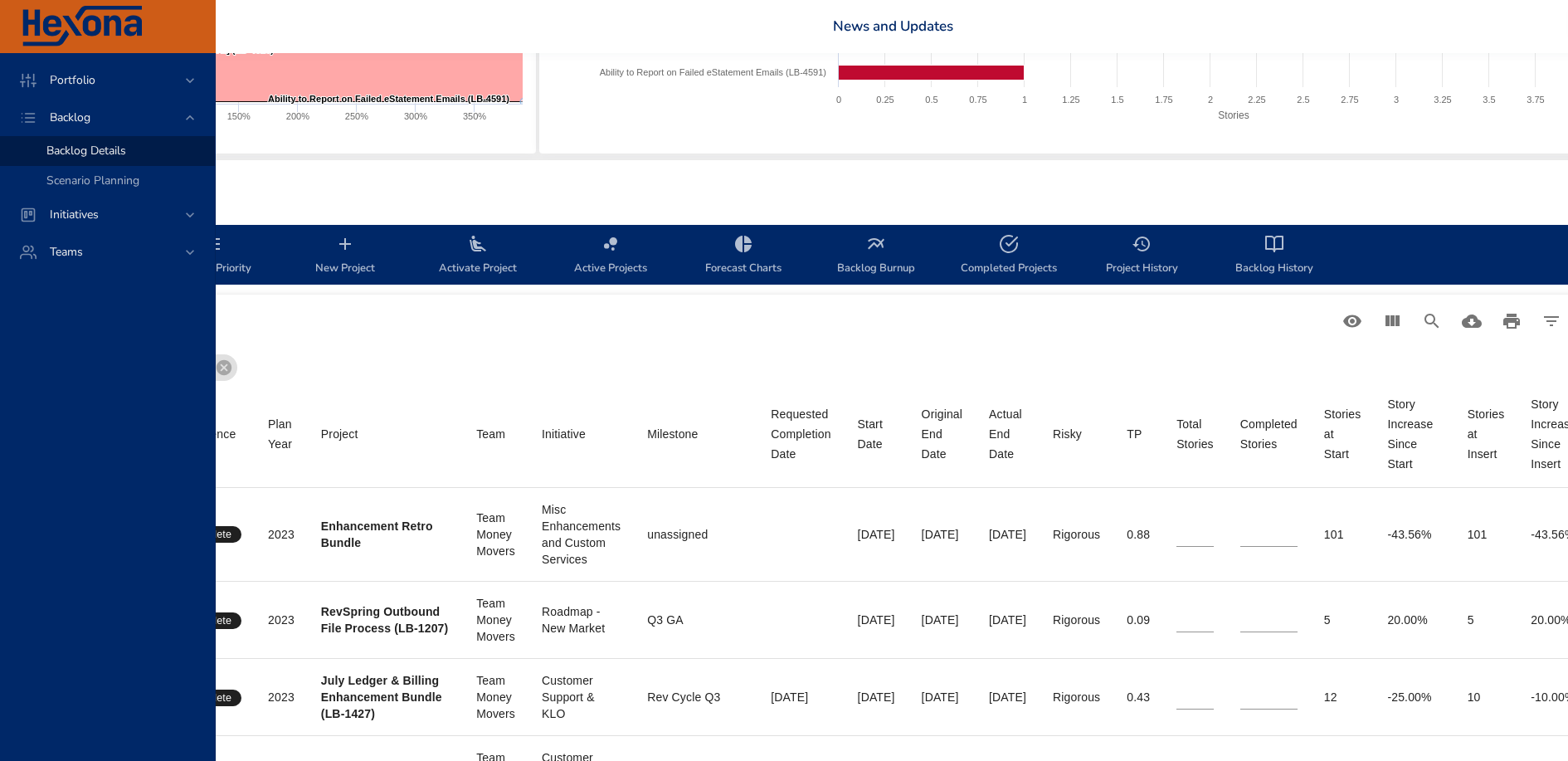
scroll to position [349, 258]
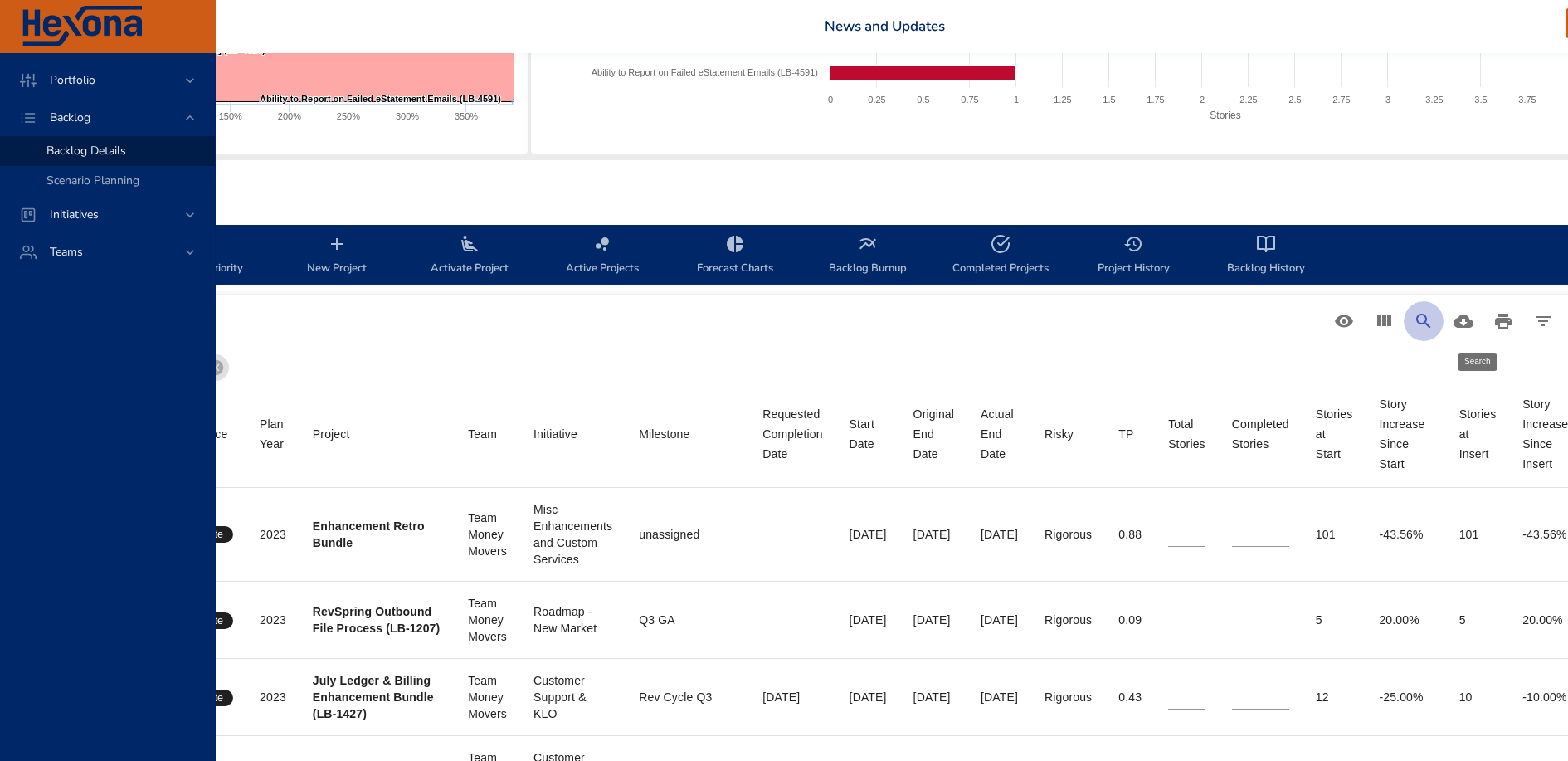
click at [1434, 317] on icon "Search" at bounding box center [1423, 321] width 20 height 20
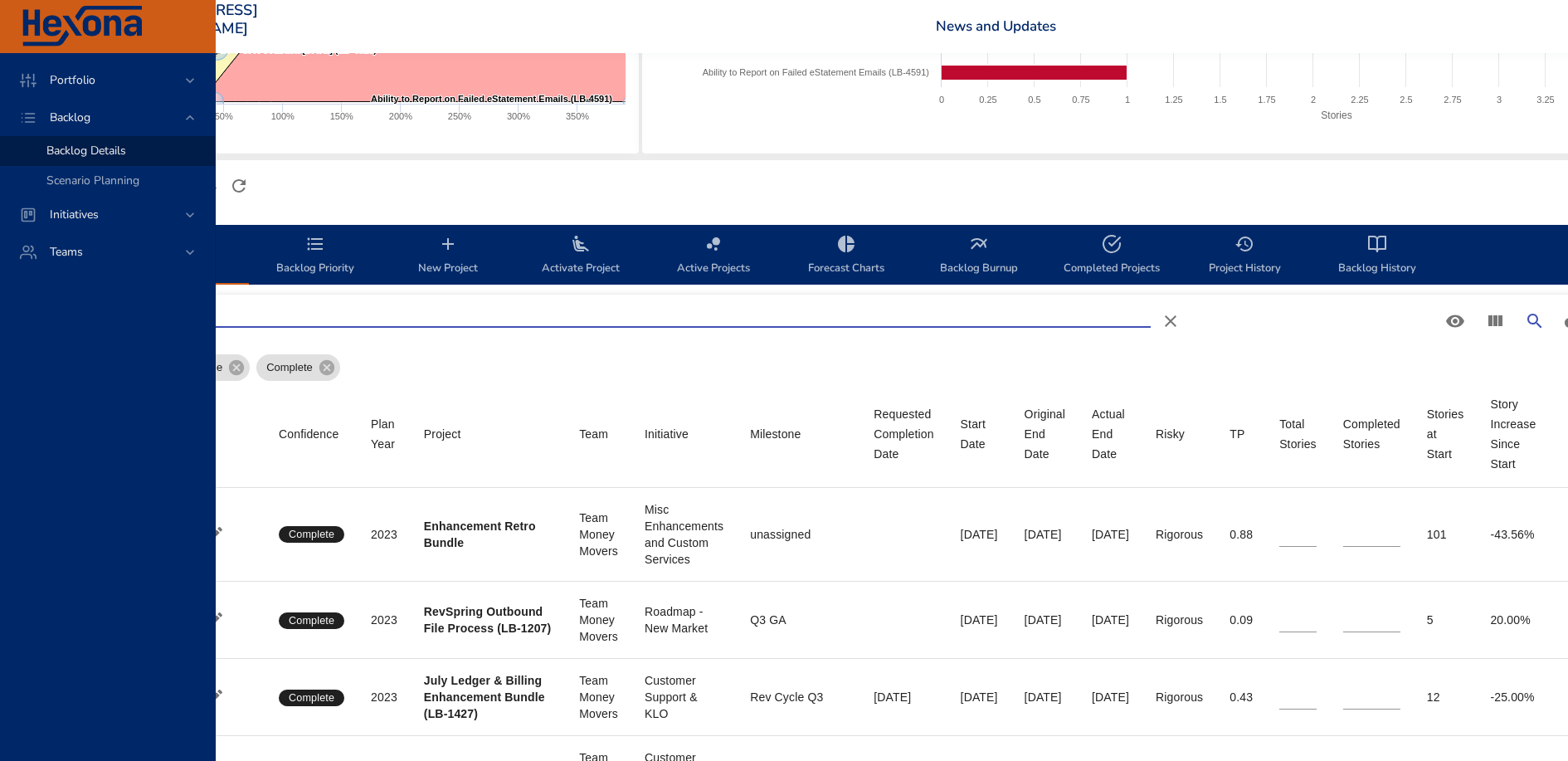
scroll to position [349, 0]
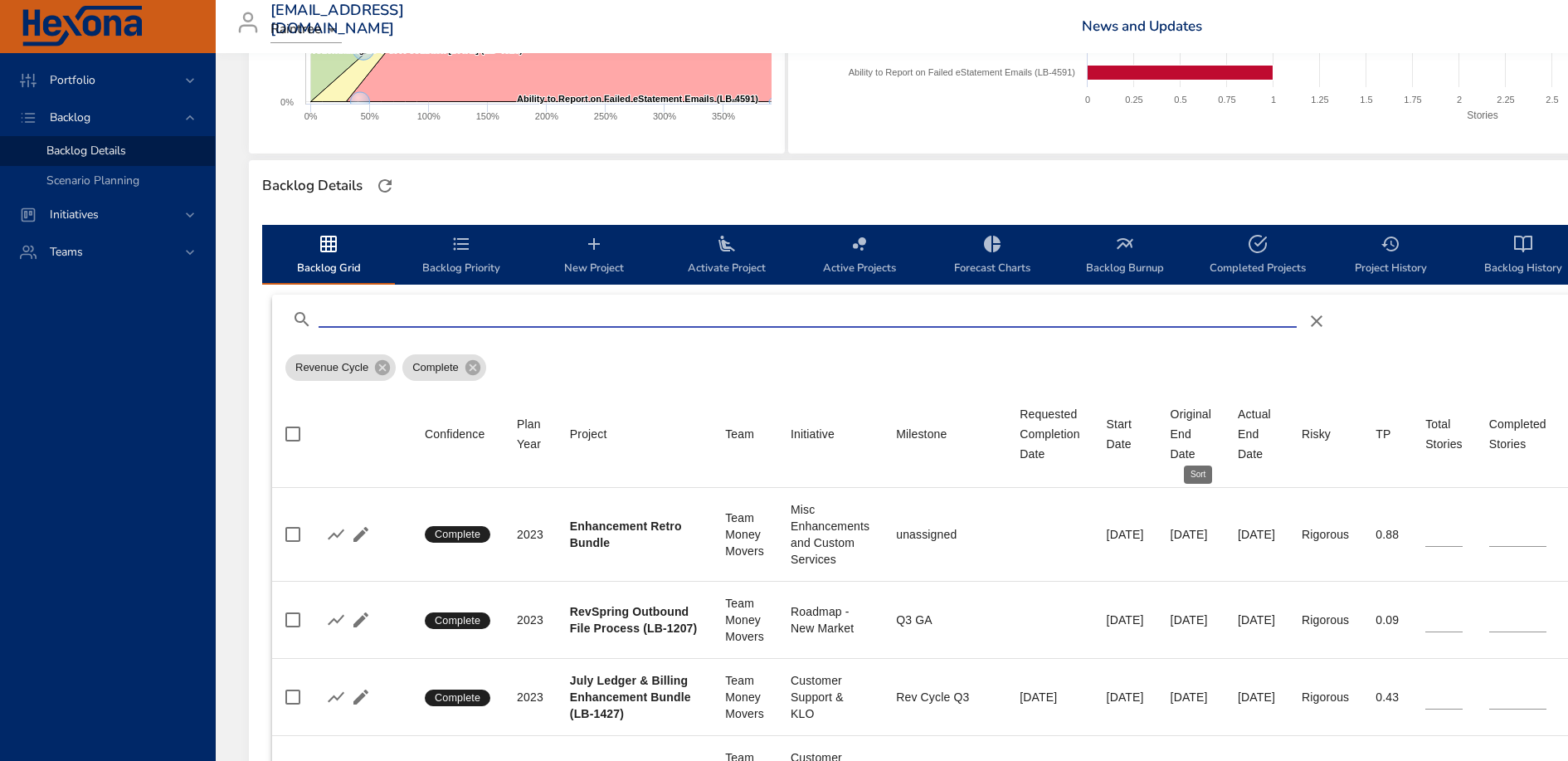
type input "*"
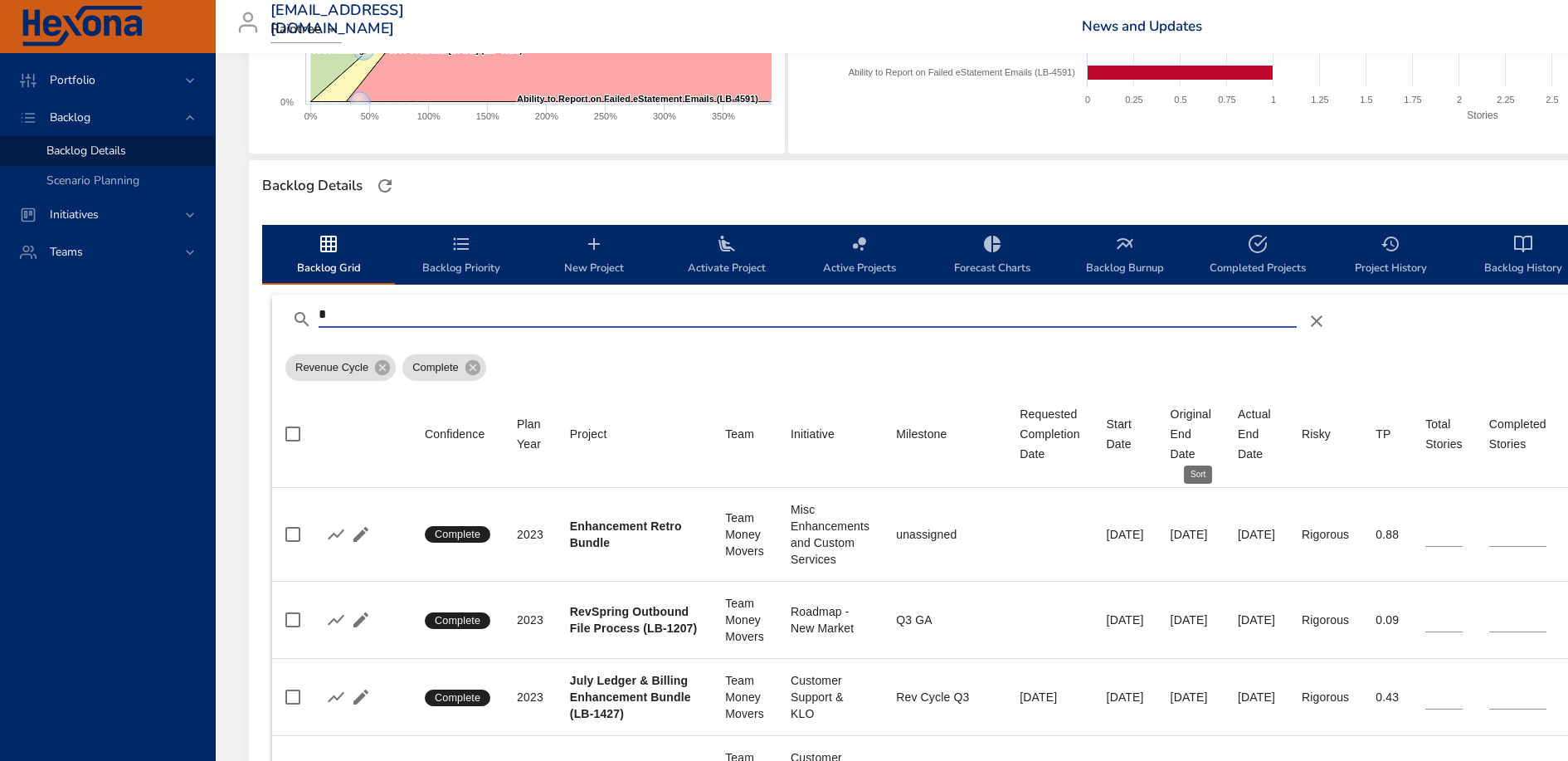
type input "*"
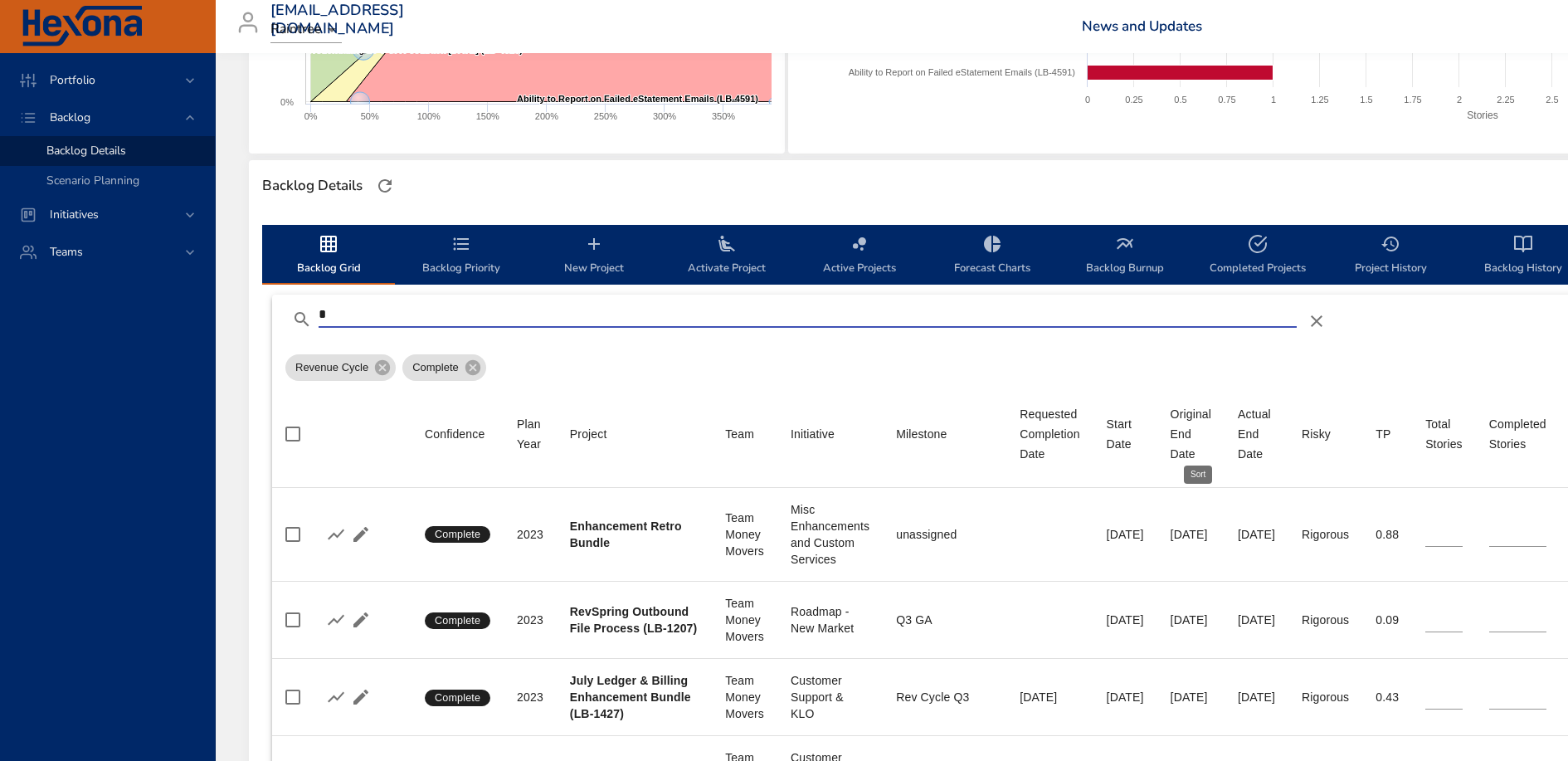
type input "*"
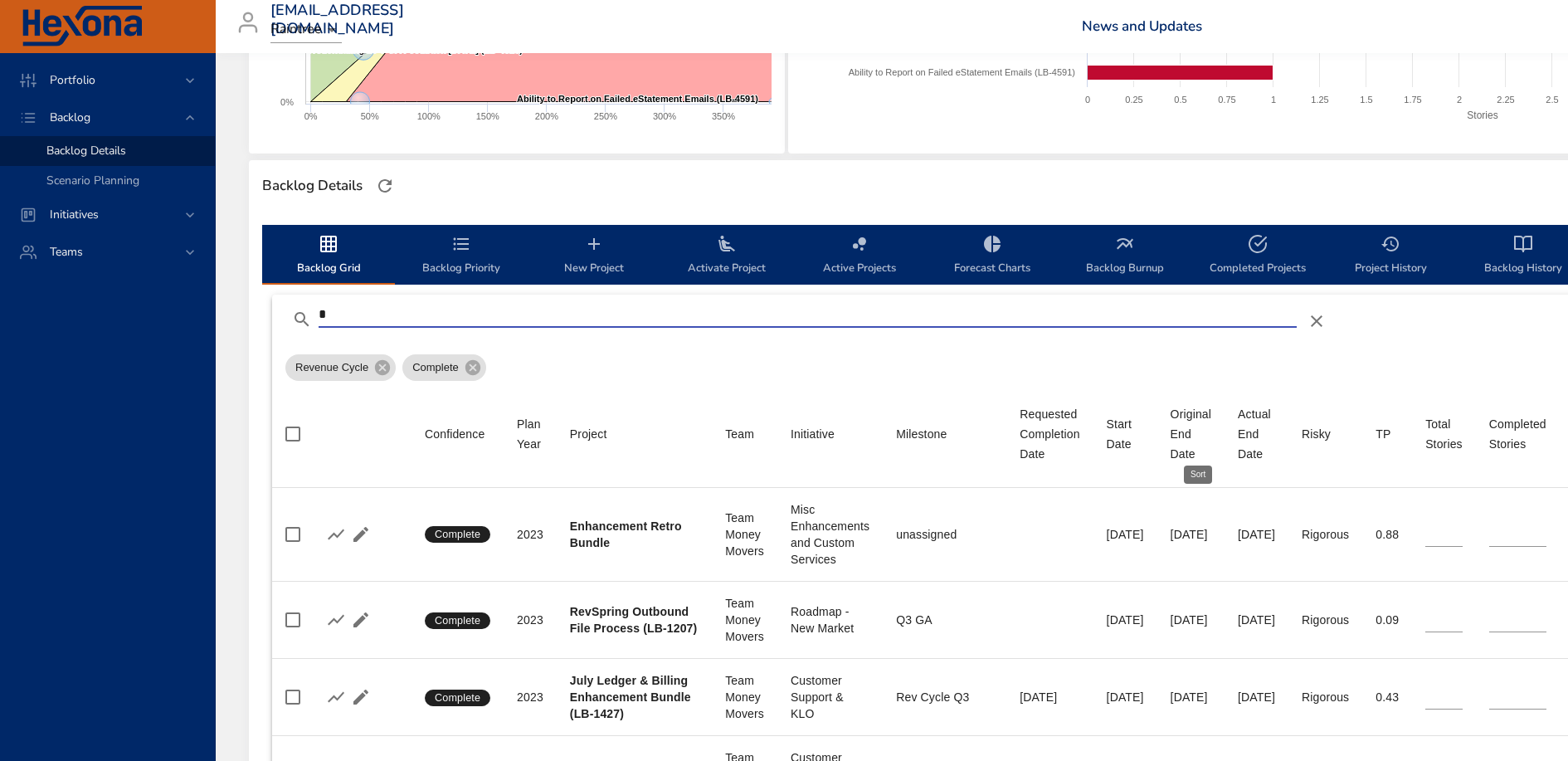
type input "*"
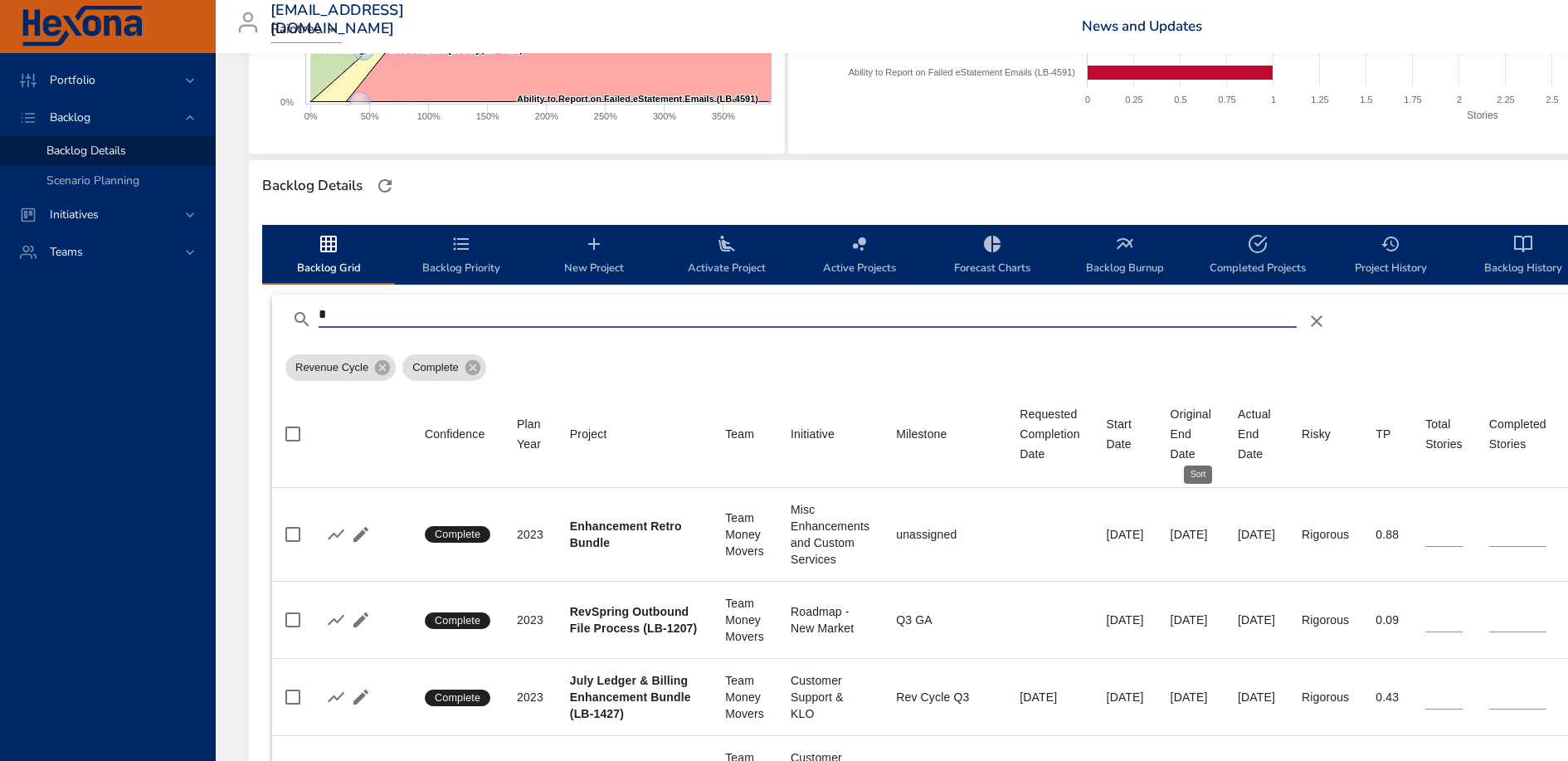
type input "*"
type input "**"
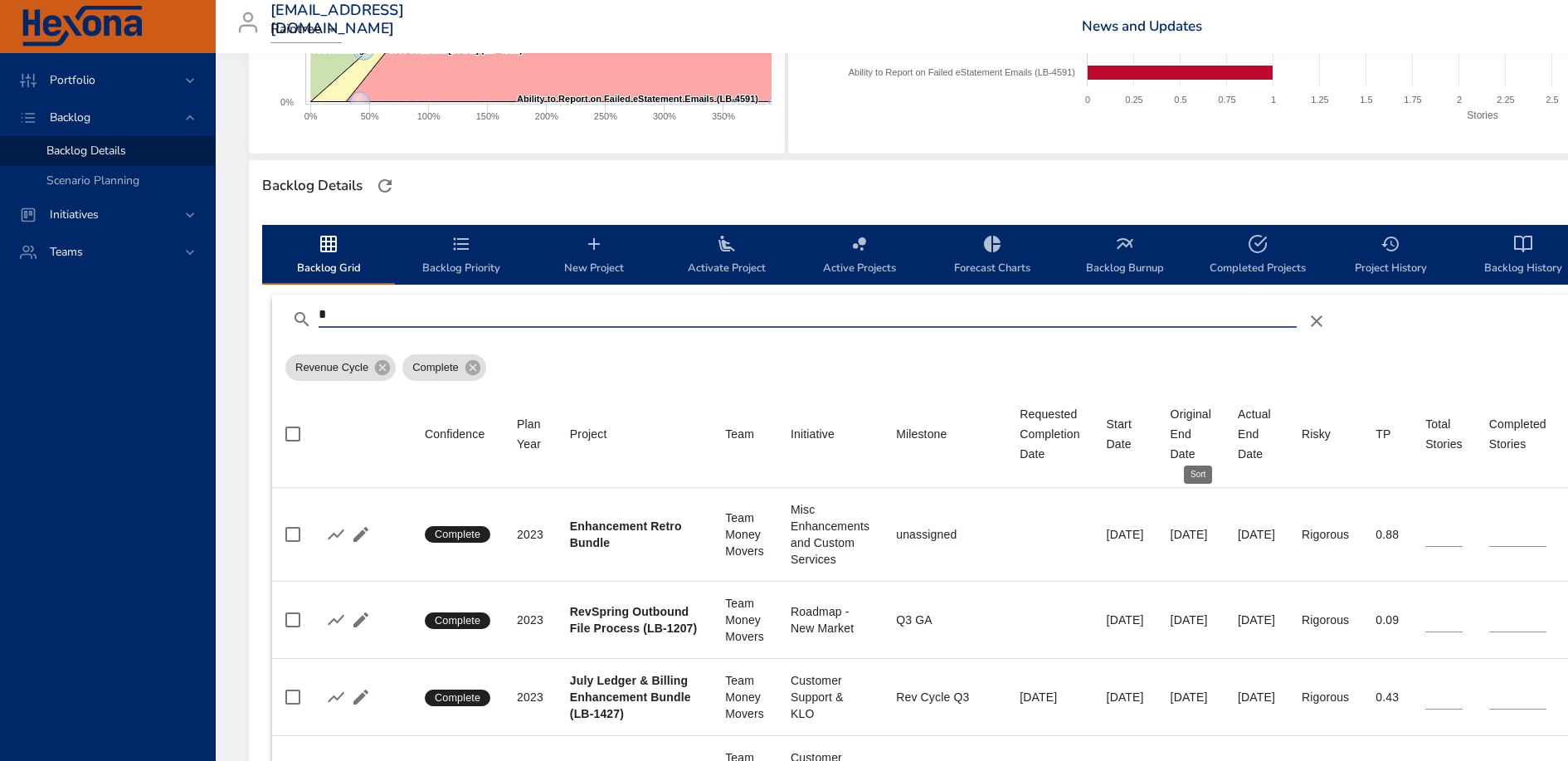
type input "*"
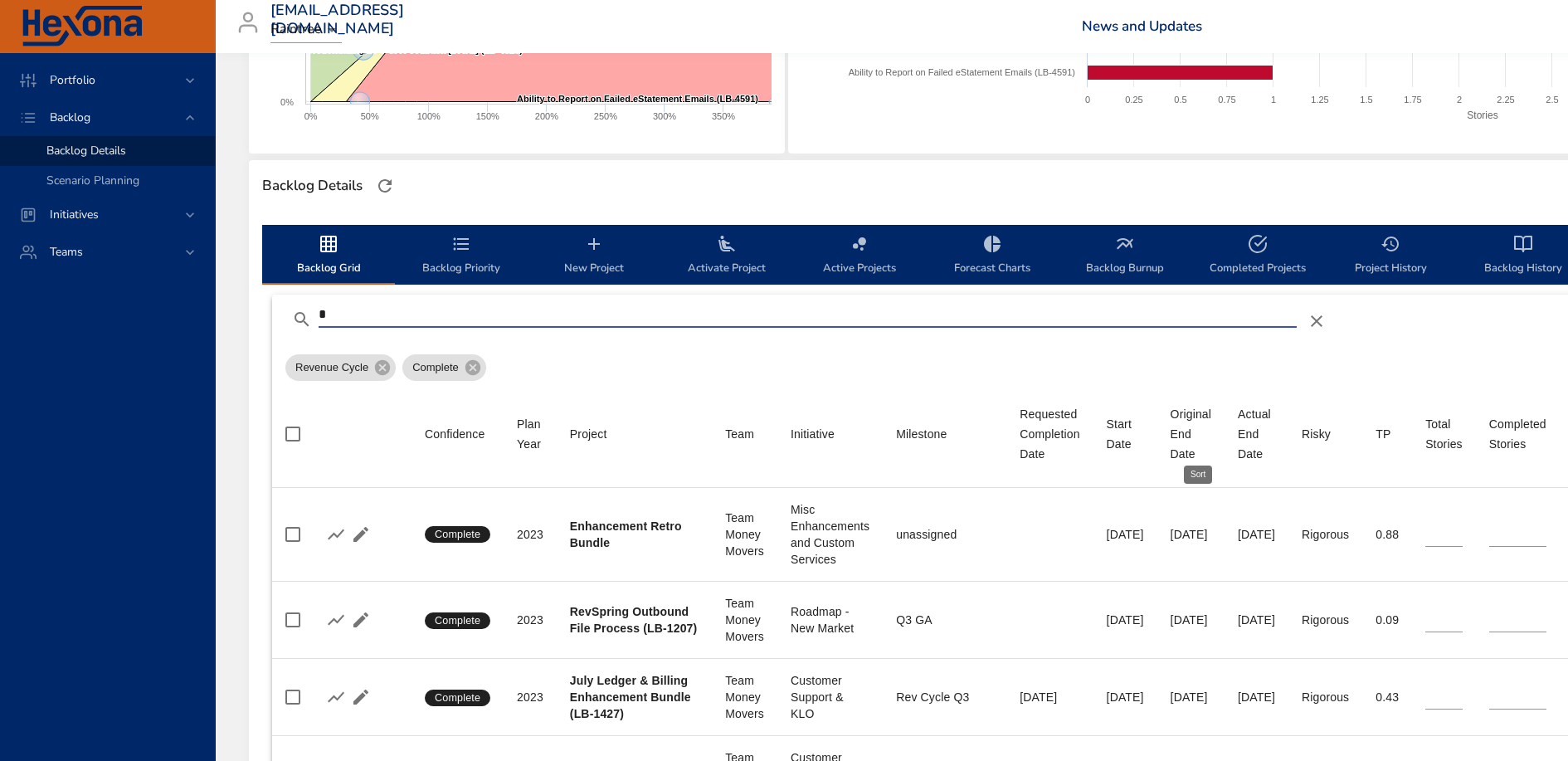
type input "*"
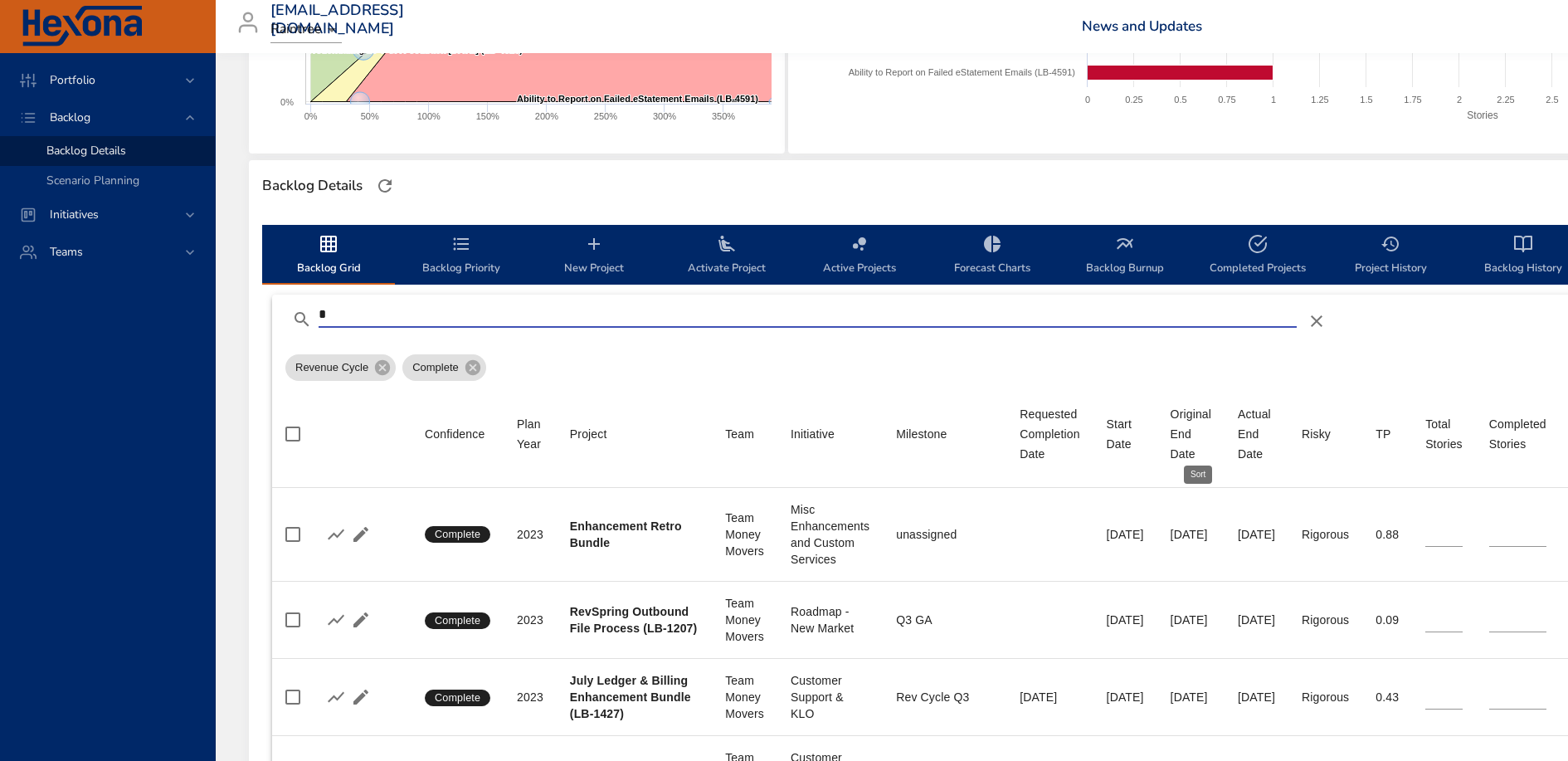
type input "*"
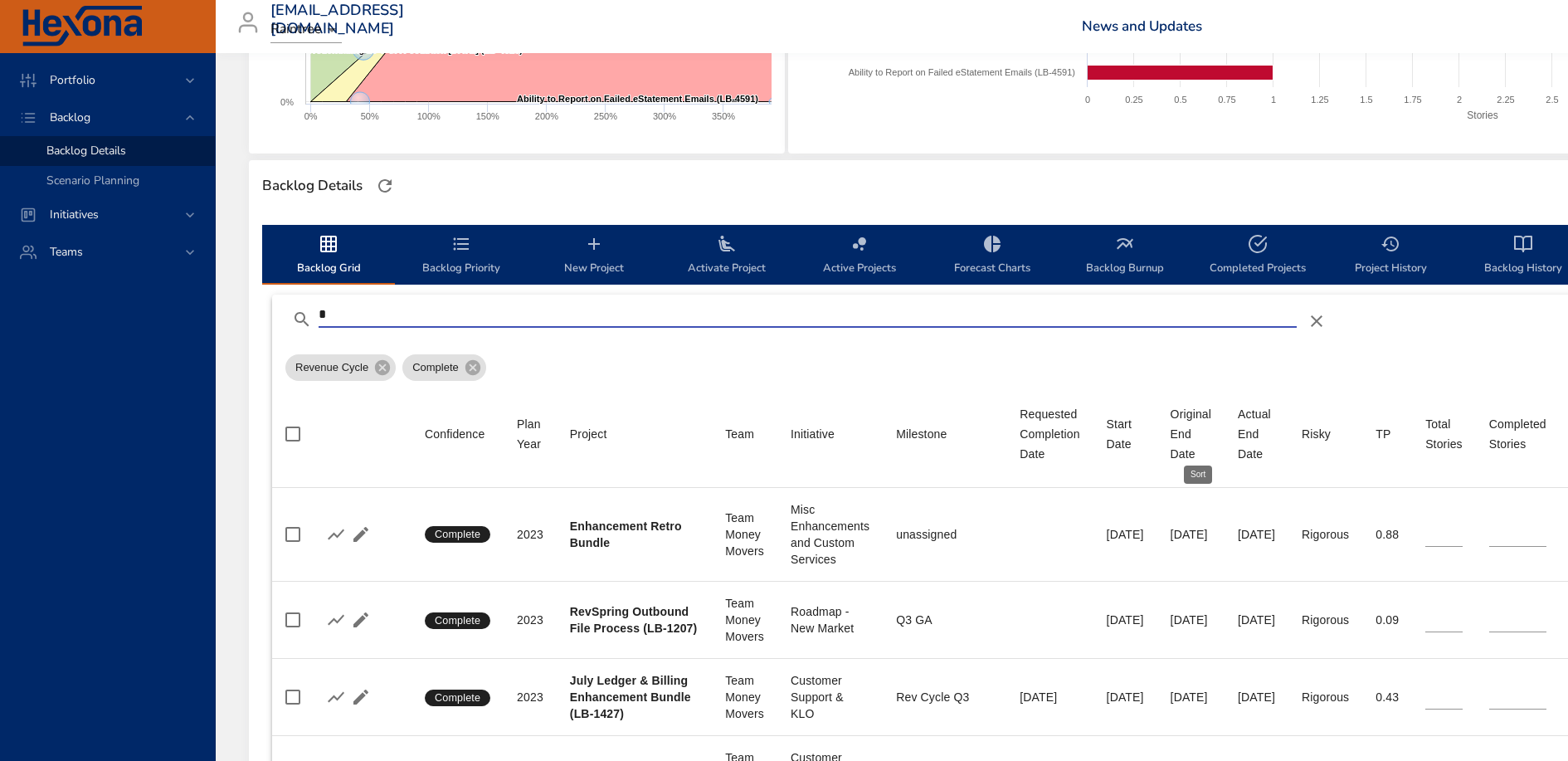
type input "*"
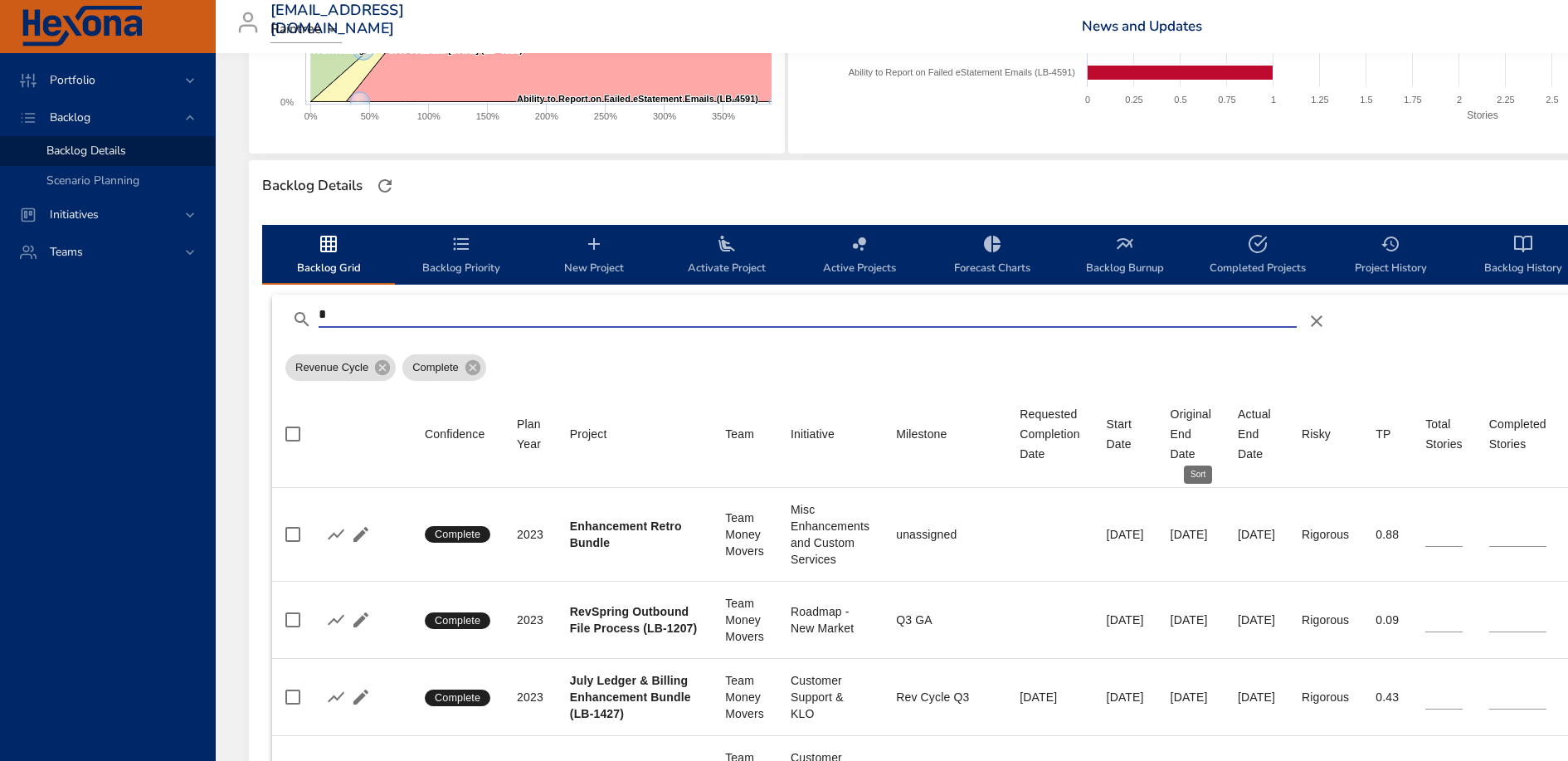
type input "*"
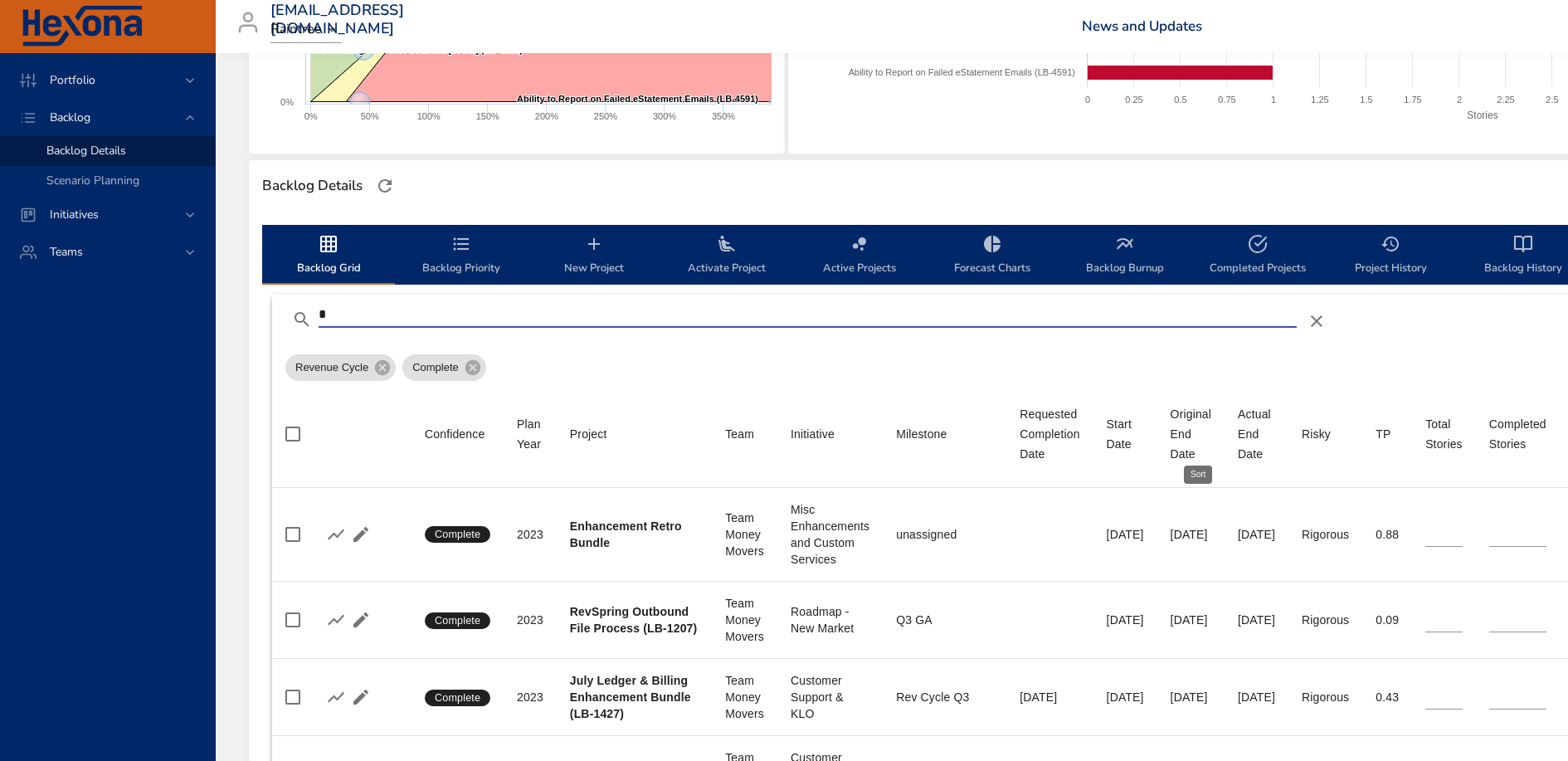
type input "*"
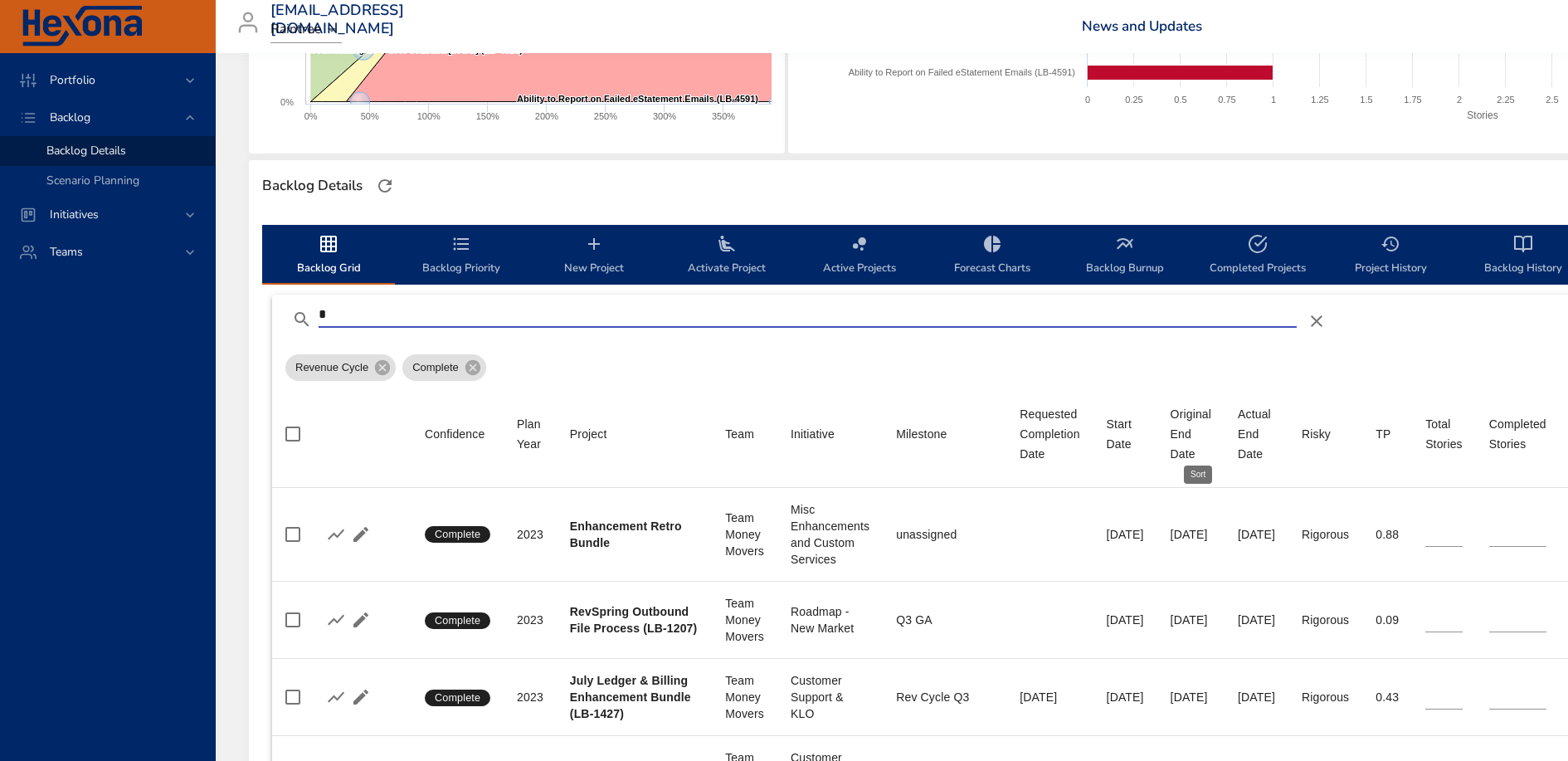
type input "*"
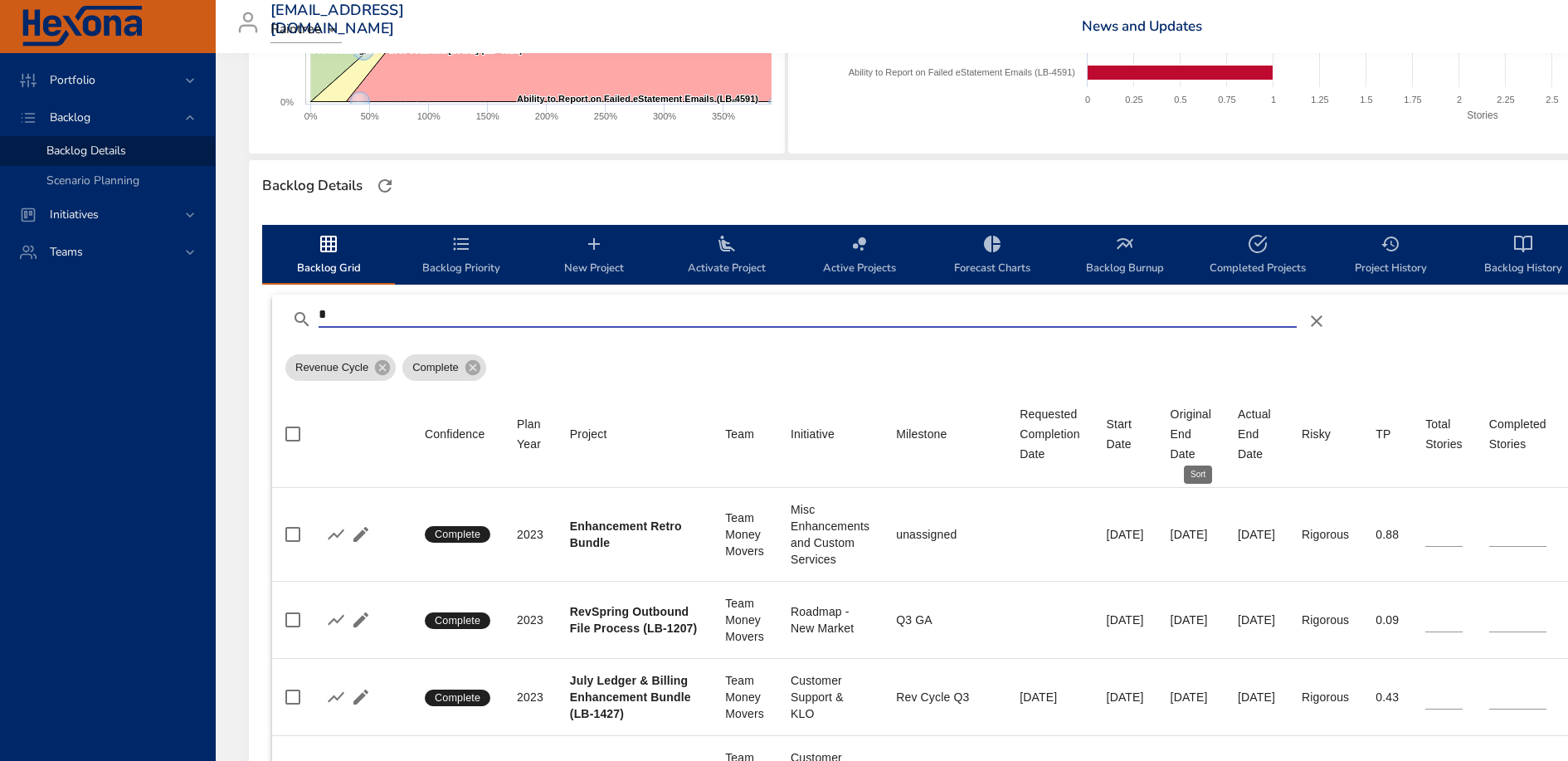
type input "*"
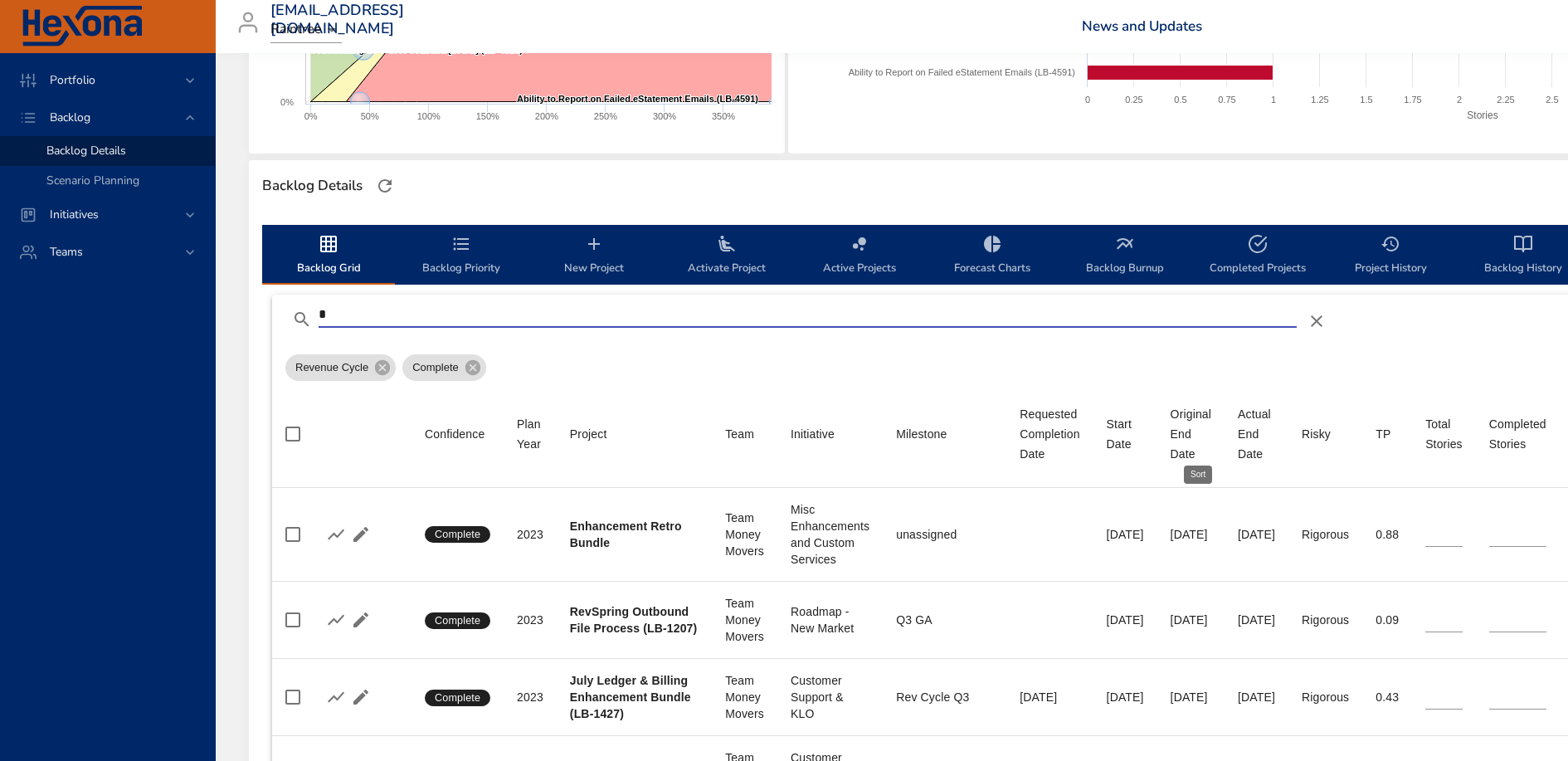
type input "*"
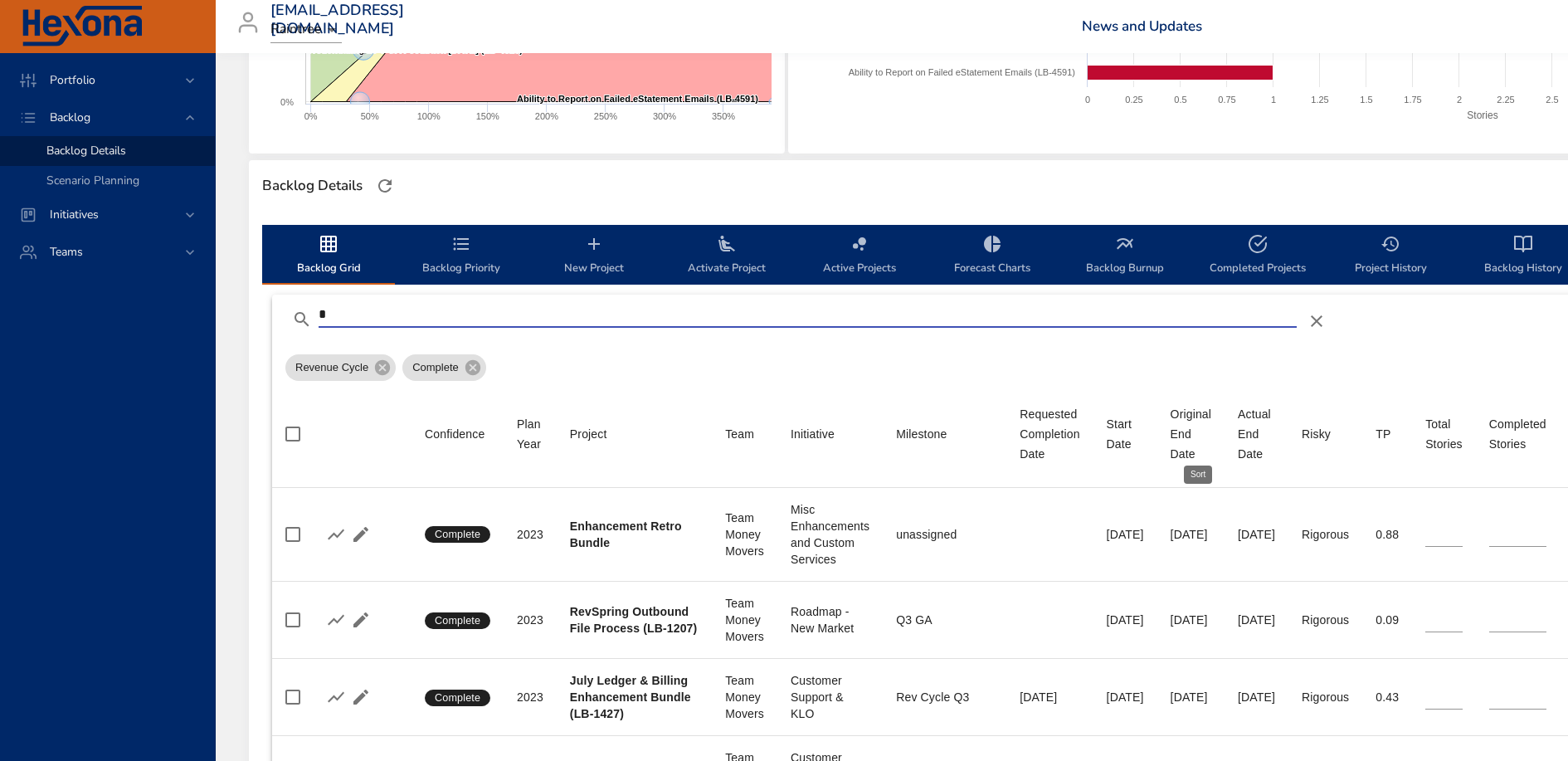
type input "*"
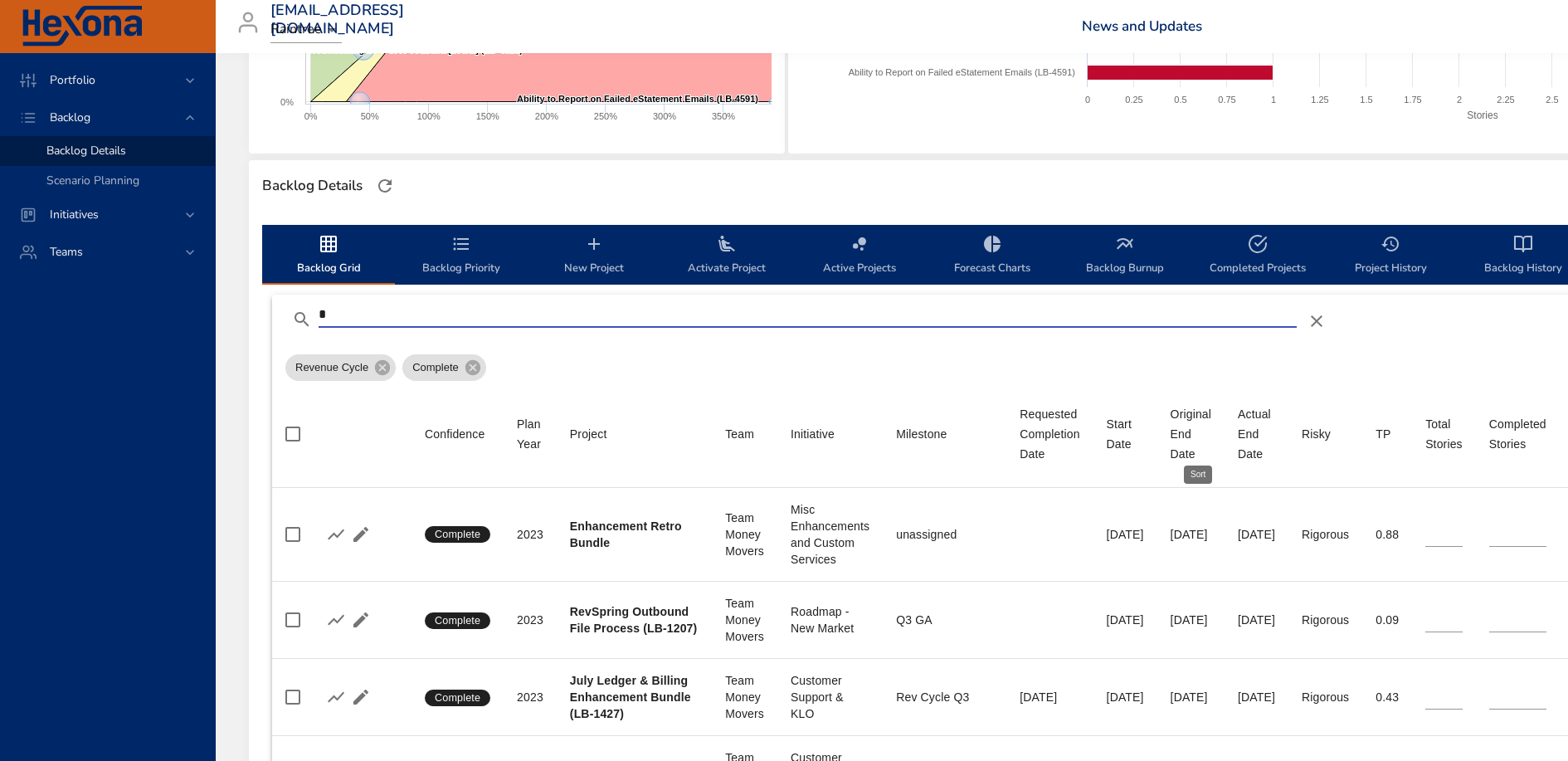
type input "**"
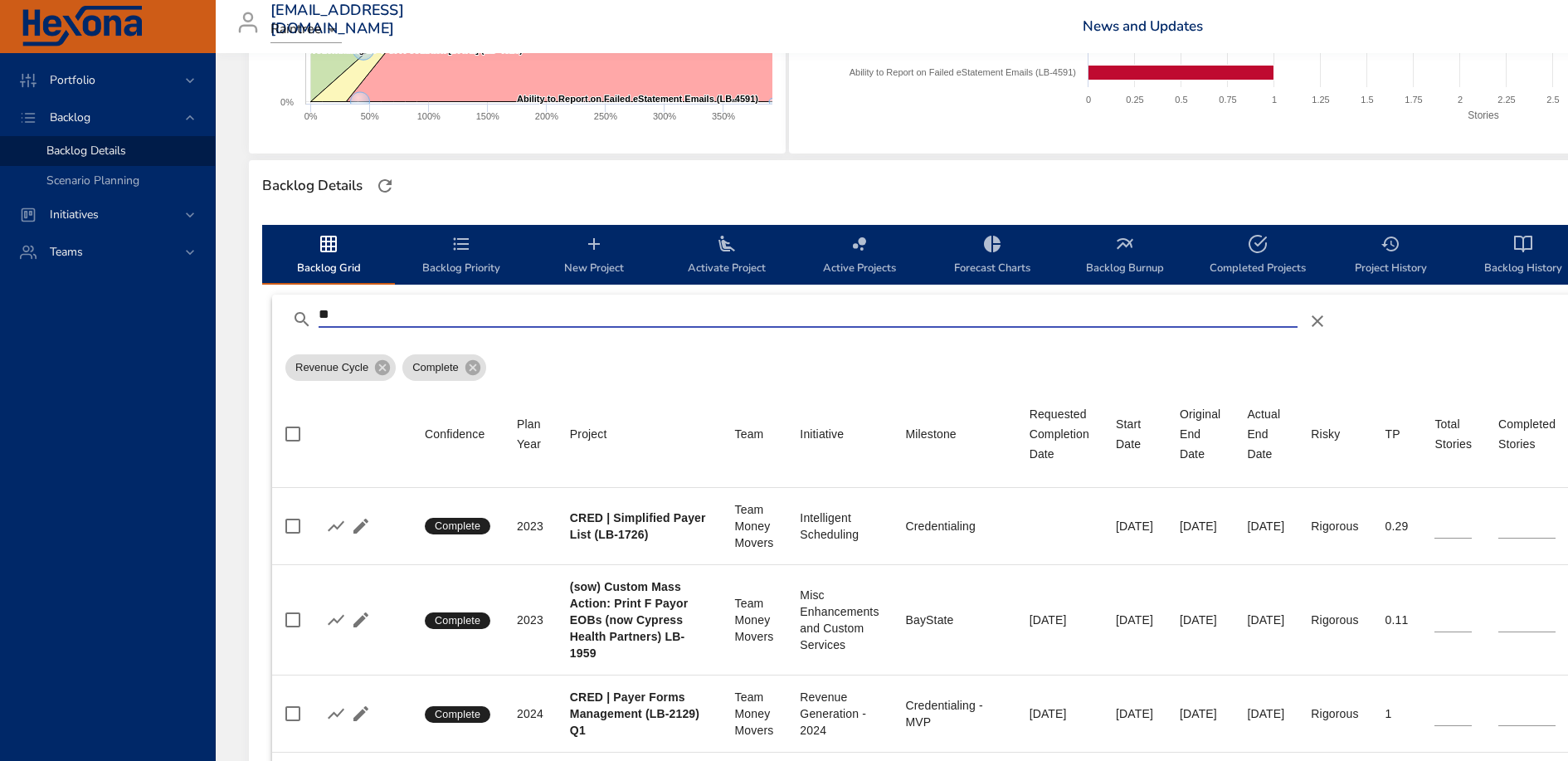
type input "*"
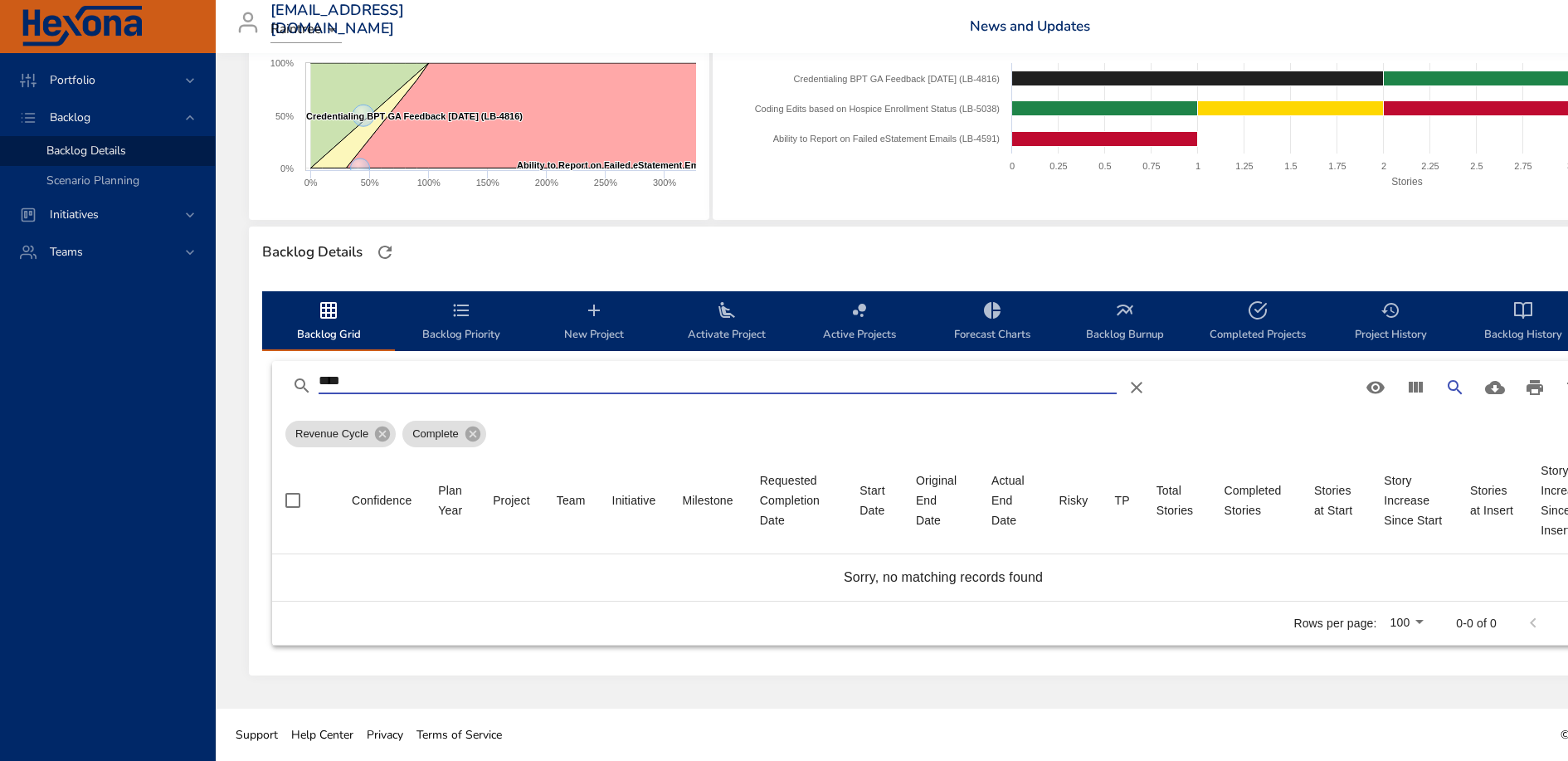
scroll to position [280, 0]
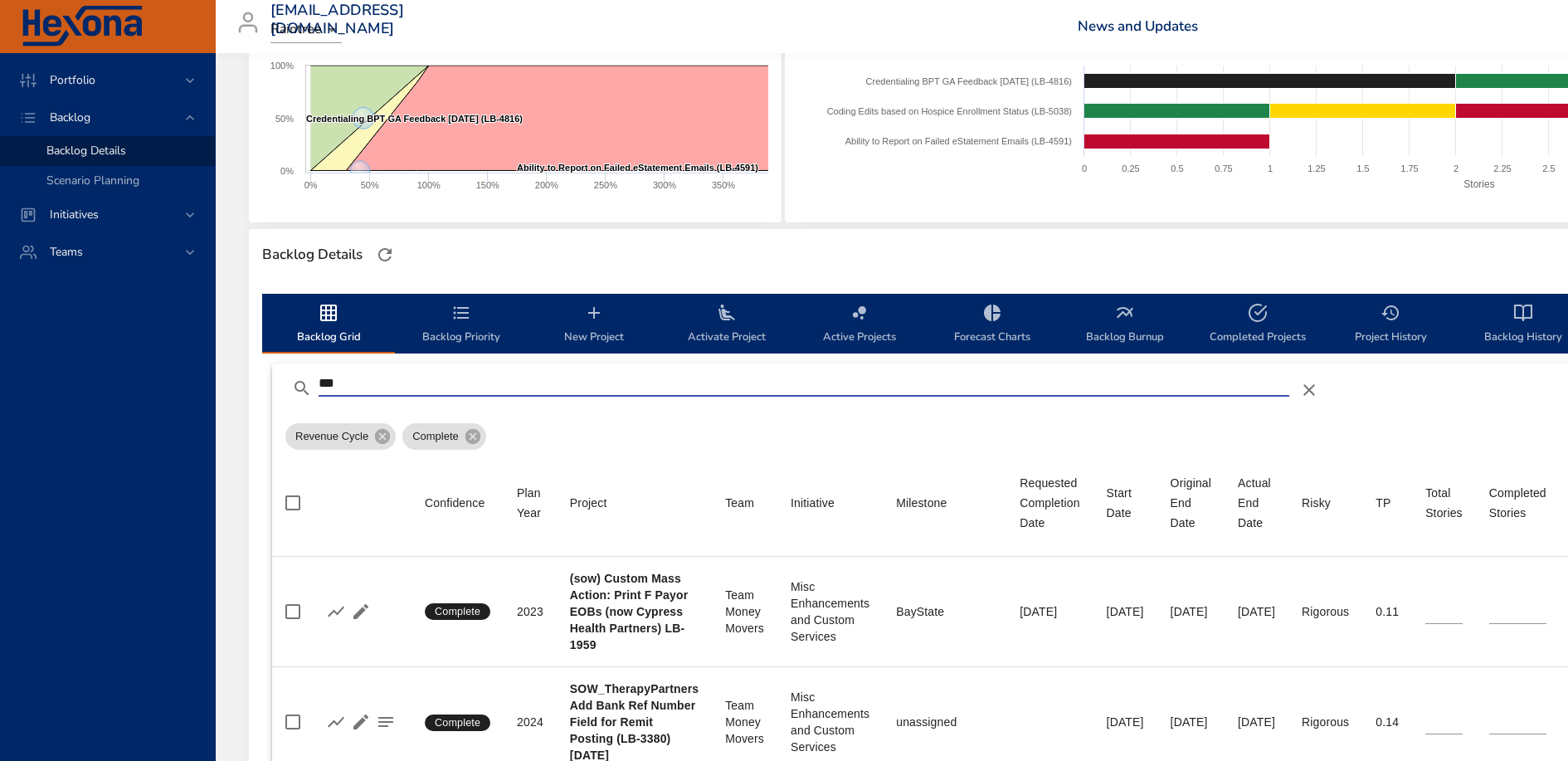
type input "**"
type input "*"
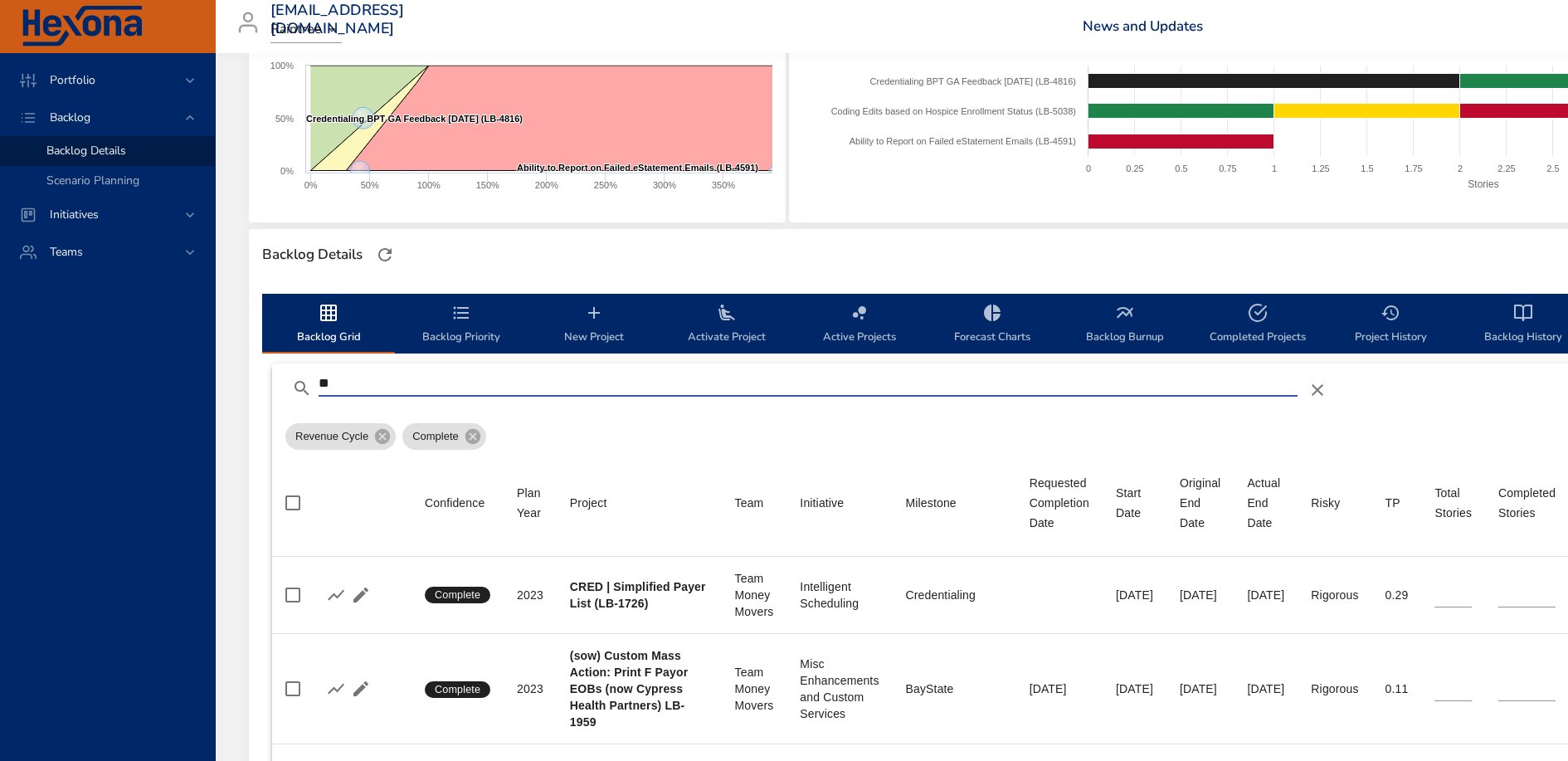
type input "*"
type input "**"
type input "*"
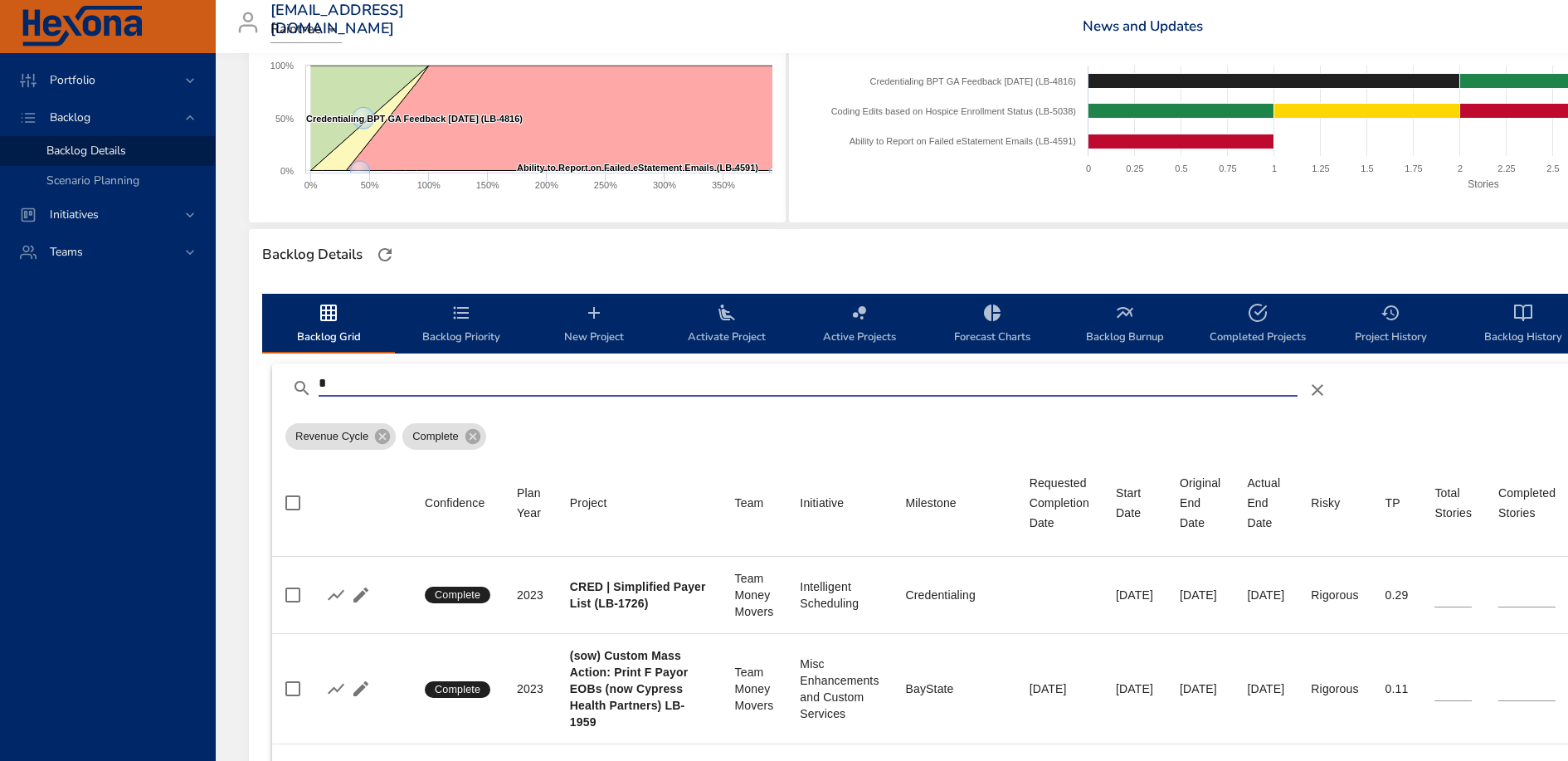
type input "**"
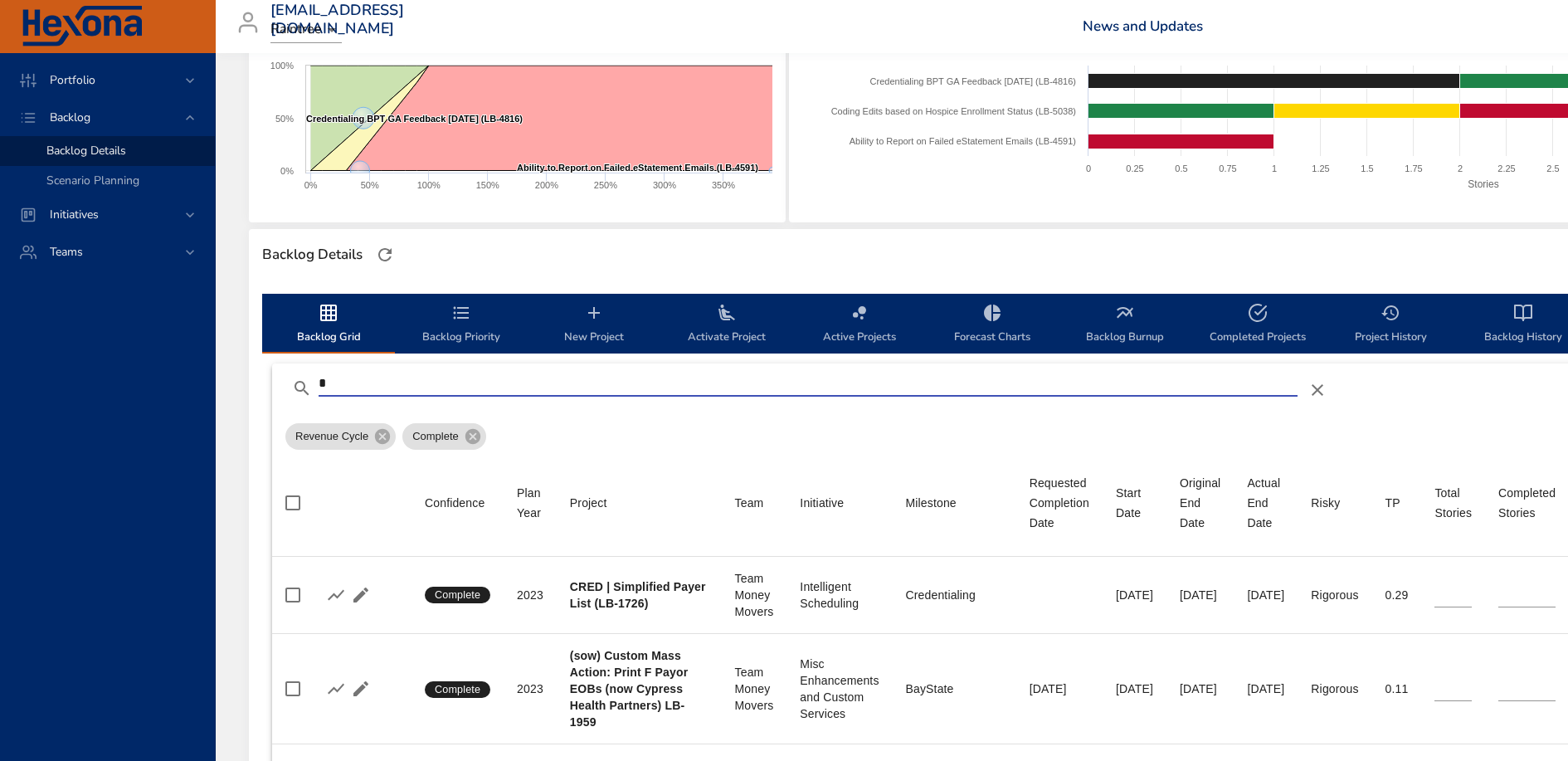
type input "**"
type input "*"
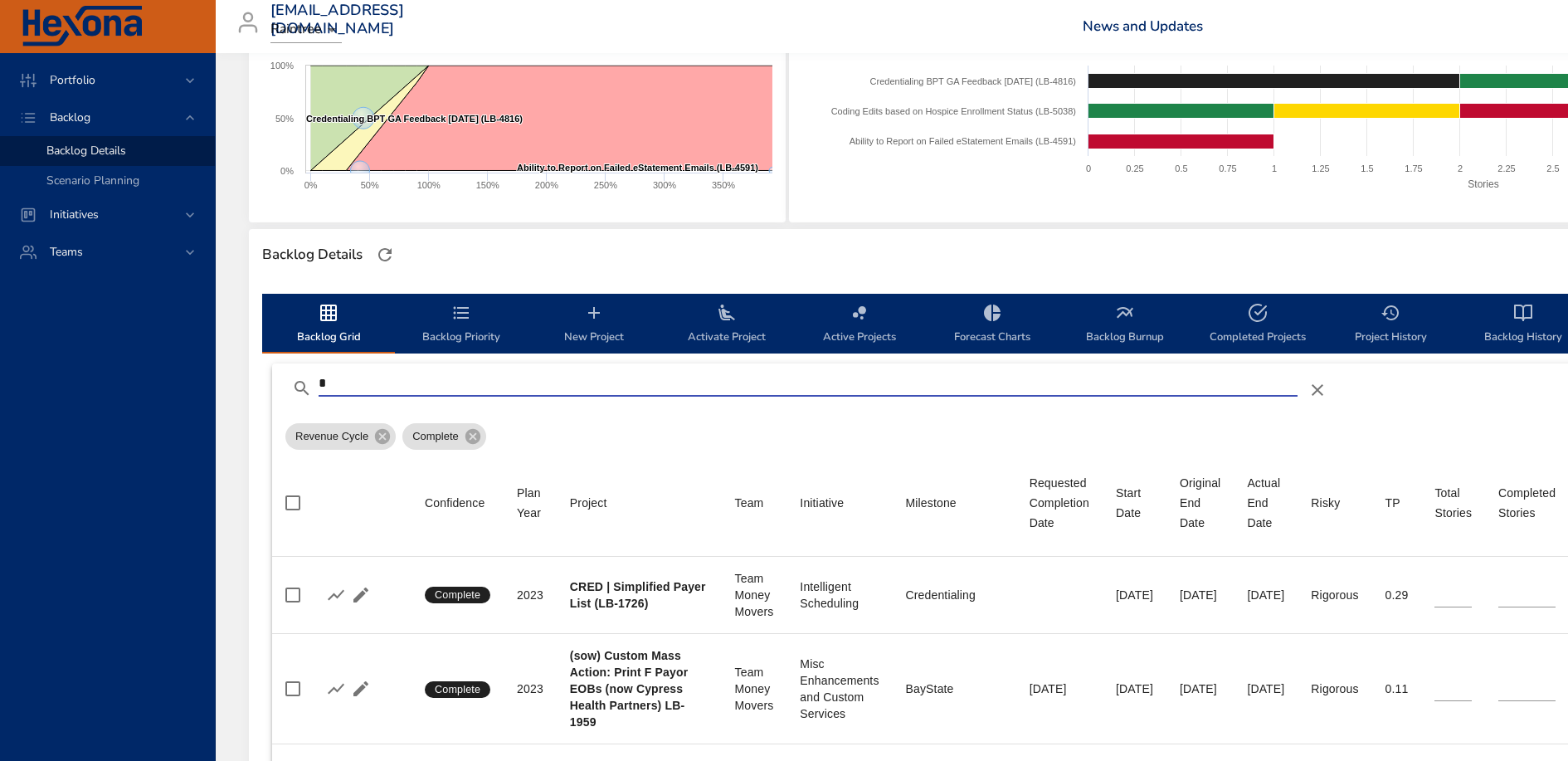
type input "**"
type input "*"
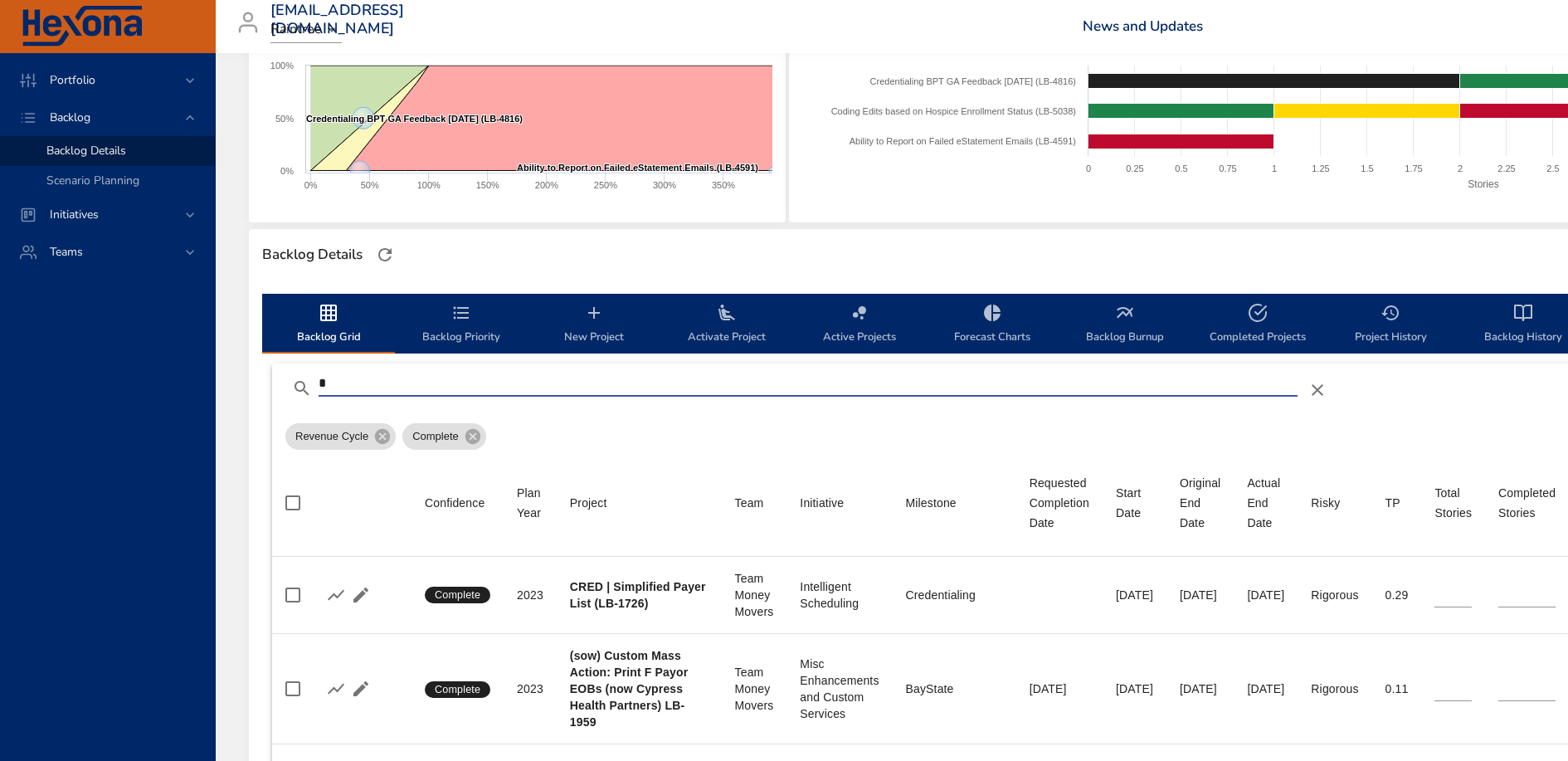
type input "*"
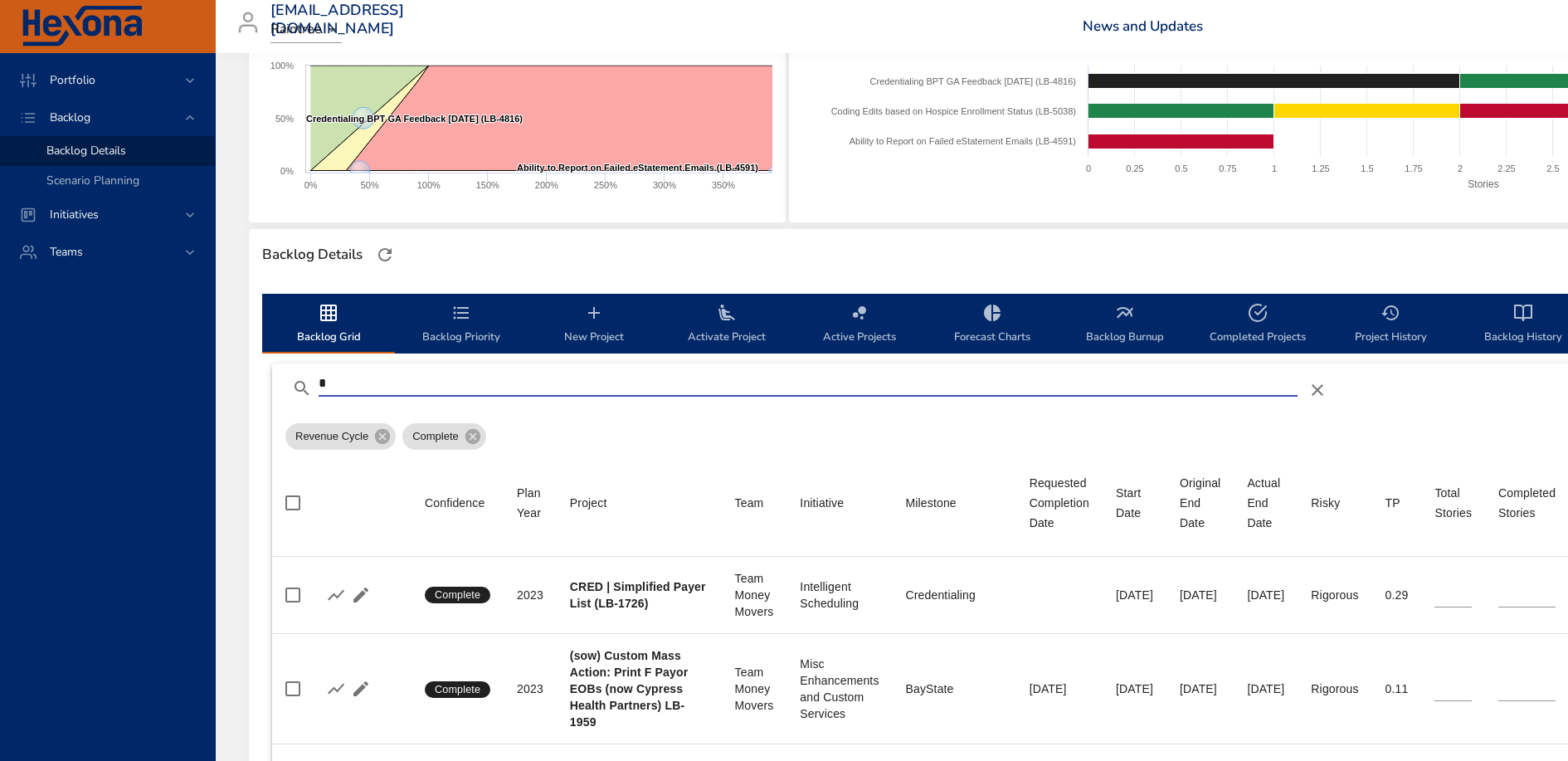
type input "*"
type input "**"
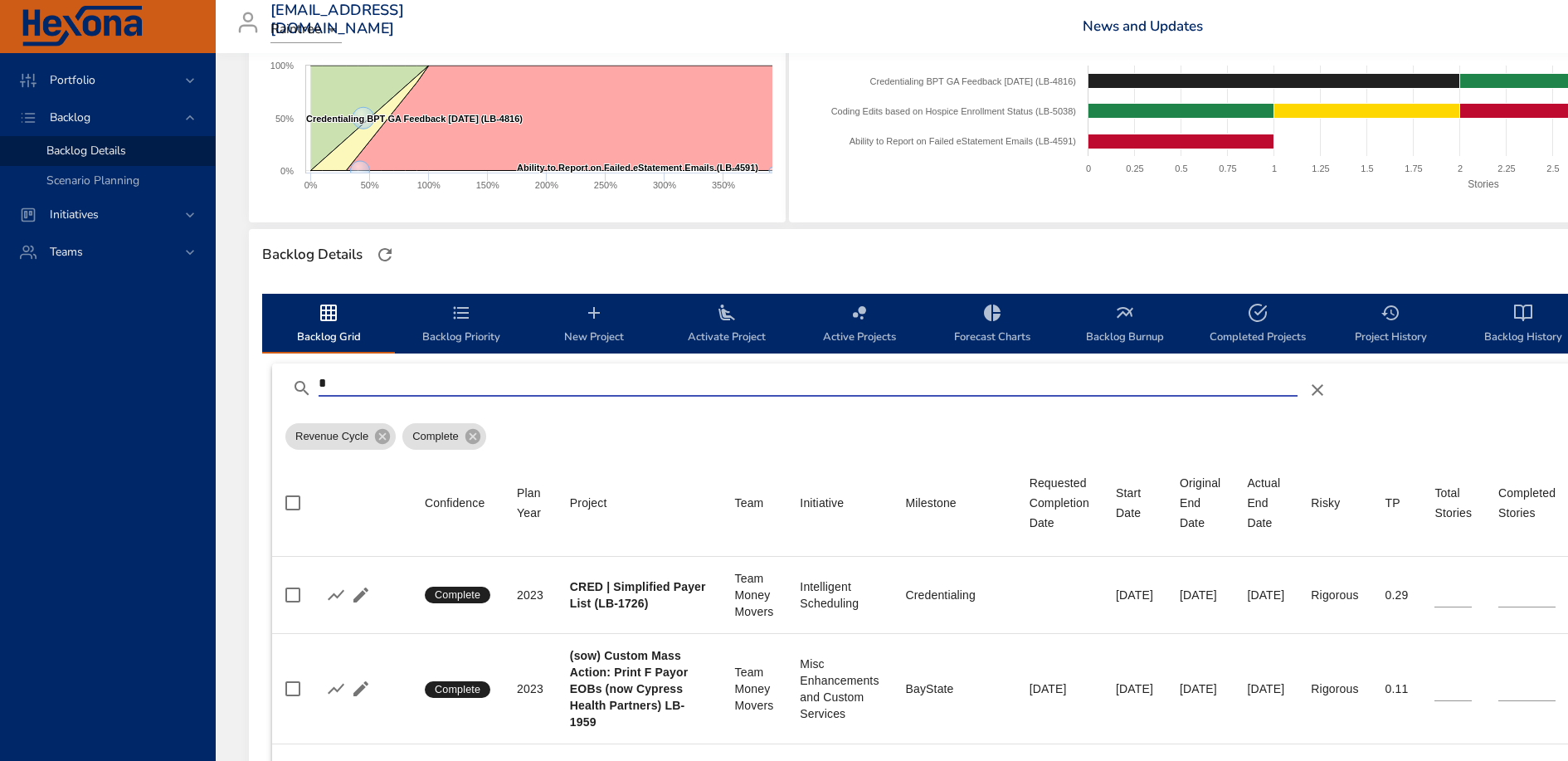
type input "**"
type input "*"
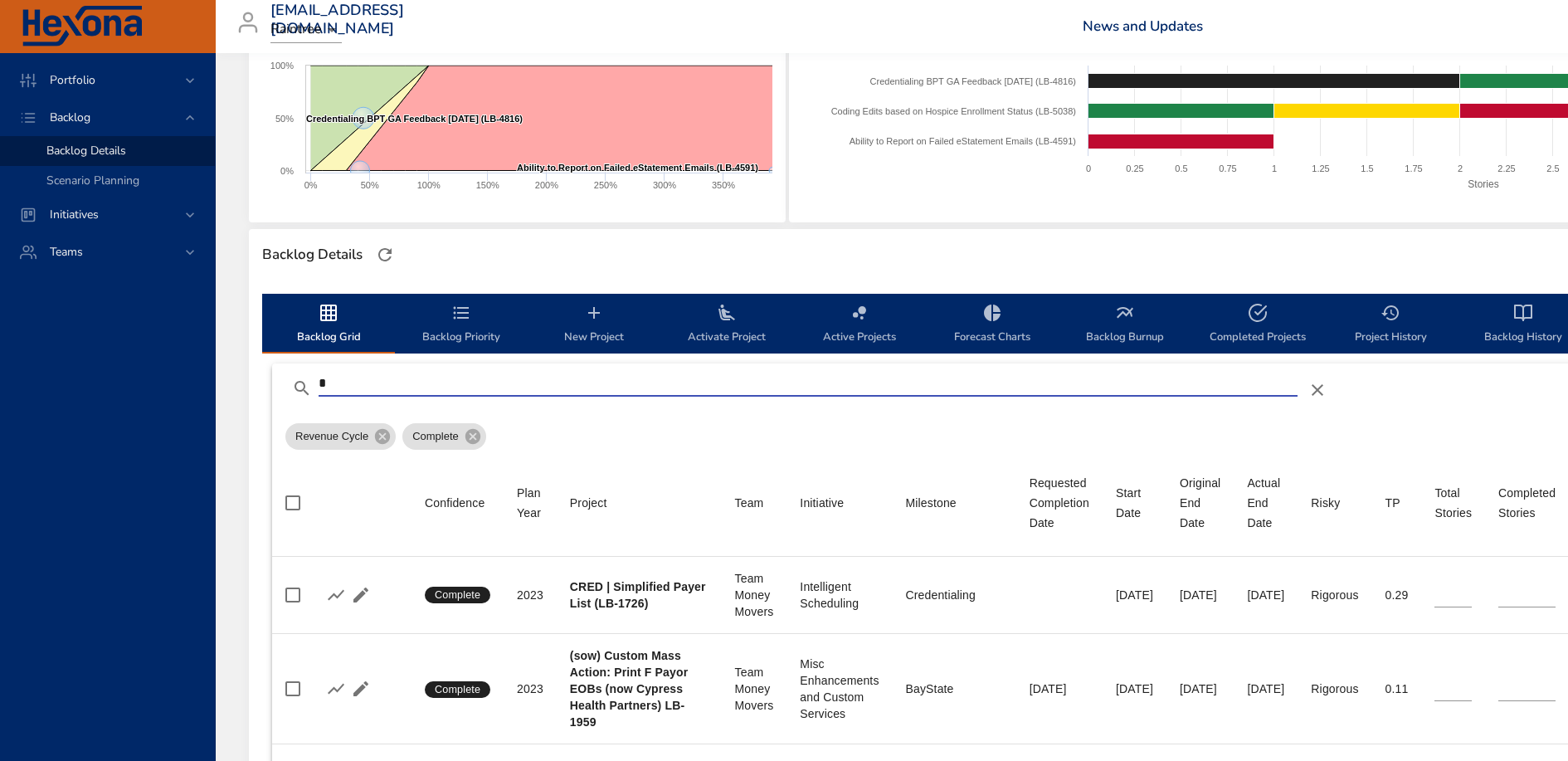
type input "**"
type input "*"
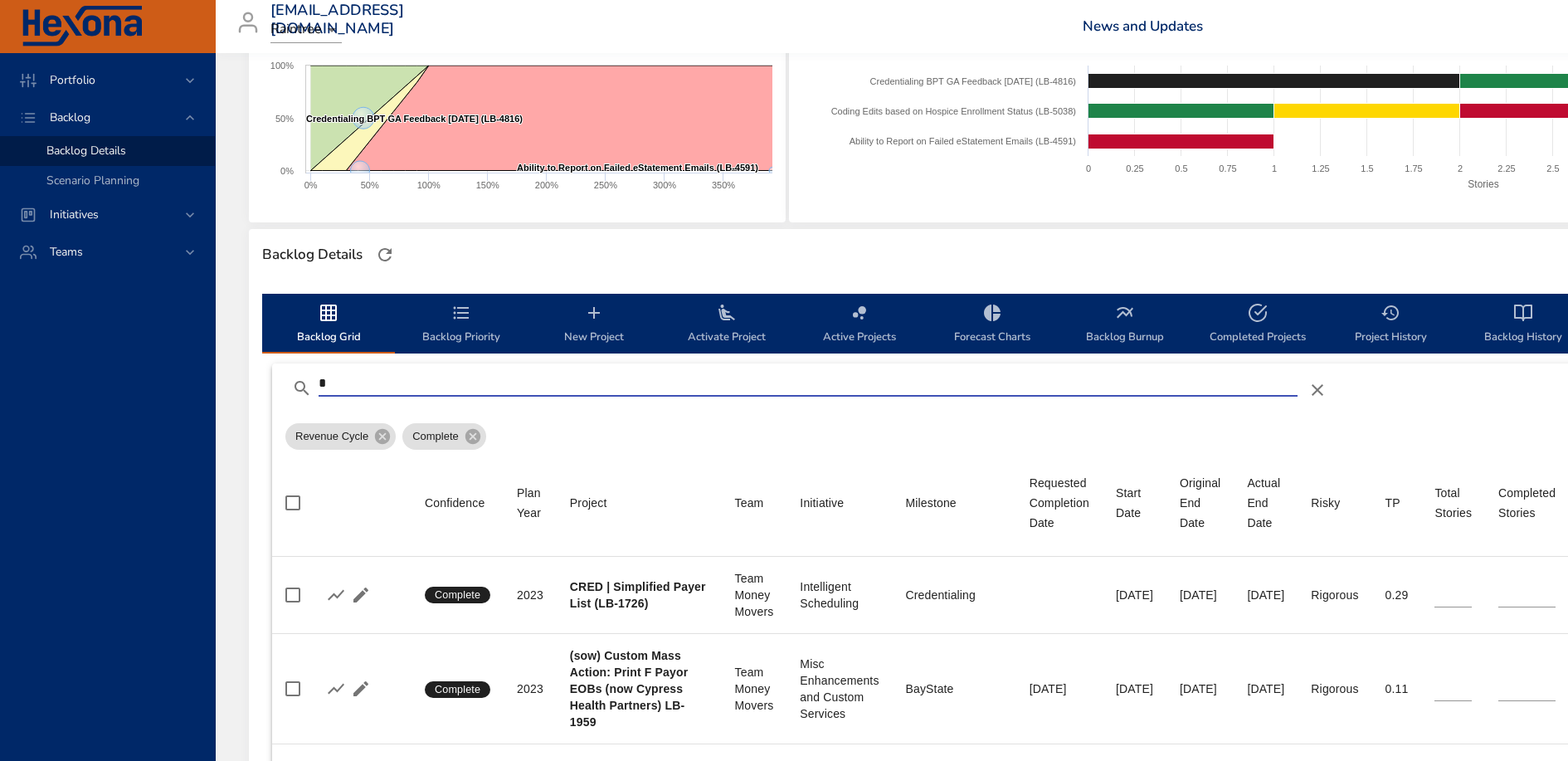
type input "*"
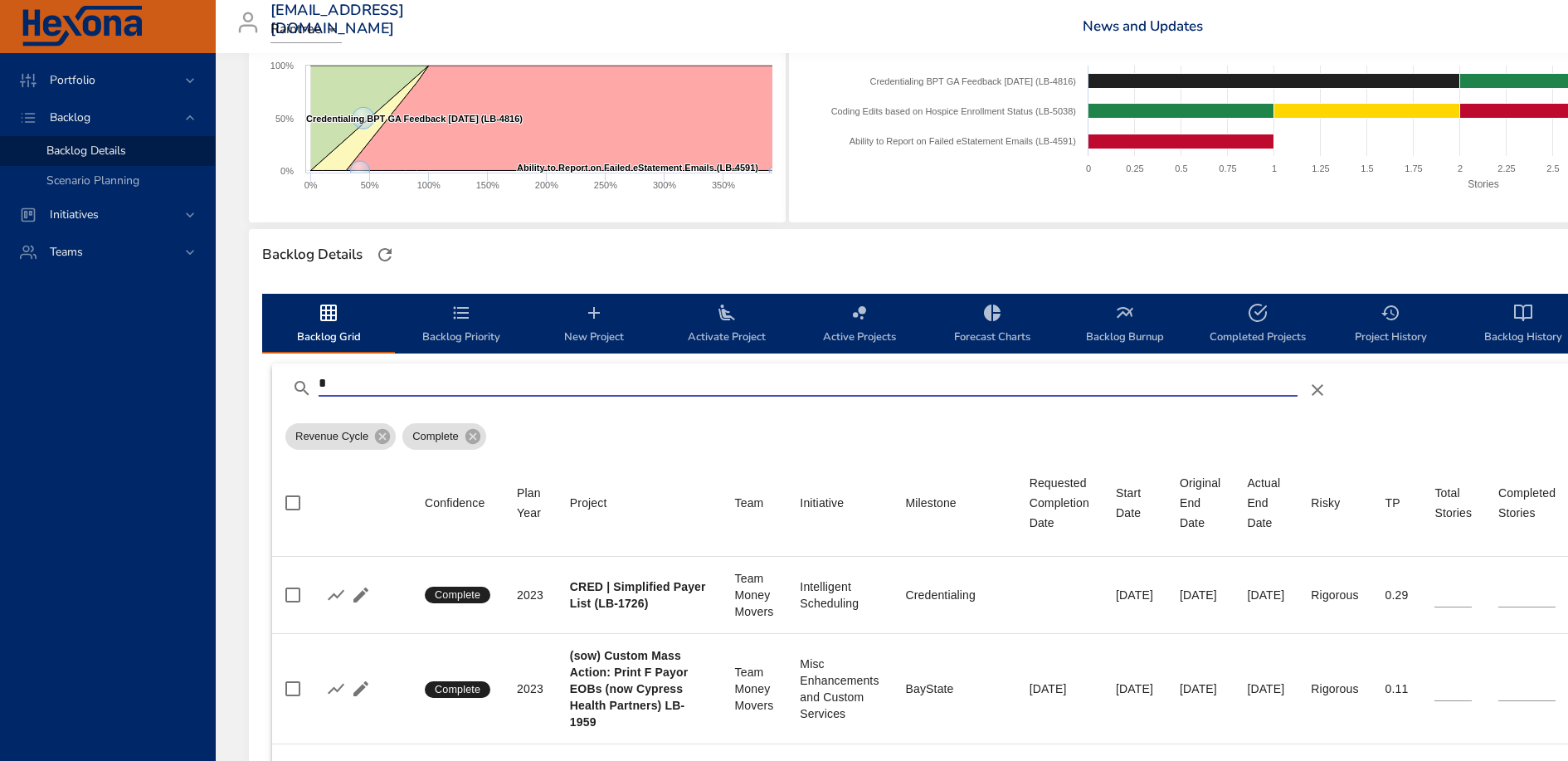
type input "*"
type input "**"
type input "*"
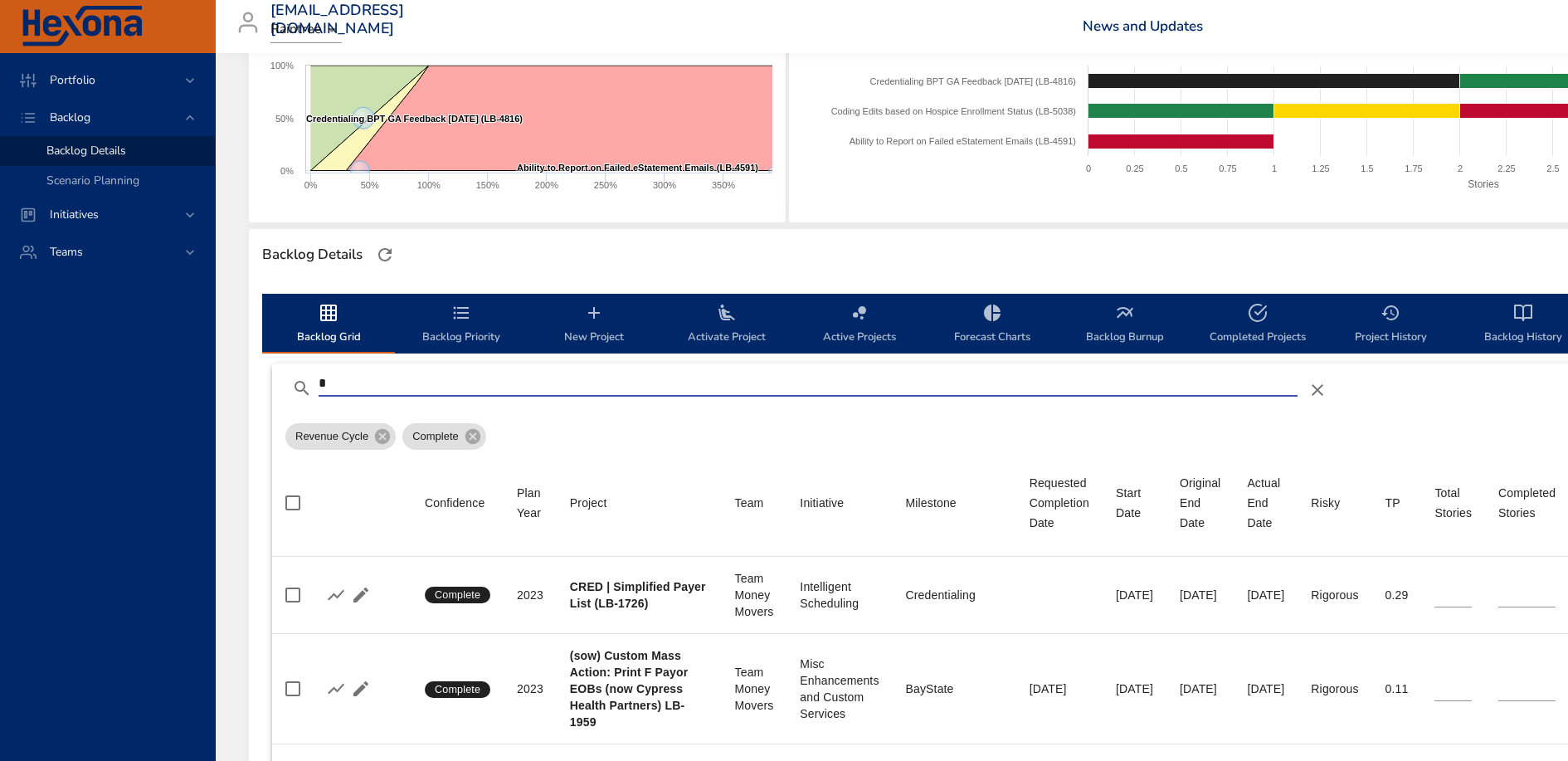
type input "*"
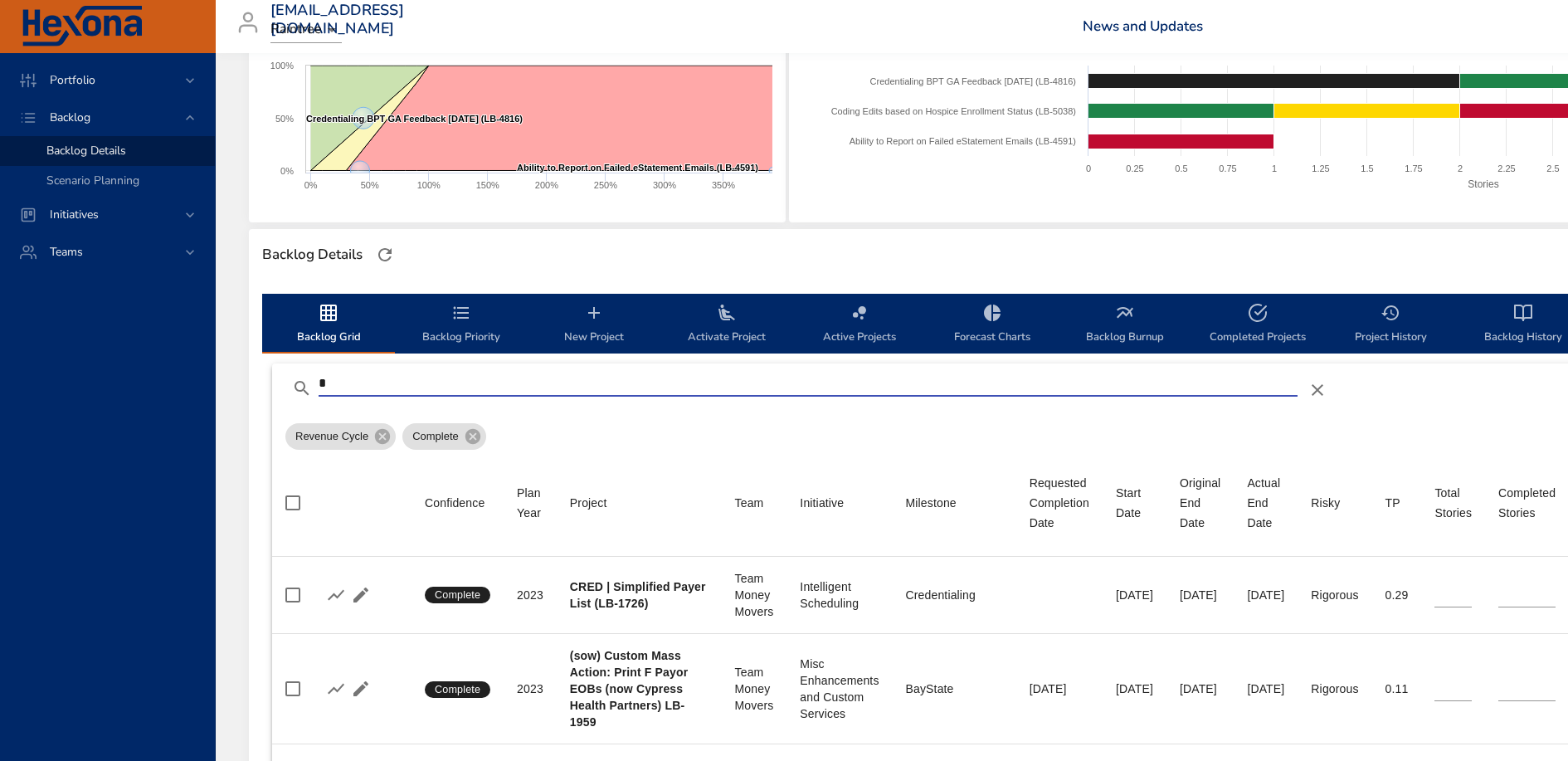
type input "*"
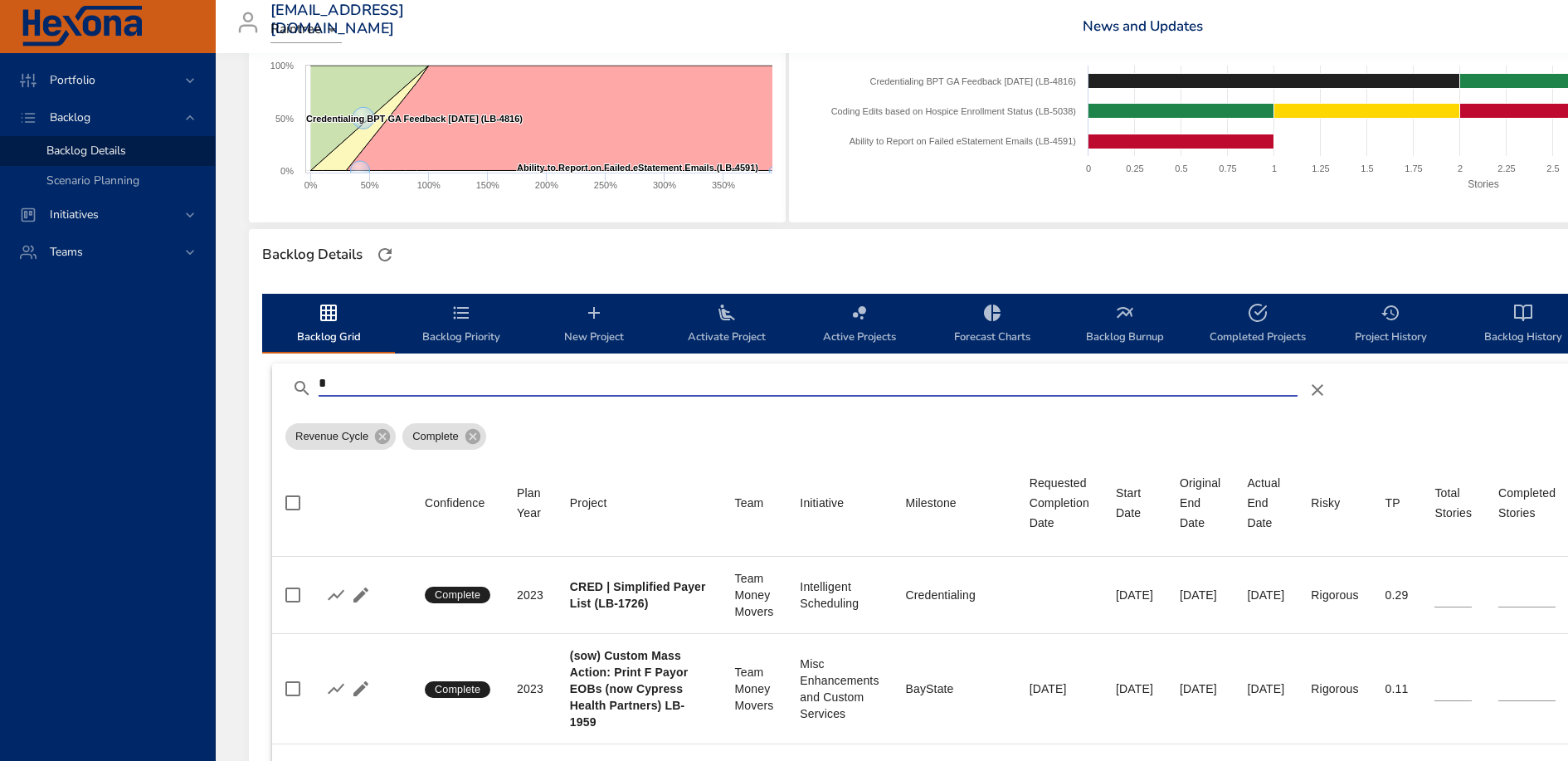
type input "*"
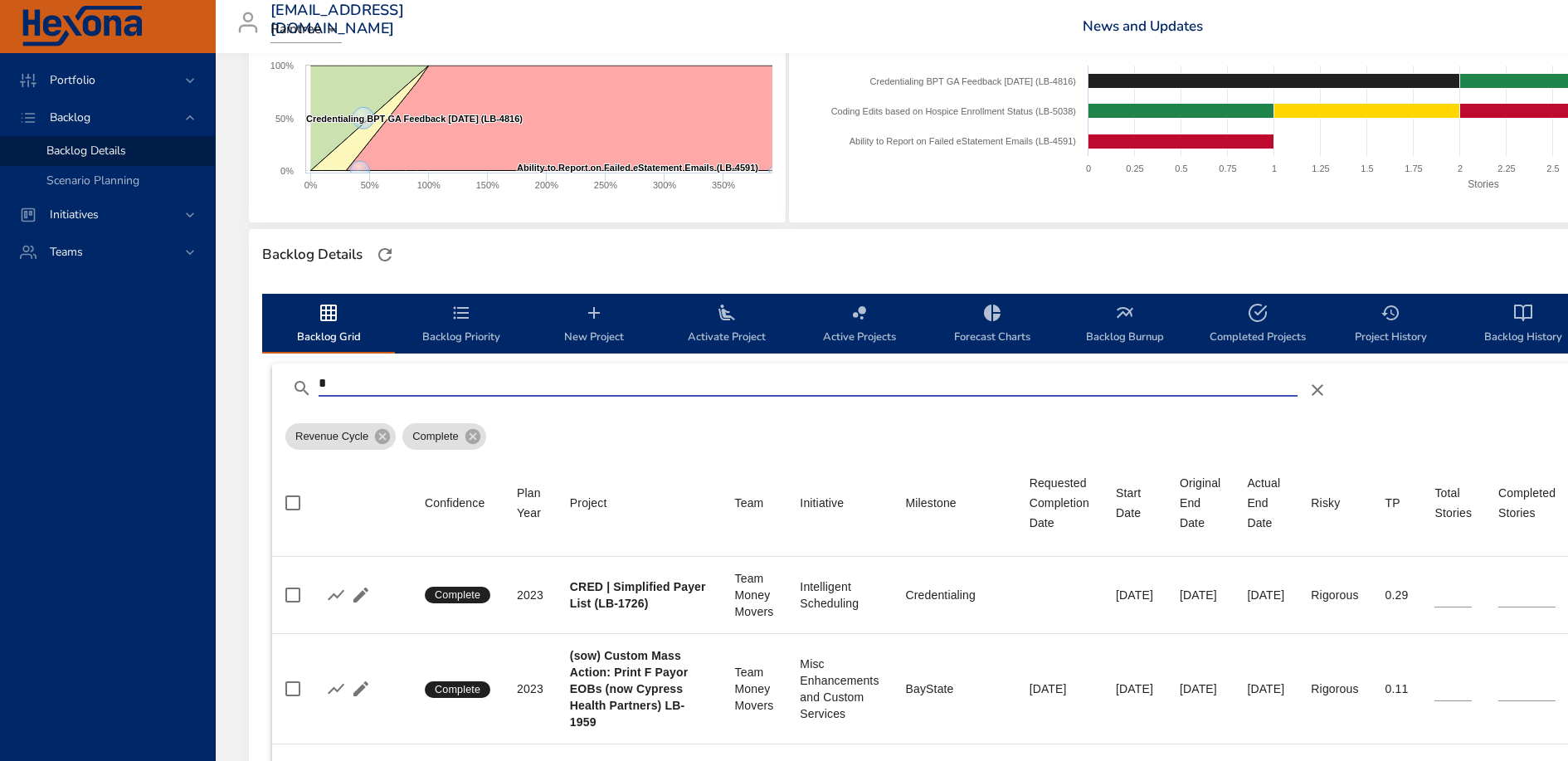
type input "**"
type input "*"
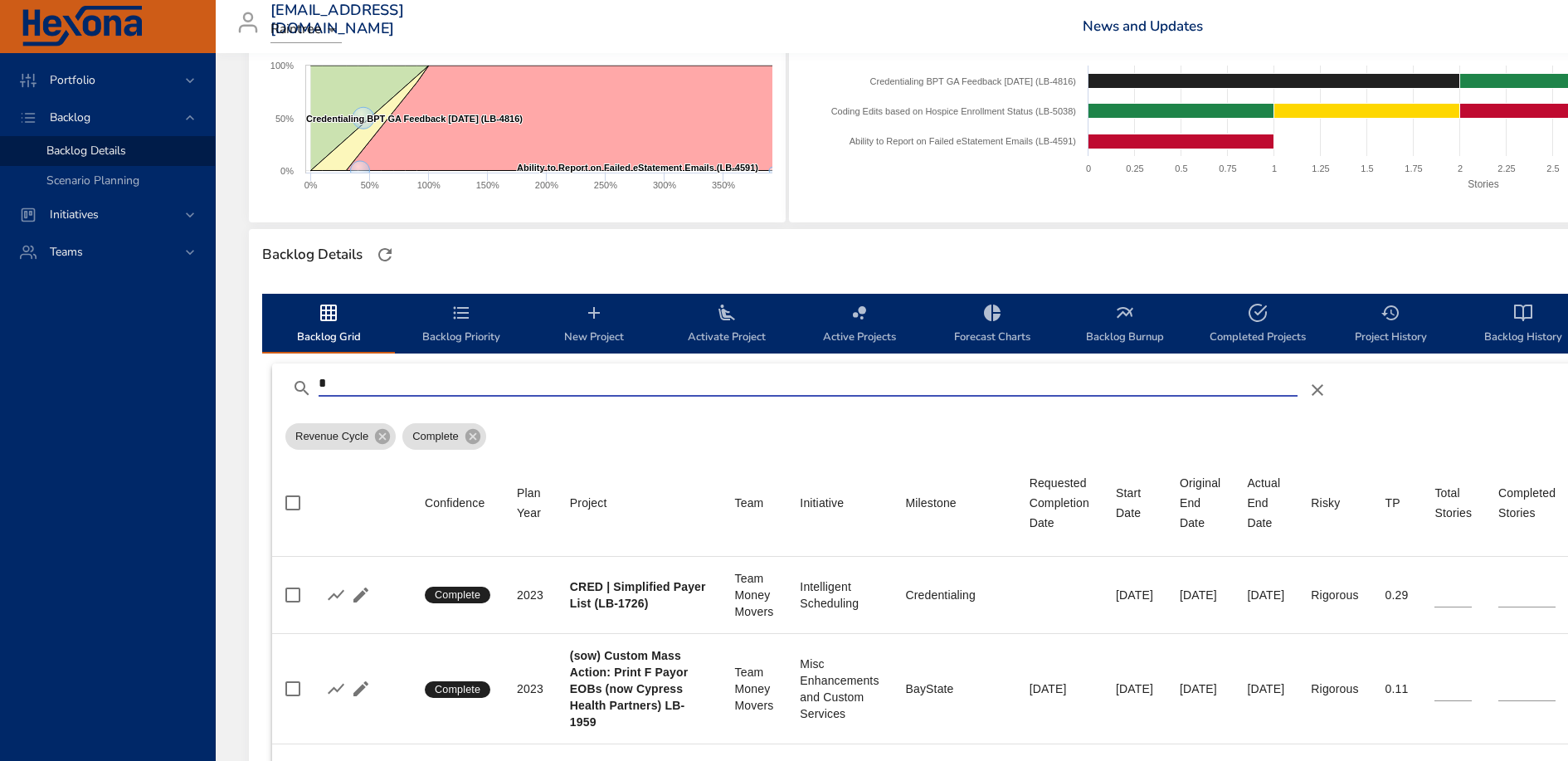
type input "*"
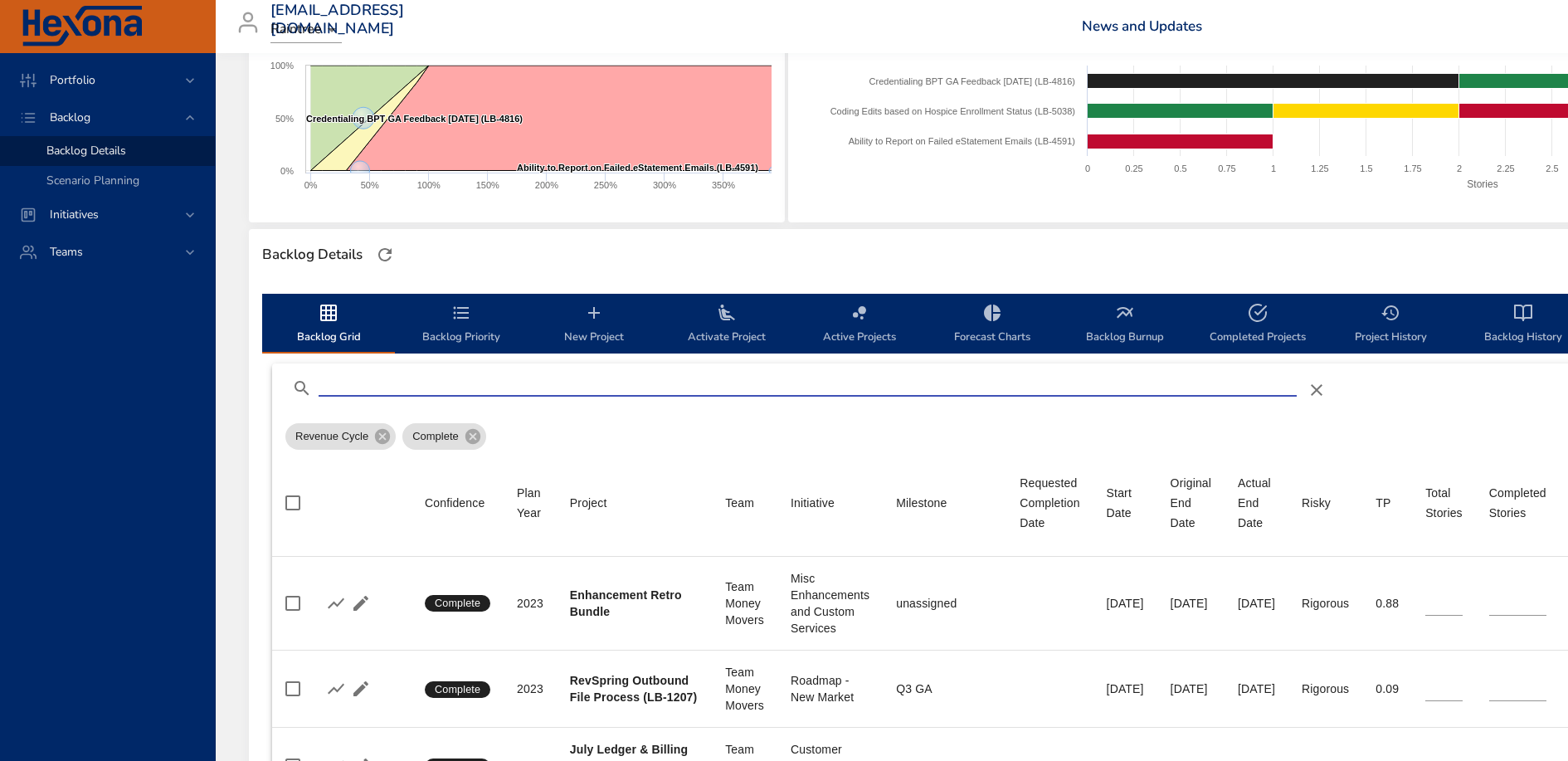
type input "*"
type input "**"
type input "*"
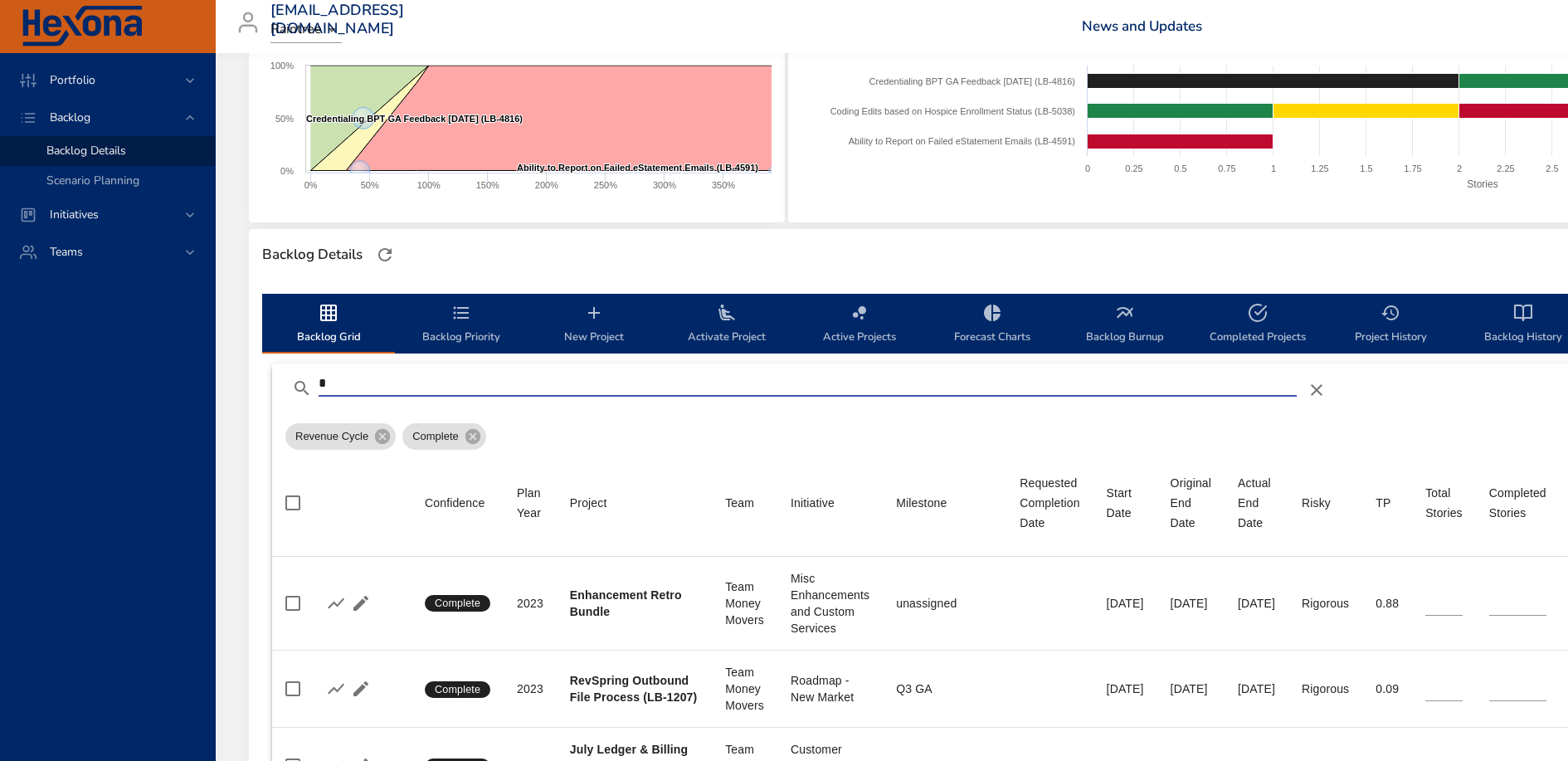
type input "*"
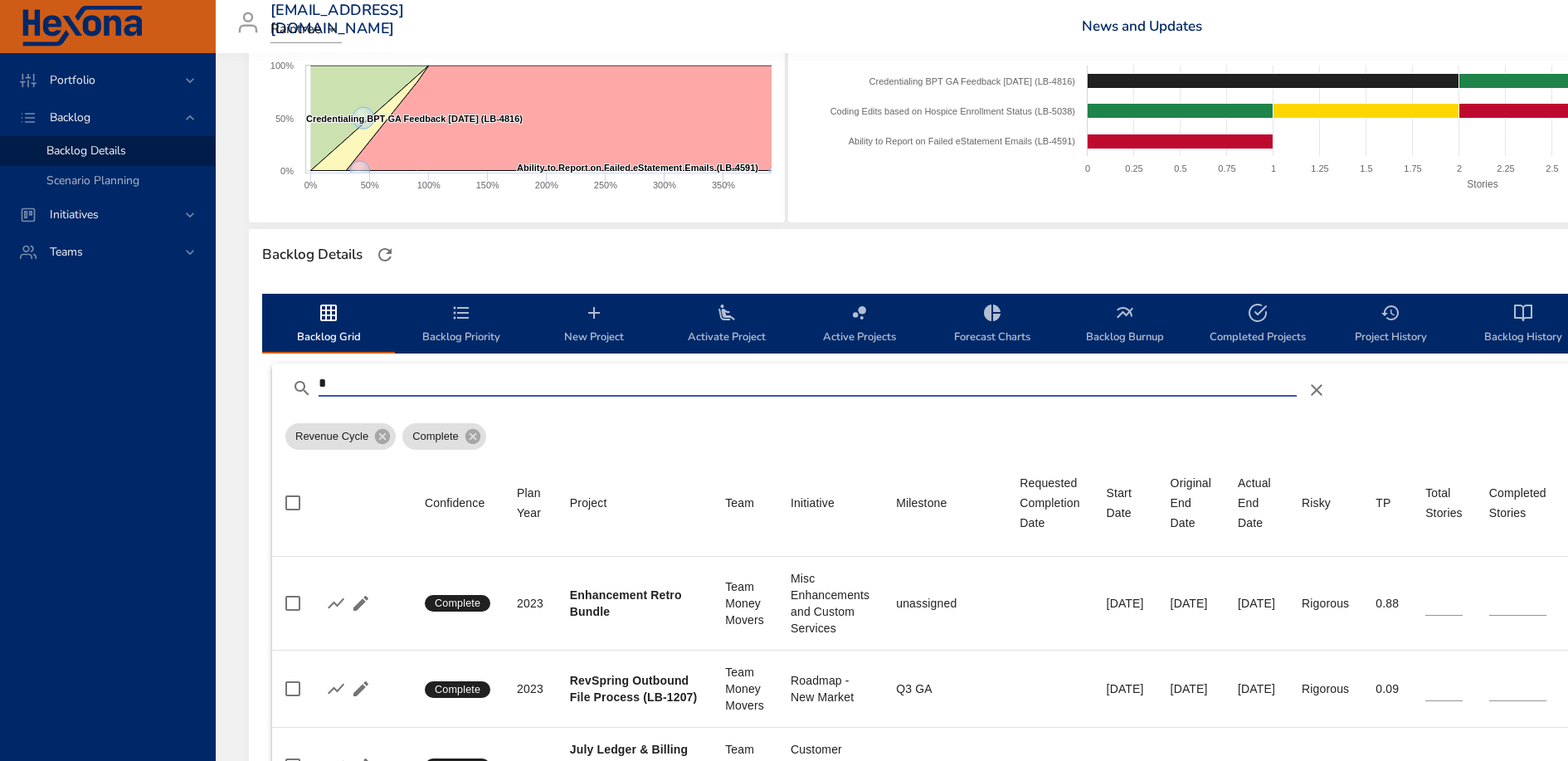
type input "*"
type input "**"
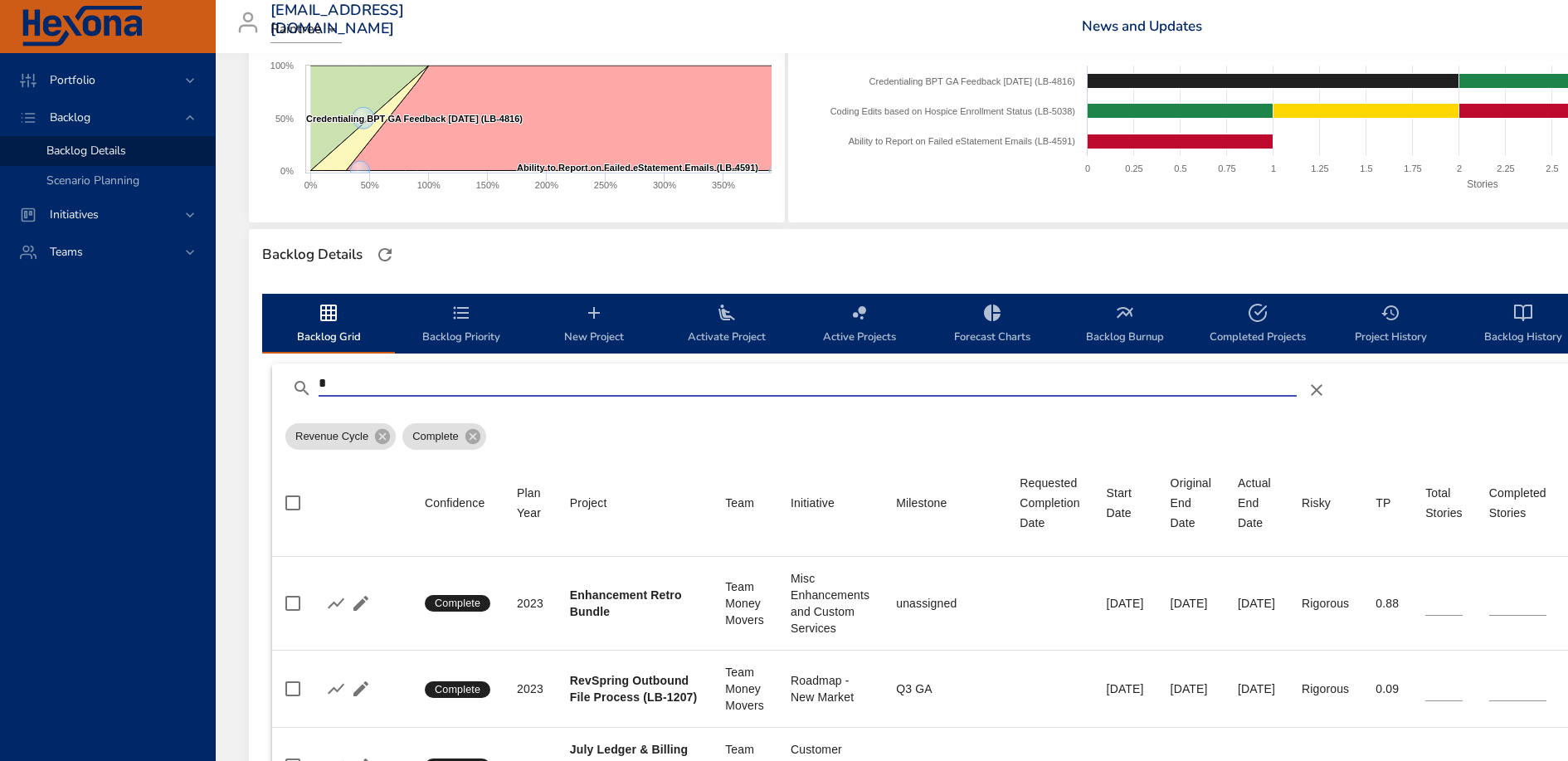
type input "**"
type input "*"
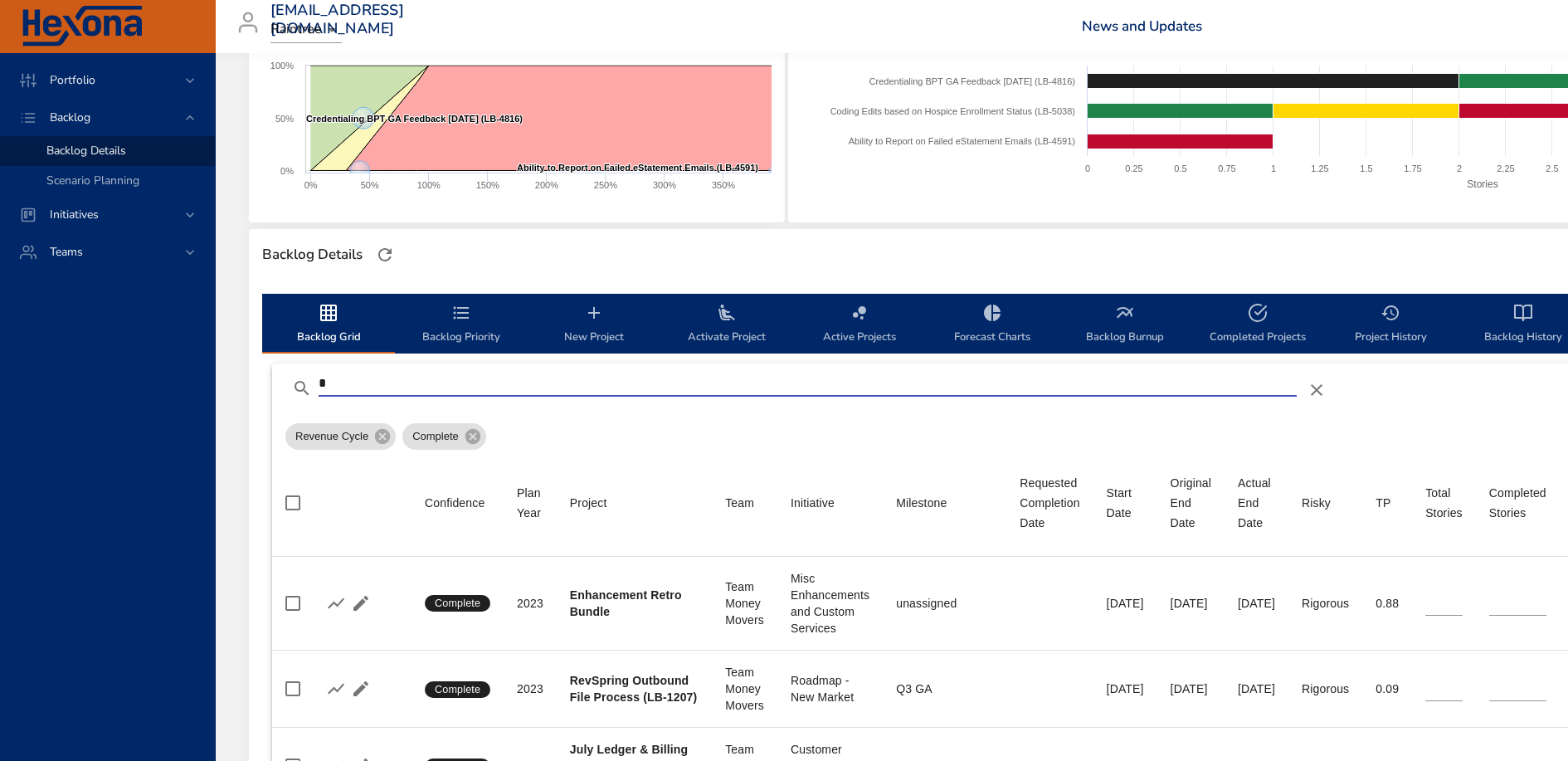
type input "*"
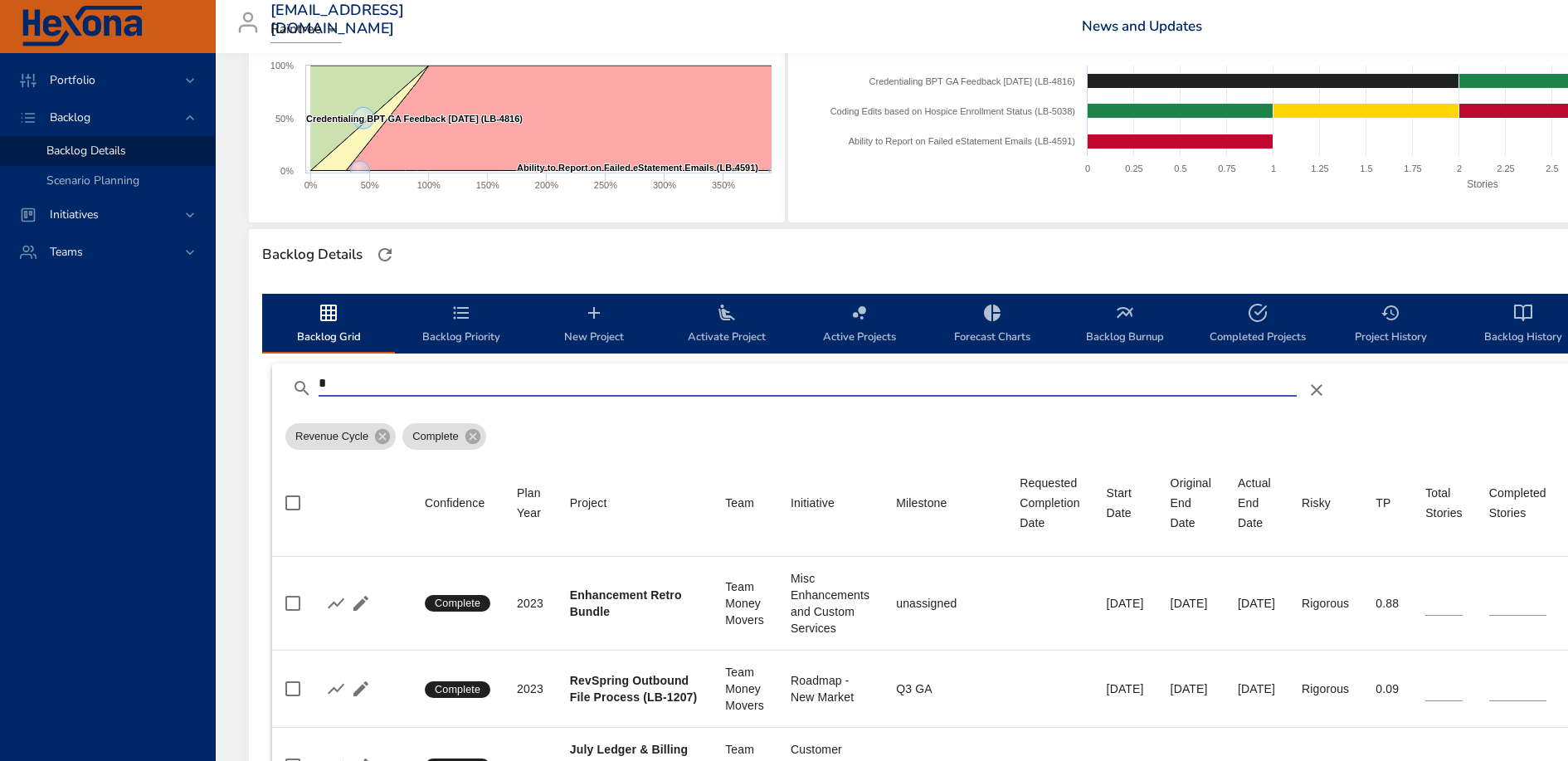
type input "*"
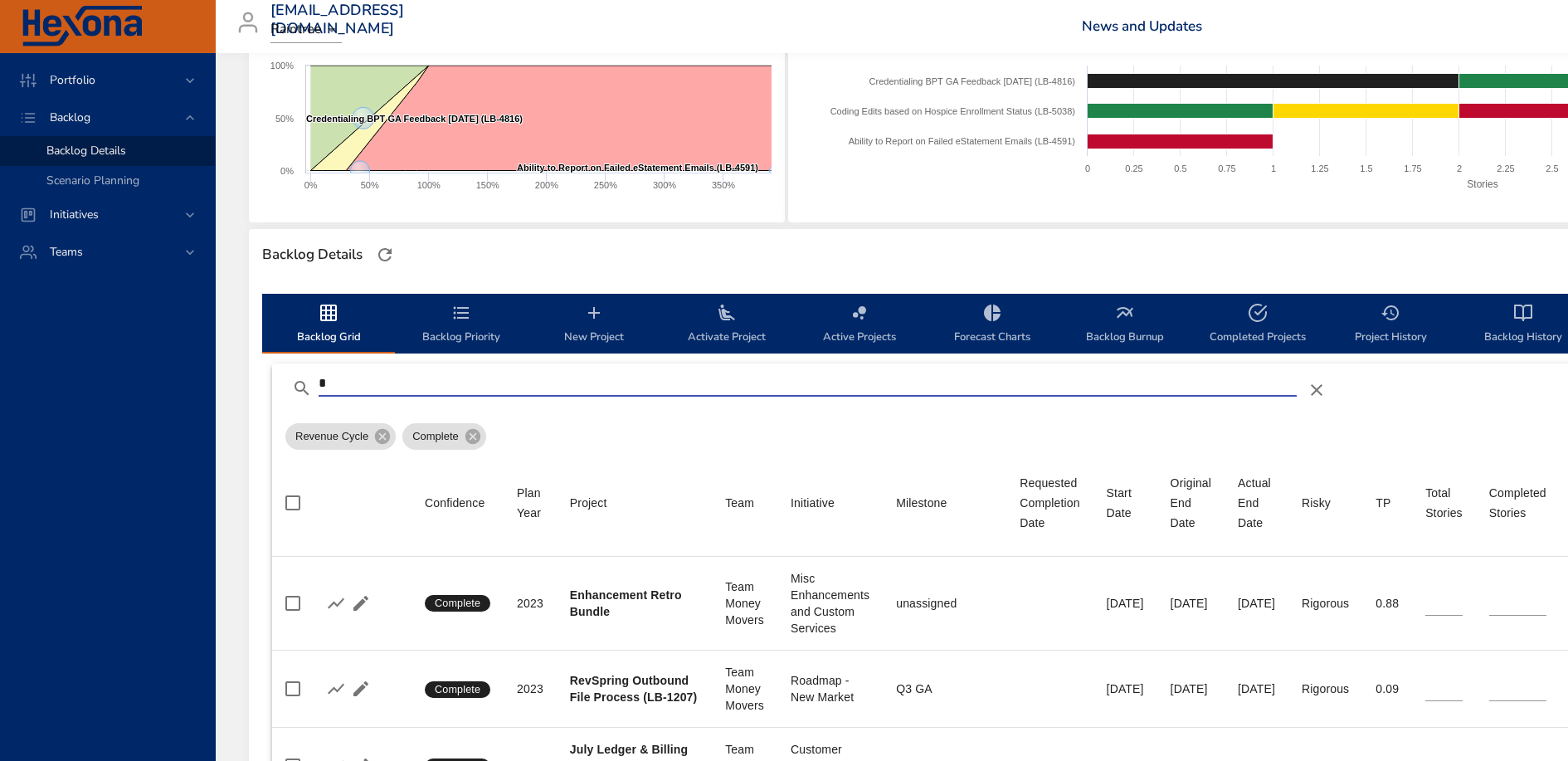
type input "**"
type input "*"
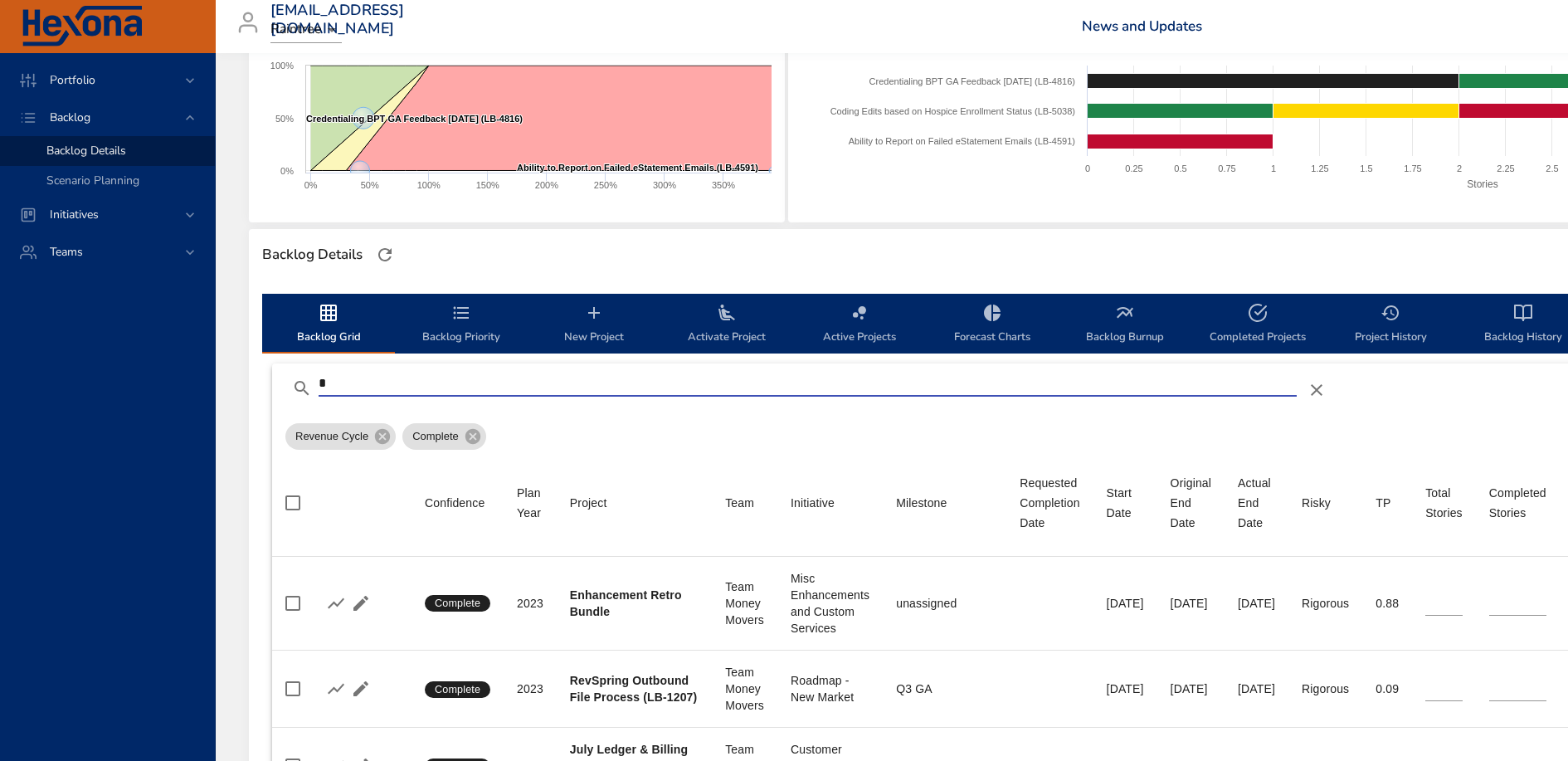
type input "*"
type input "**"
type input "*"
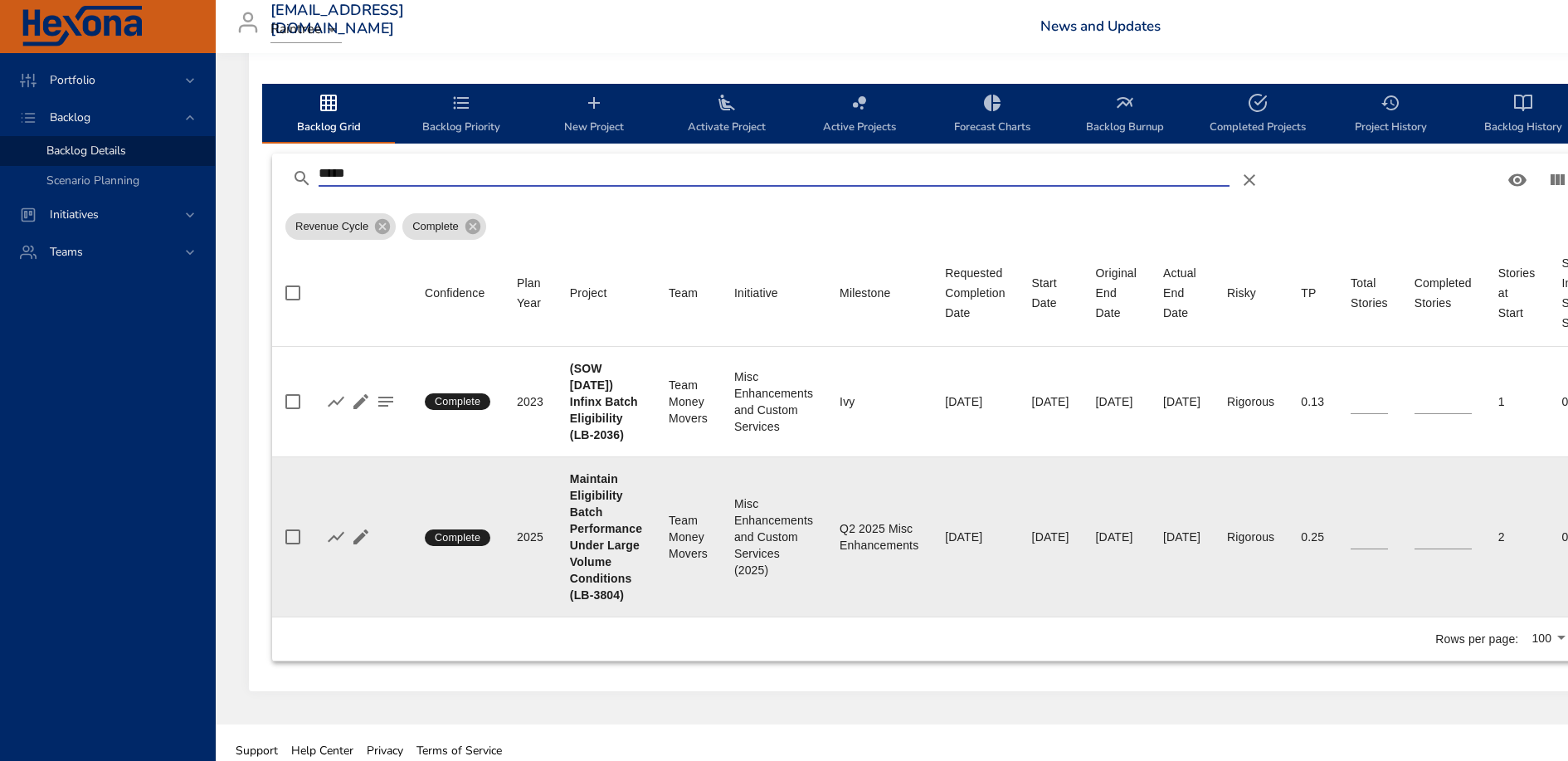
scroll to position [504, 0]
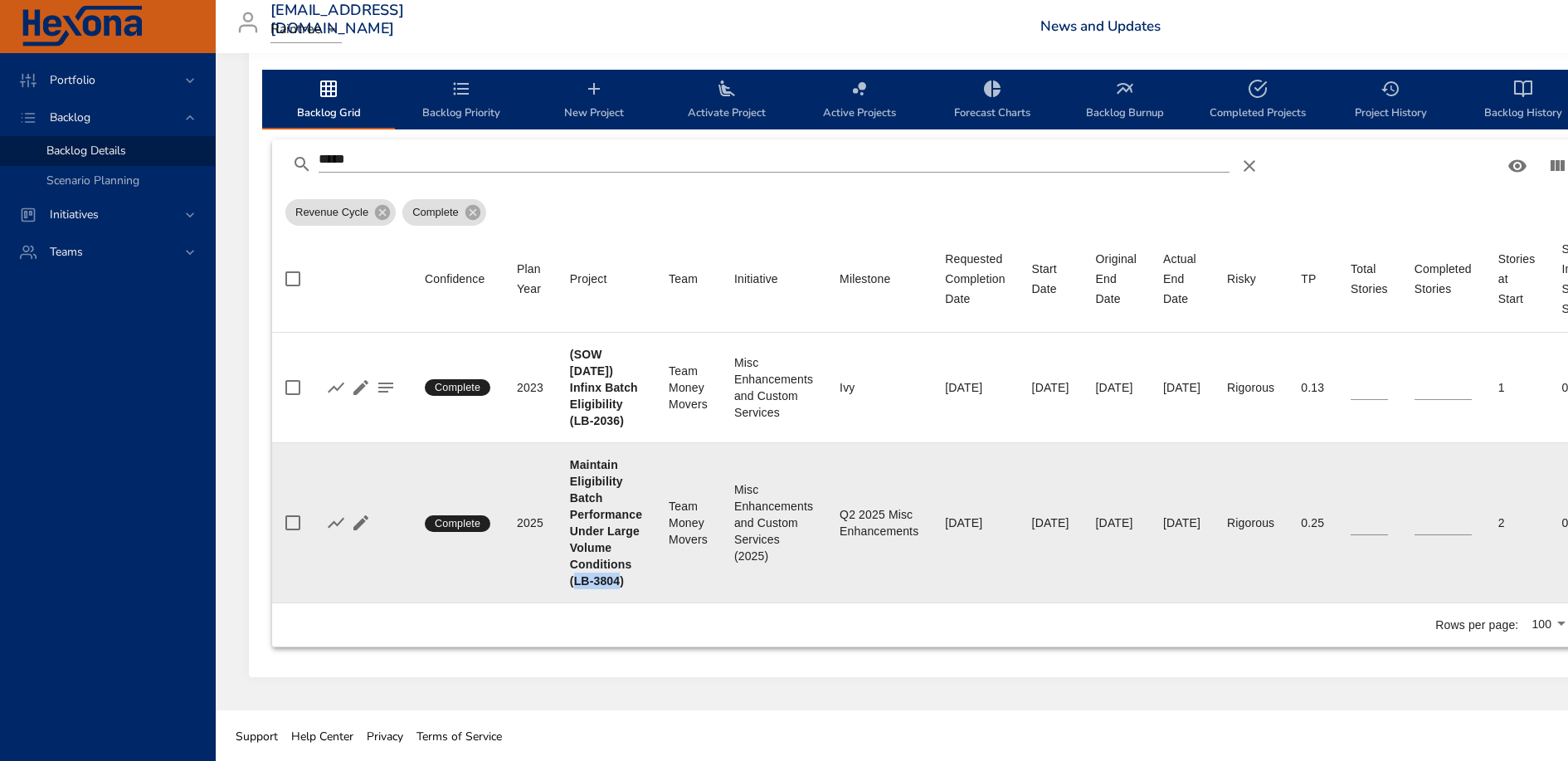
drag, startPoint x: 621, startPoint y: 576, endPoint x: 576, endPoint y: 586, distance: 46.1
click at [576, 586] on div "Maintain Eligibility Batch Performance Under Large Volume Conditions (LB-3804)" at bounding box center [605, 523] width 72 height 133
copy b "LB-3804"
